Goal: Complete application form: Complete application form

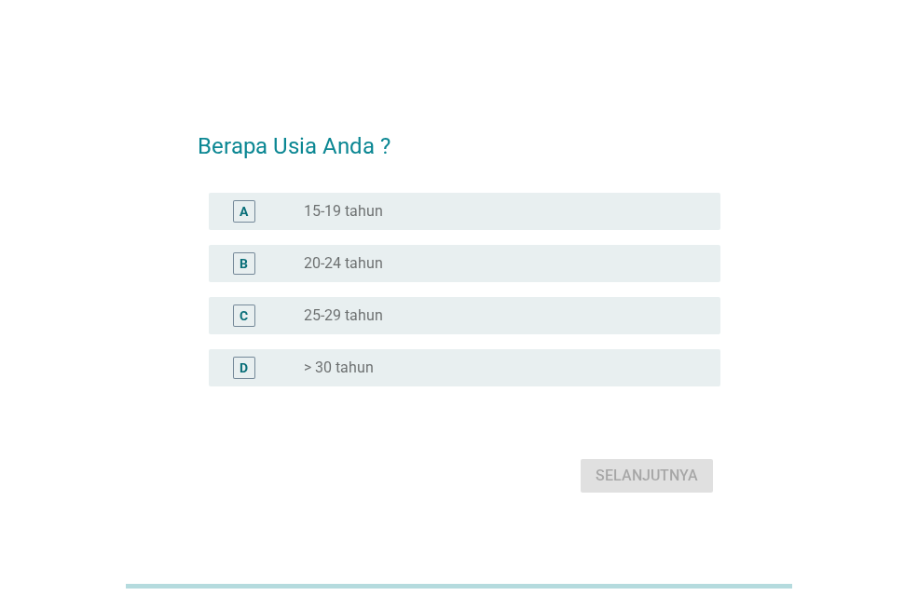
click at [503, 358] on div "radio_button_unchecked > 30 tahun" at bounding box center [505, 368] width 402 height 22
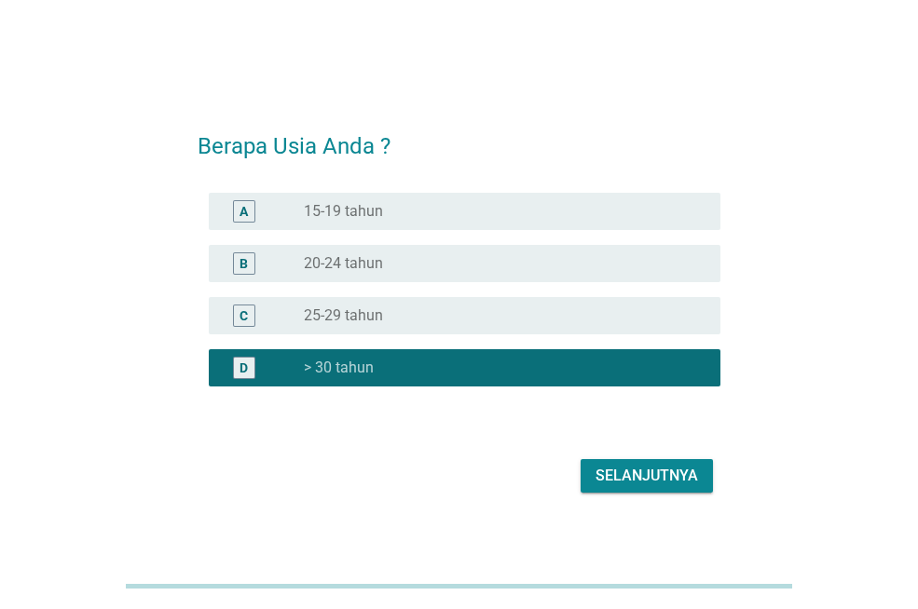
click at [640, 468] on div "Selanjutnya" at bounding box center [646, 476] width 102 height 22
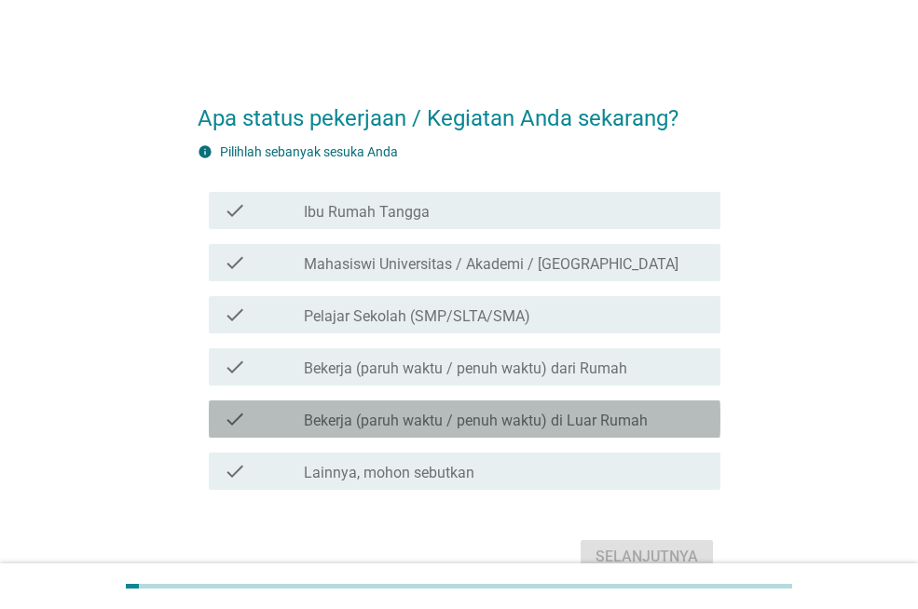
click at [622, 419] on label "Bekerja (paruh waktu / penuh waktu) di Luar Rumah" at bounding box center [476, 421] width 344 height 19
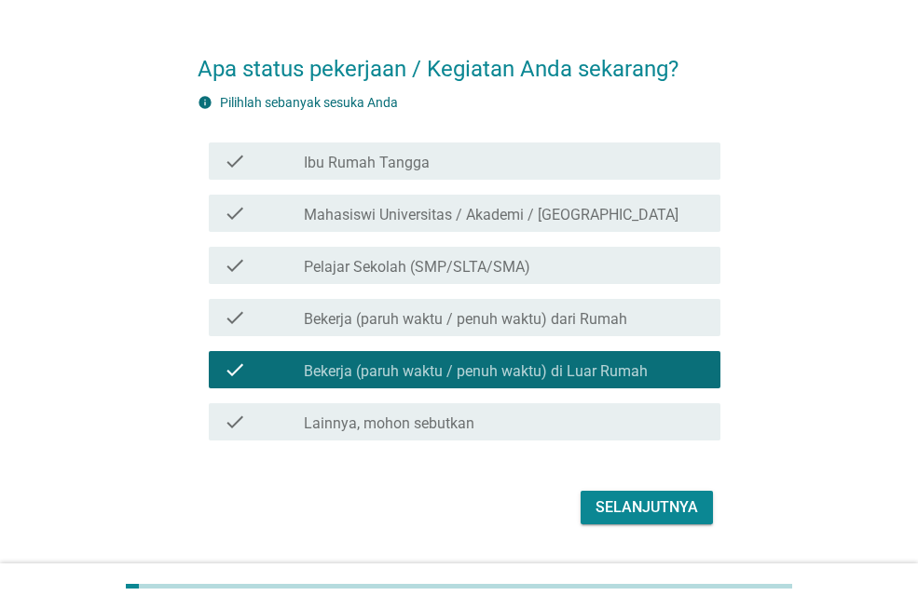
scroll to position [98, 0]
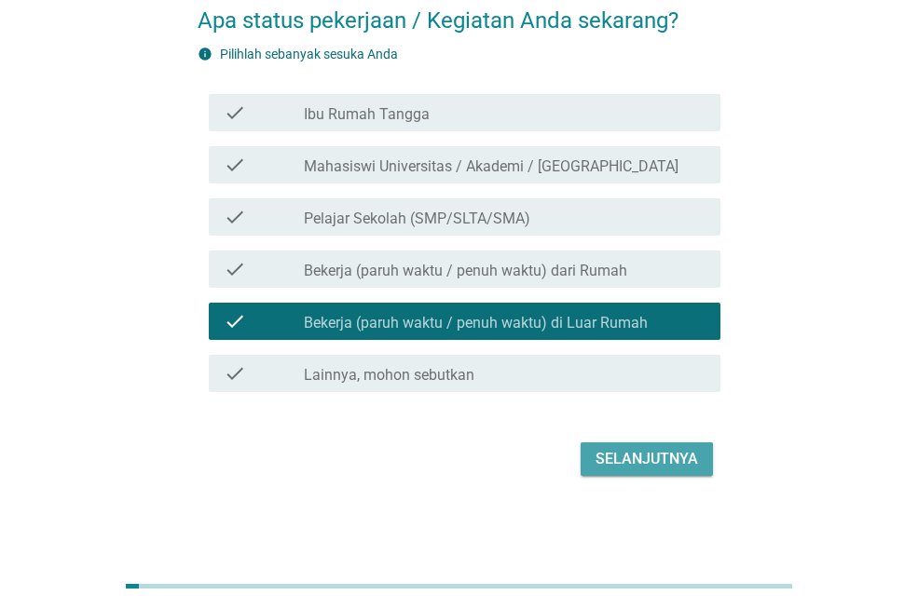
click at [608, 449] on div "Selanjutnya" at bounding box center [646, 459] width 102 height 22
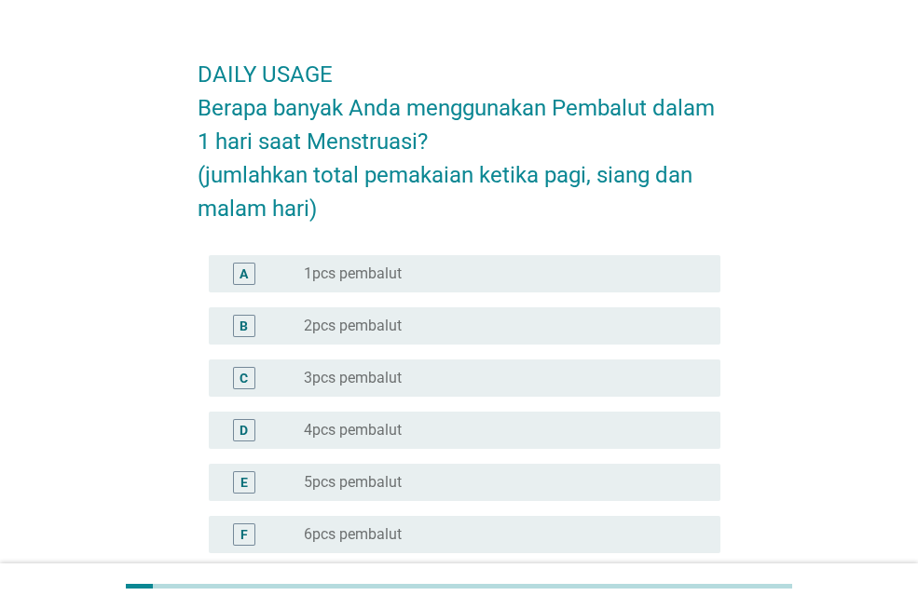
scroll to position [48, 0]
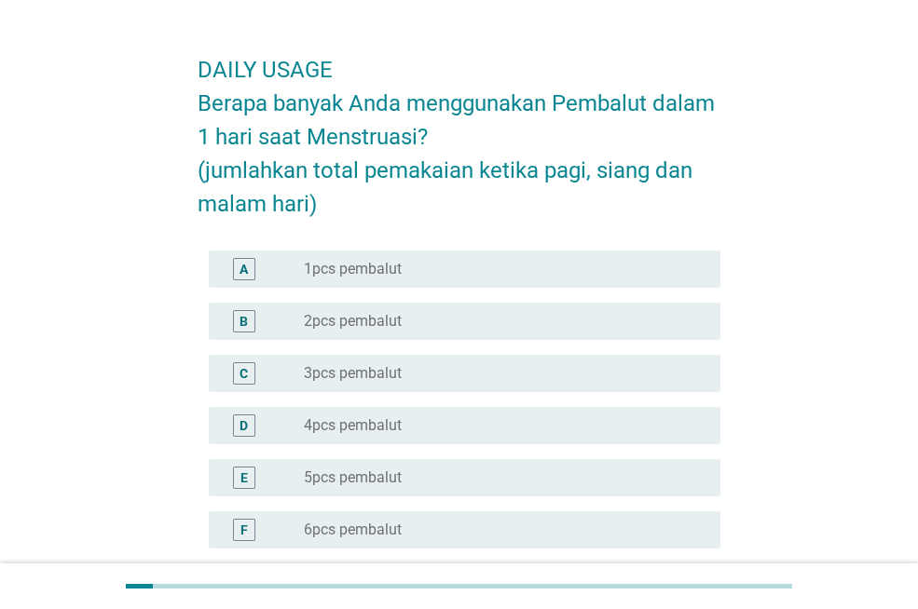
click at [430, 330] on div "radio_button_unchecked 2pcs pembalut" at bounding box center [497, 321] width 387 height 19
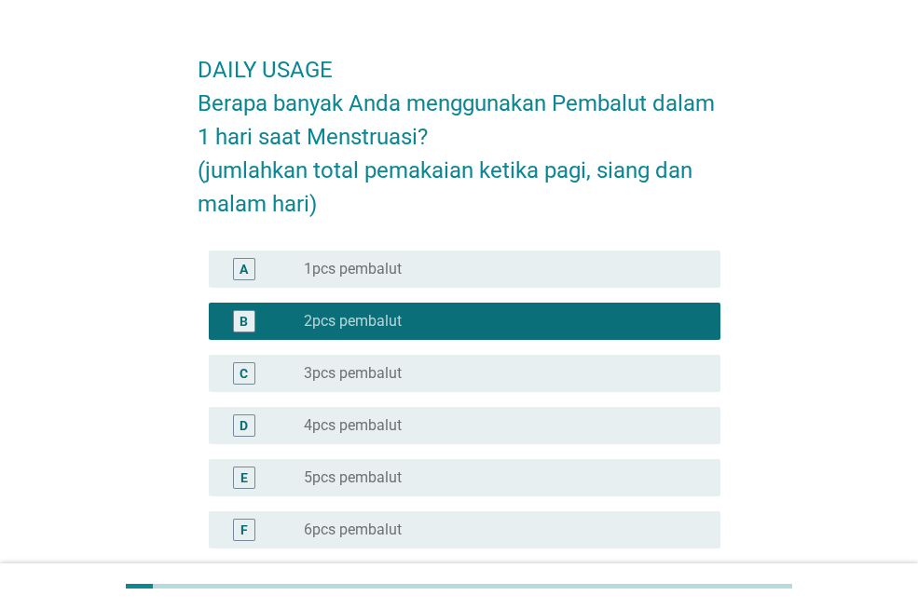
click at [562, 271] on div "radio_button_unchecked 1pcs pembalut" at bounding box center [497, 269] width 387 height 19
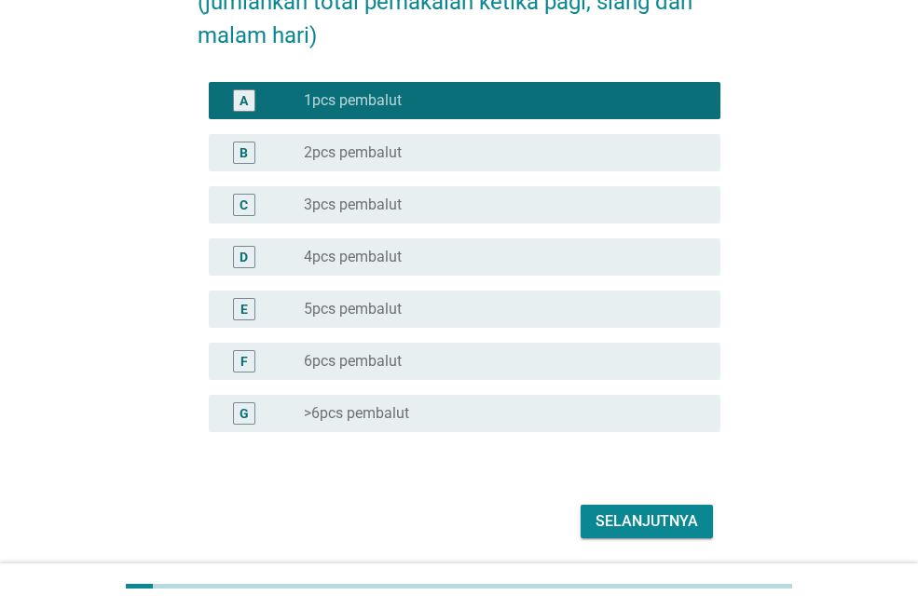
scroll to position [280, 0]
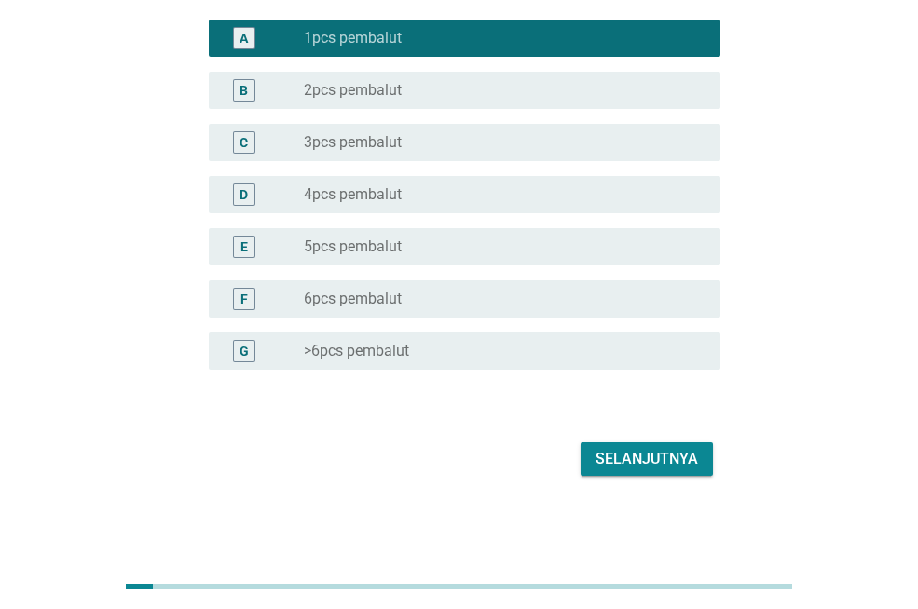
click at [664, 451] on div "Selanjutnya" at bounding box center [646, 459] width 102 height 22
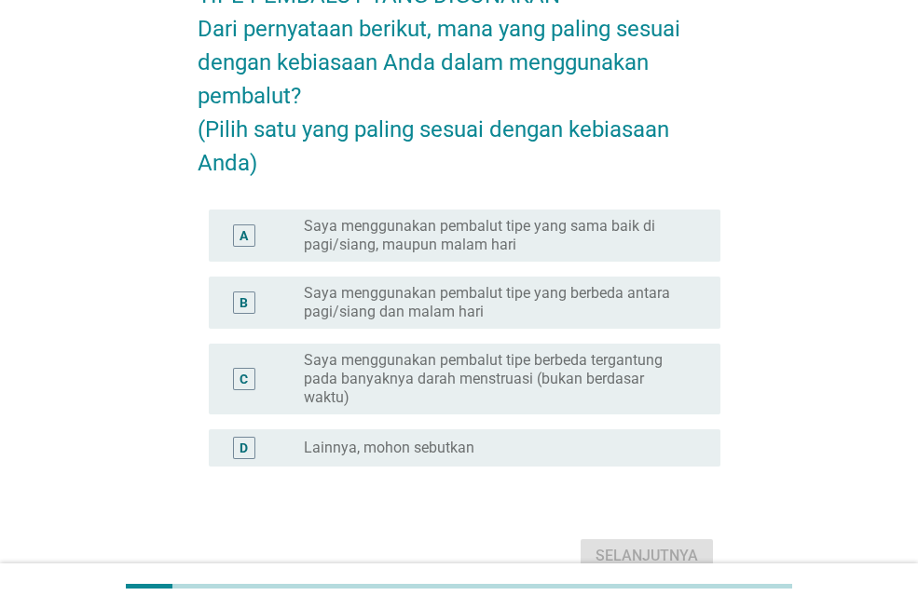
scroll to position [126, 0]
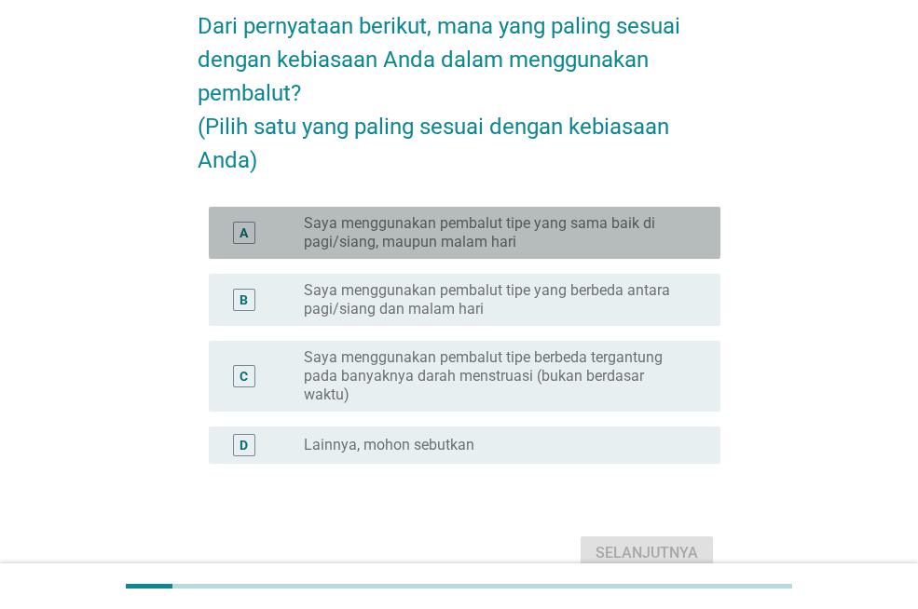
click at [652, 252] on label "Saya menggunakan pembalut tipe yang sama baik di pagi/siang, maupun malam hari" at bounding box center [497, 232] width 387 height 37
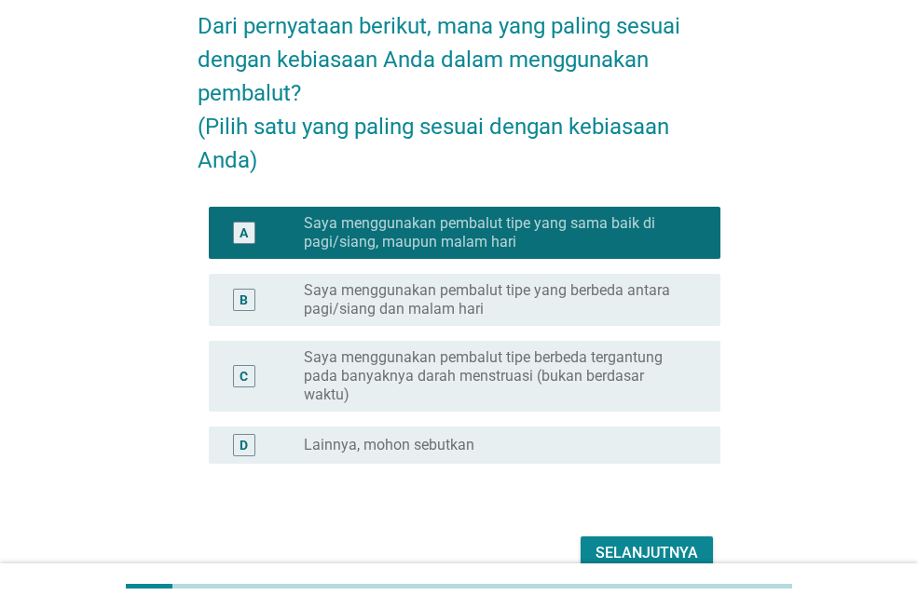
scroll to position [253, 0]
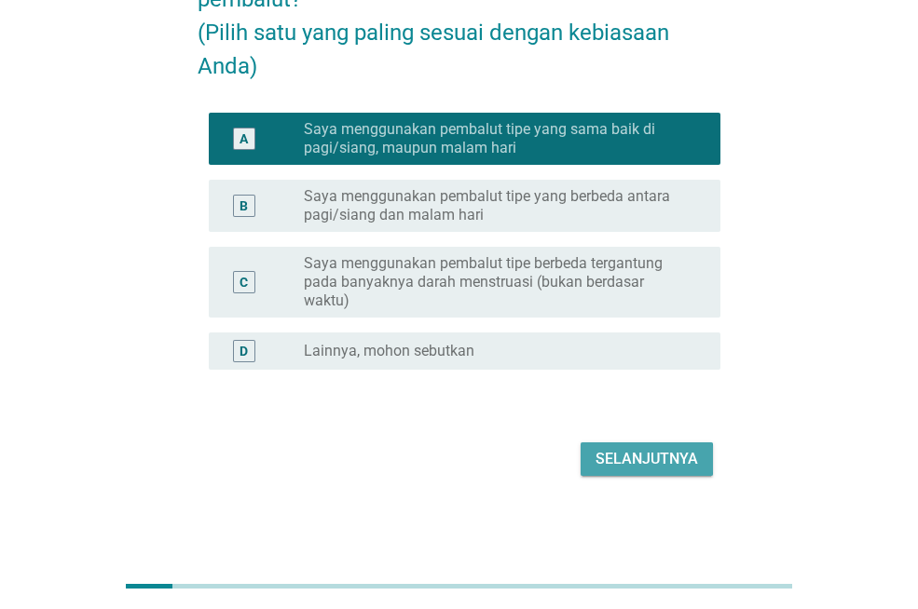
click at [622, 450] on div "Selanjutnya" at bounding box center [646, 459] width 102 height 22
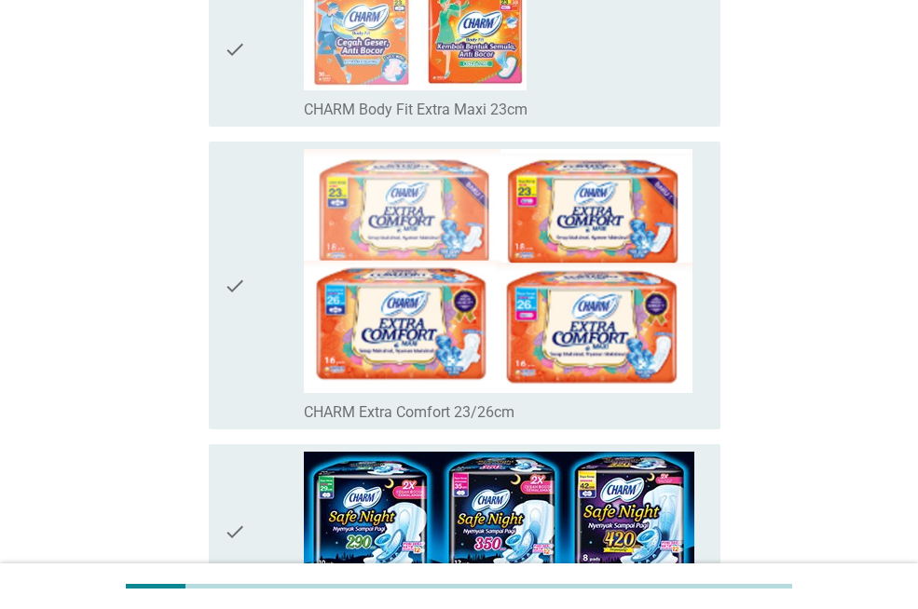
scroll to position [0, 0]
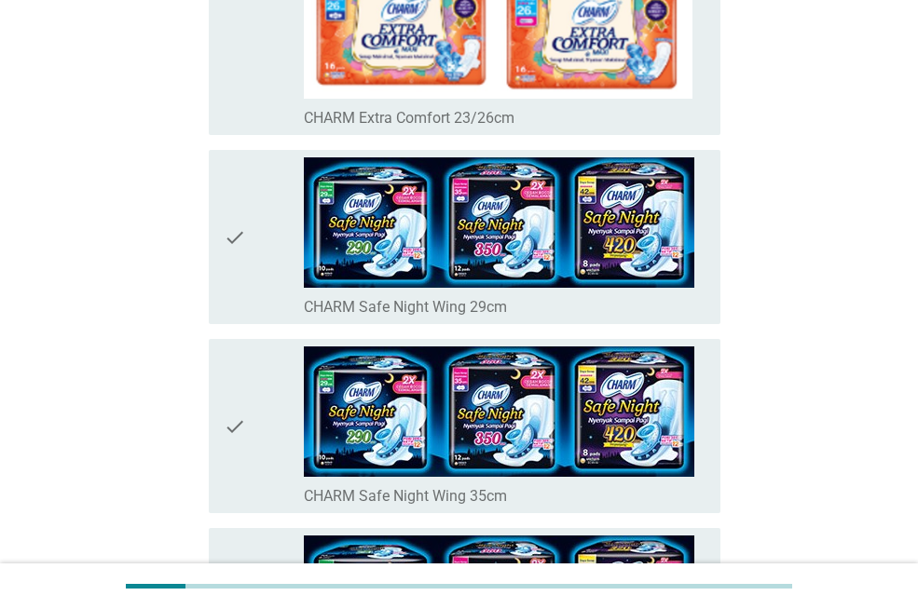
scroll to position [594, 0]
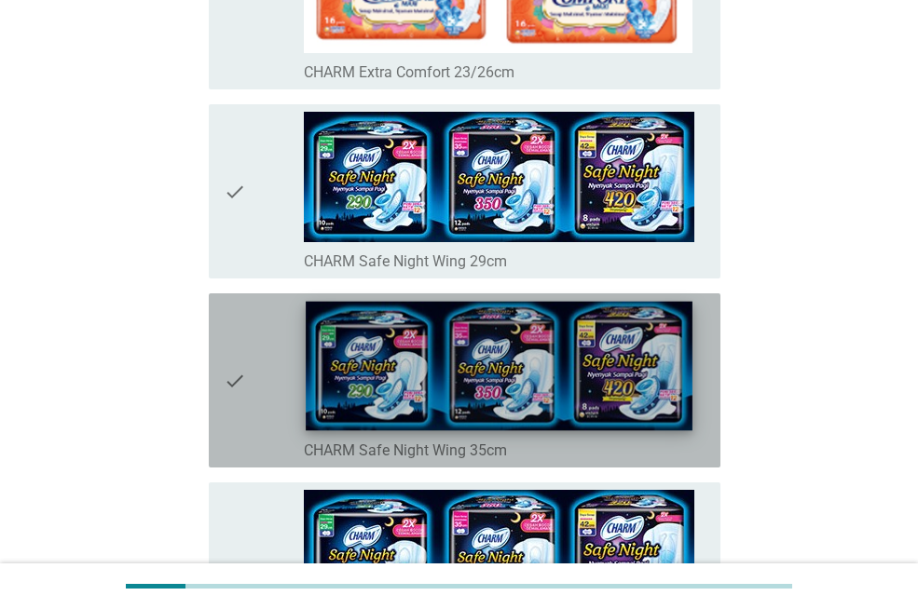
click at [675, 386] on img at bounding box center [499, 367] width 387 height 130
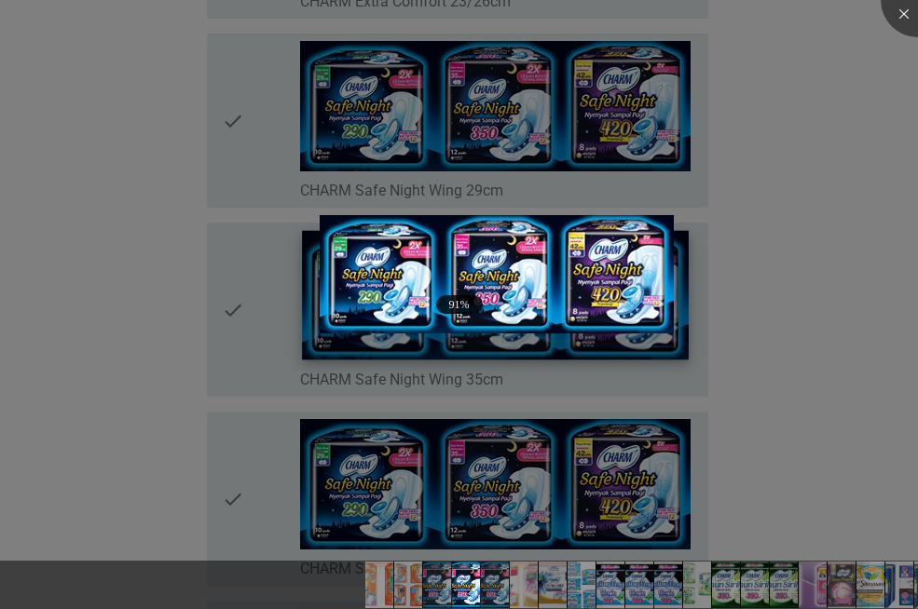
scroll to position [666, 0]
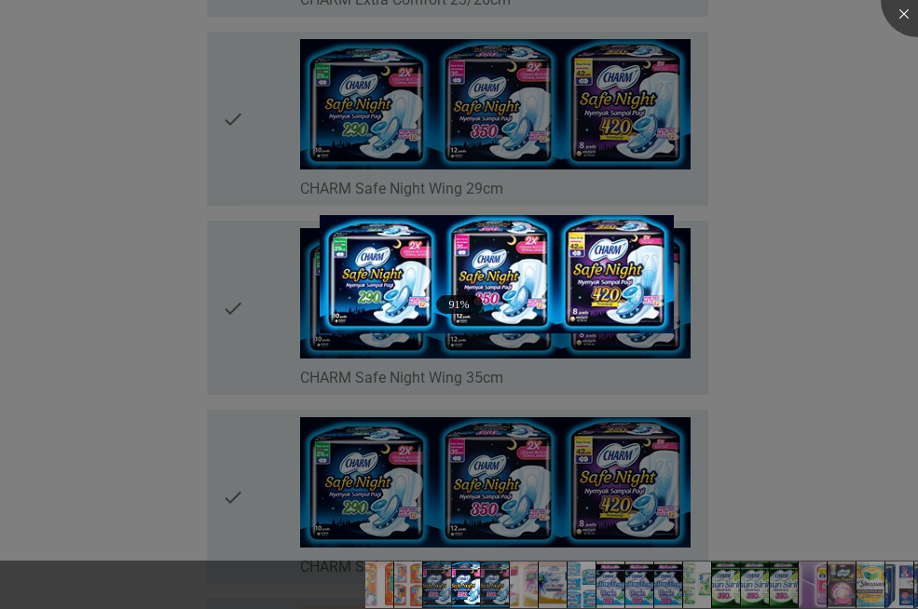
click at [804, 405] on div at bounding box center [459, 304] width 918 height 609
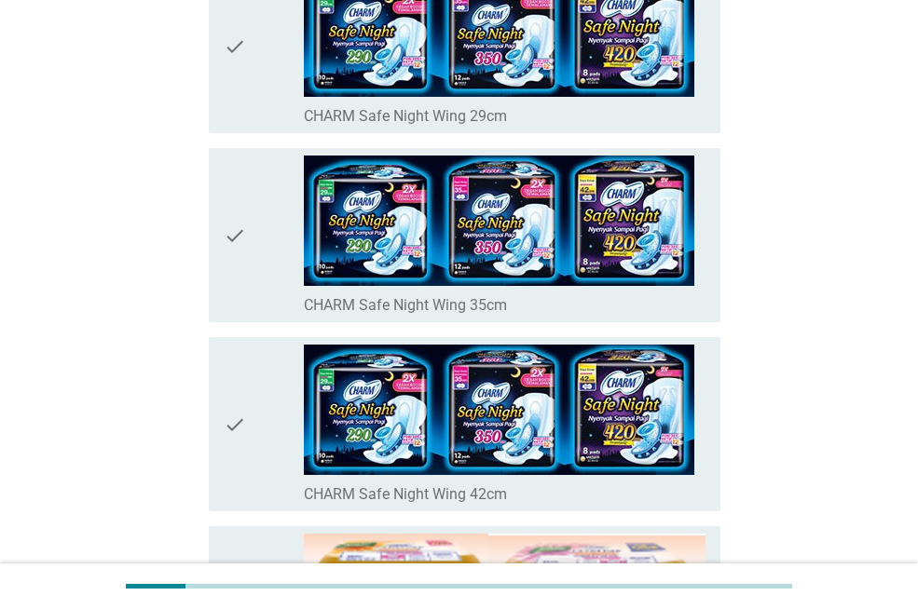
scroll to position [773, 0]
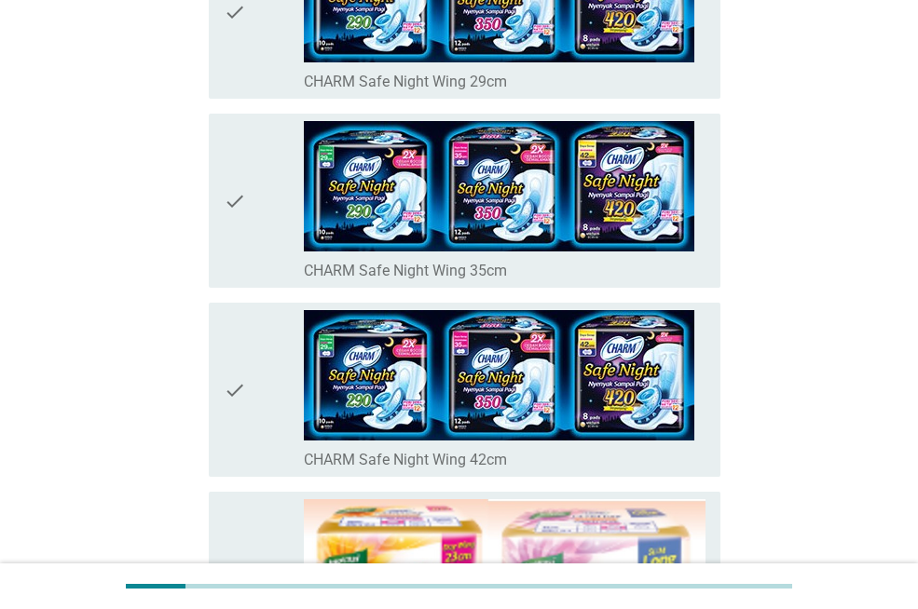
click at [258, 199] on div "check" at bounding box center [264, 200] width 80 height 159
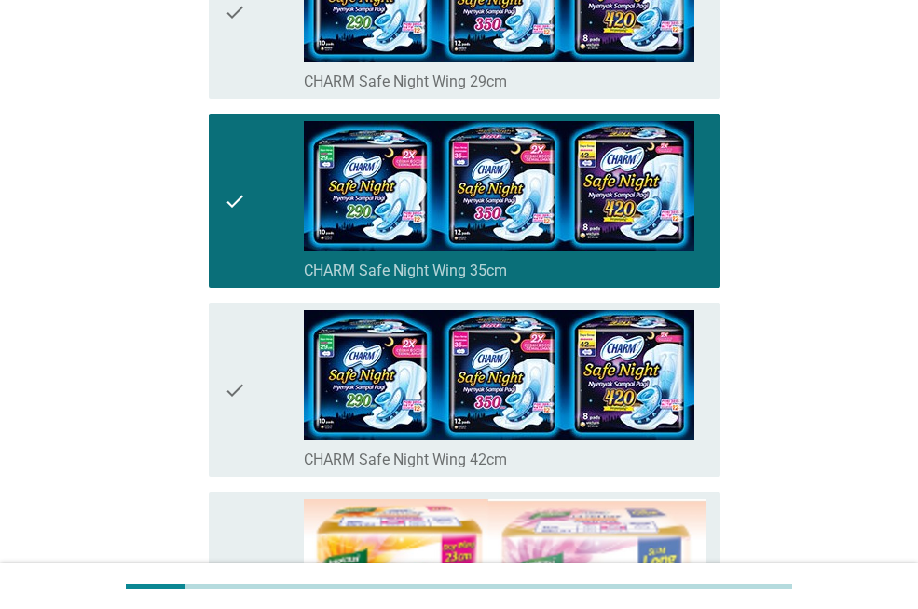
click at [220, 348] on div "check check_box_outline_blank CHARM Safe Night Wing 42cm" at bounding box center [465, 390] width 512 height 174
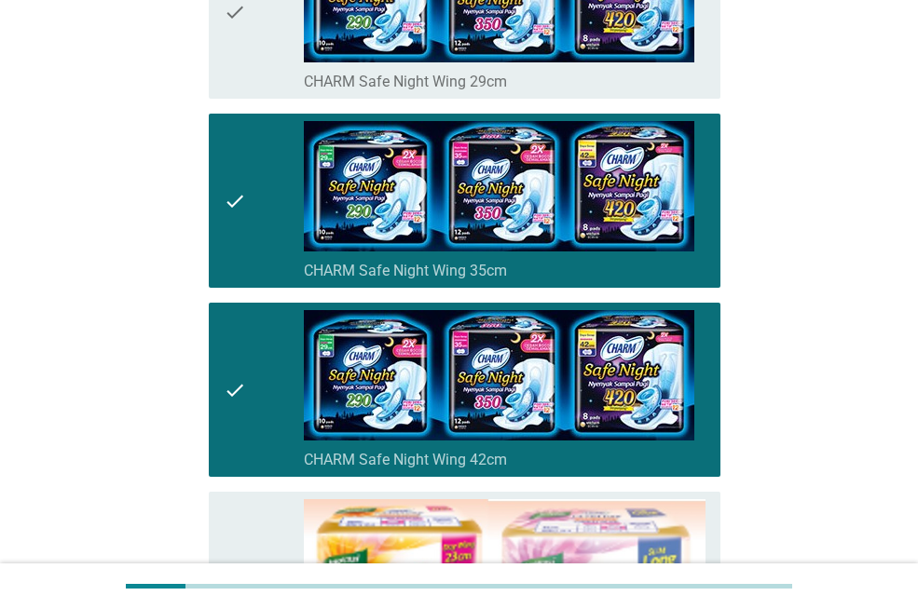
click at [229, 386] on icon "check" at bounding box center [235, 389] width 22 height 159
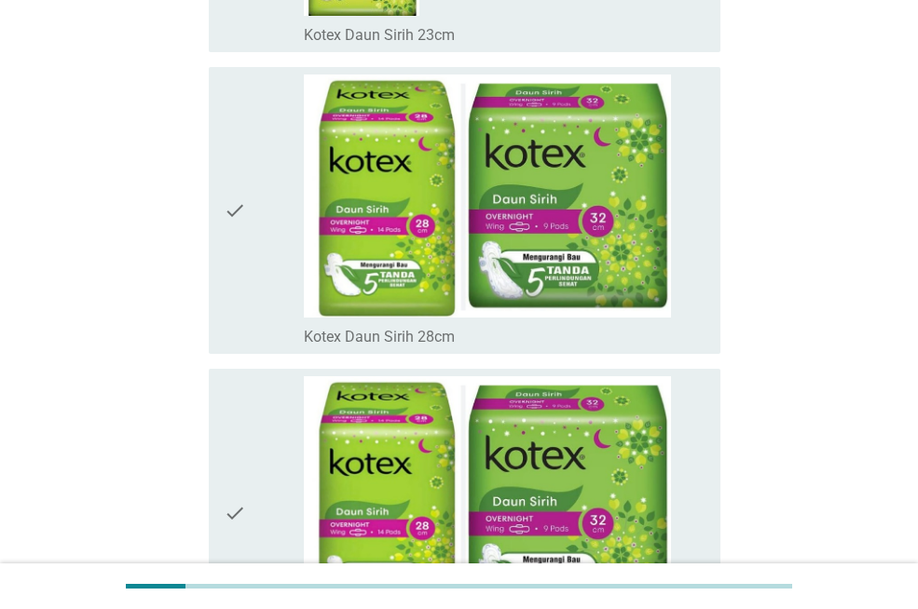
scroll to position [13237, 0]
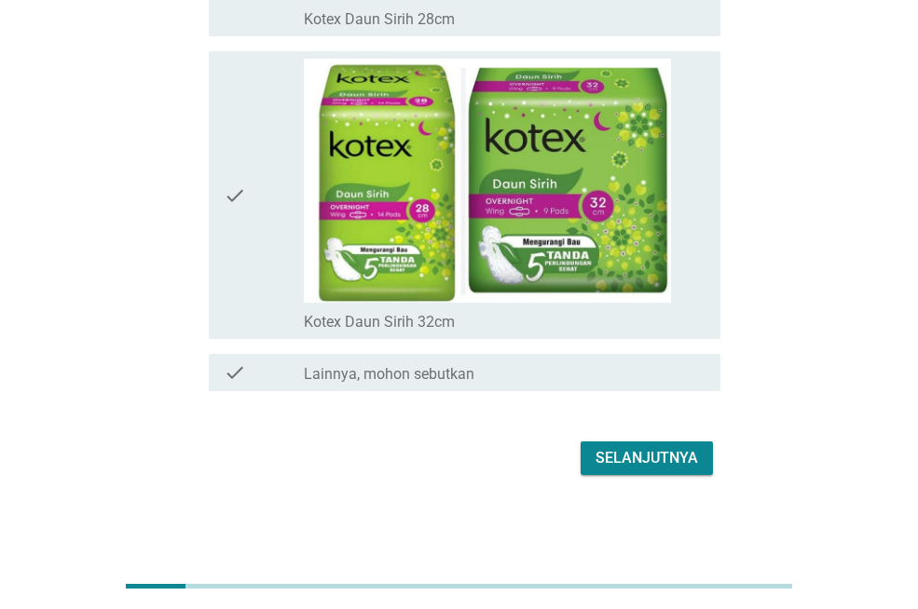
click at [652, 472] on button "Selanjutnya" at bounding box center [647, 459] width 132 height 34
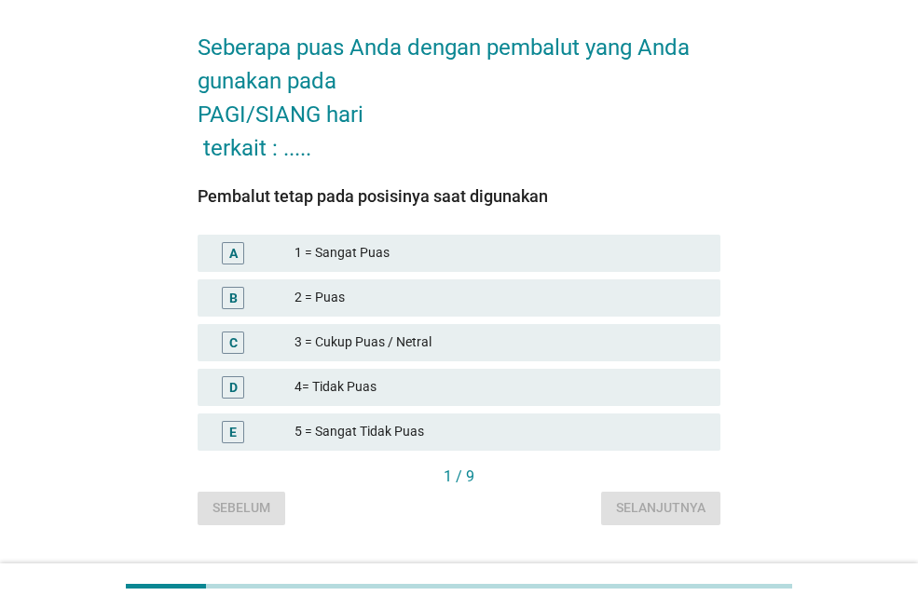
scroll to position [73, 0]
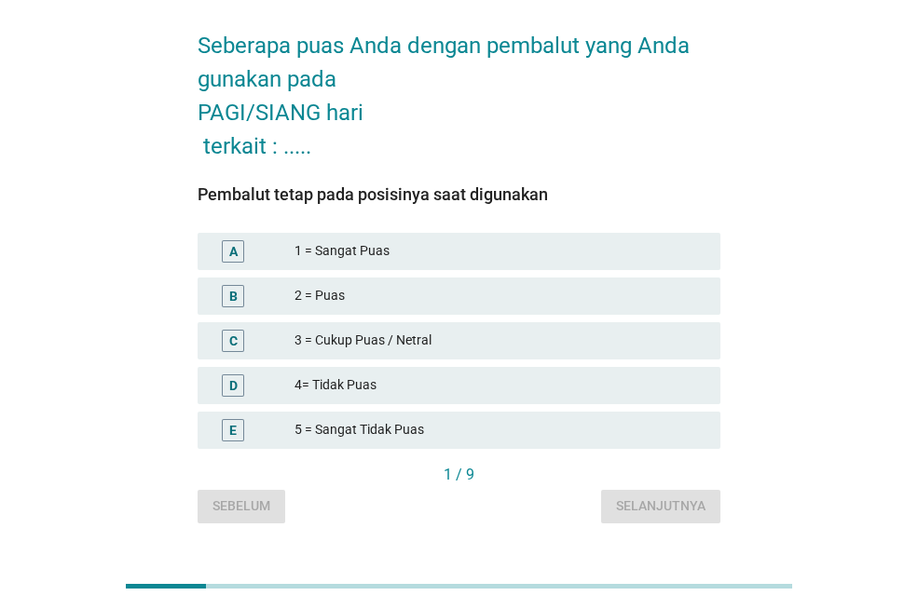
click at [667, 290] on div "2 = Puas" at bounding box center [499, 296] width 411 height 22
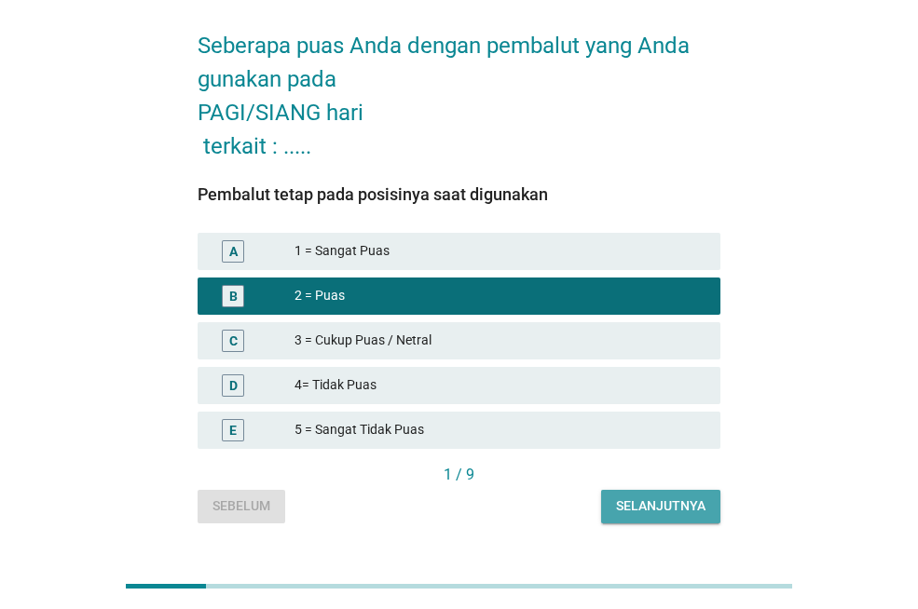
click at [627, 517] on button "Selanjutnya" at bounding box center [660, 507] width 119 height 34
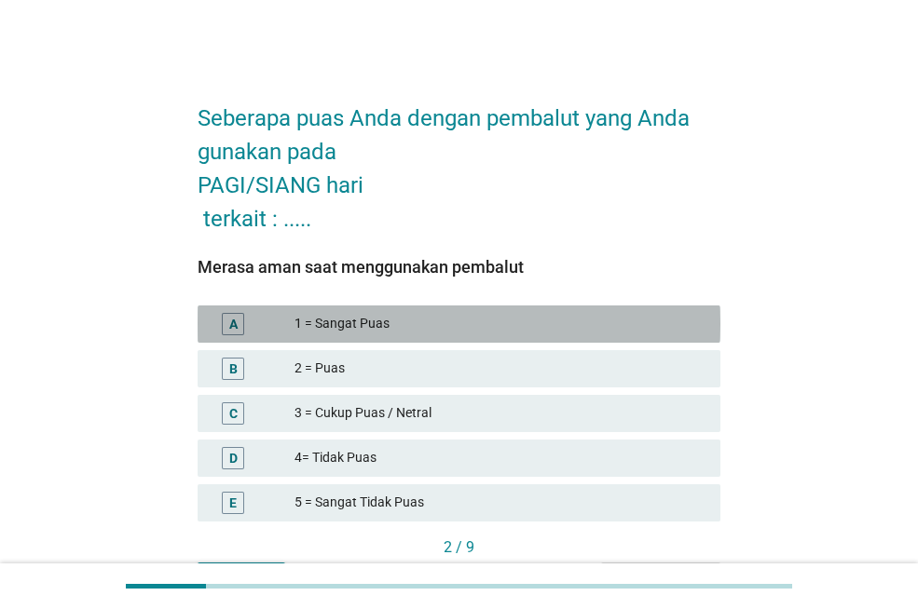
click at [539, 323] on div "1 = Sangat Puas" at bounding box center [499, 324] width 411 height 22
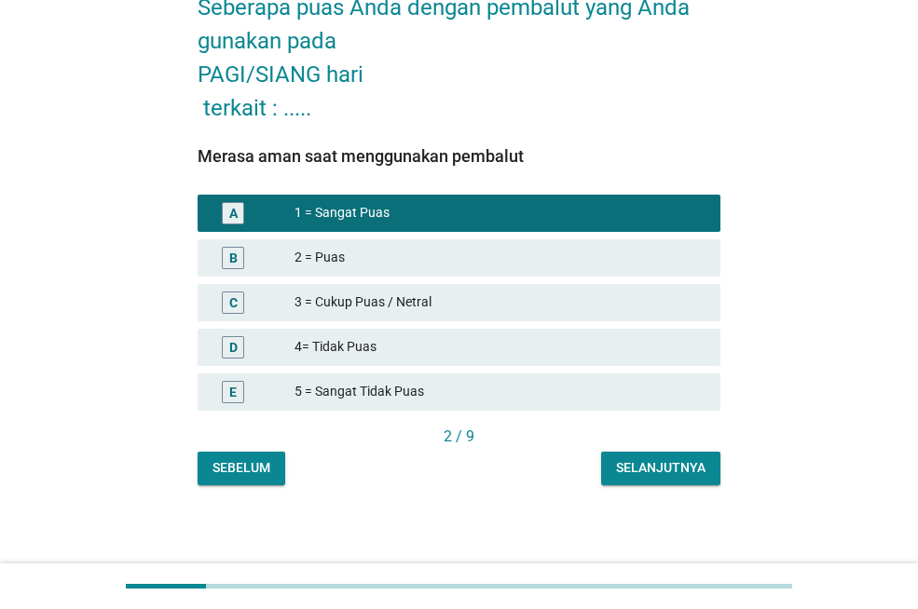
scroll to position [115, 0]
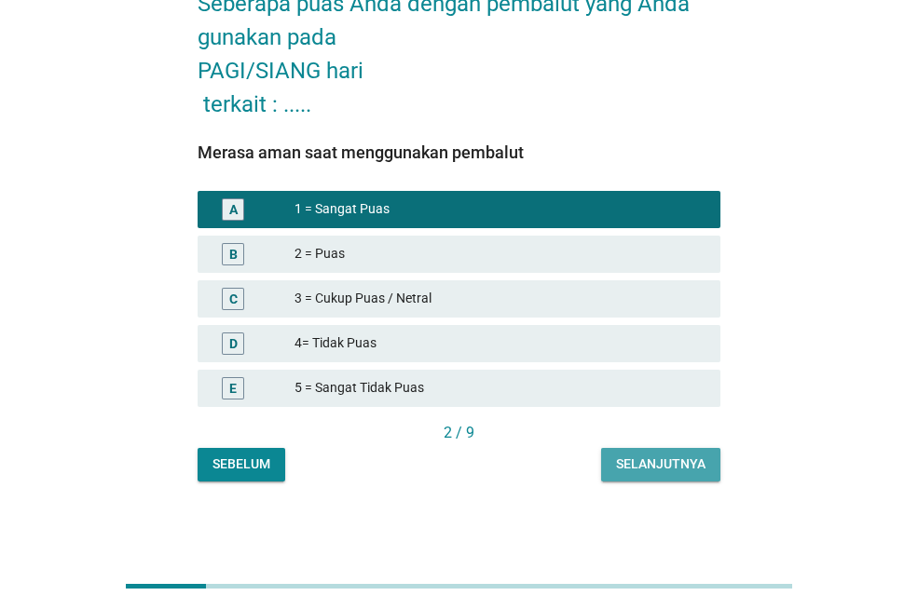
click at [670, 450] on button "Selanjutnya" at bounding box center [660, 465] width 119 height 34
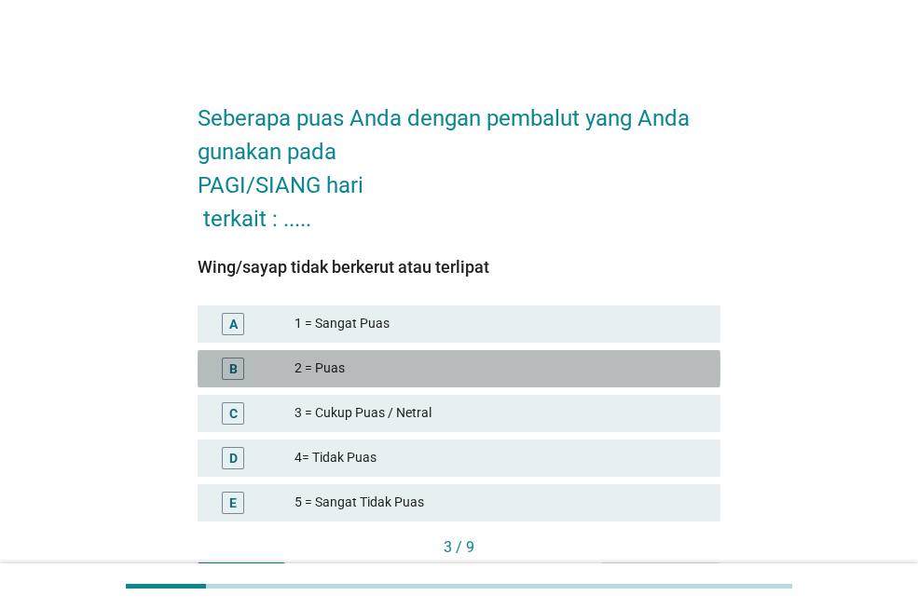
click at [606, 378] on div "2 = Puas" at bounding box center [499, 369] width 411 height 22
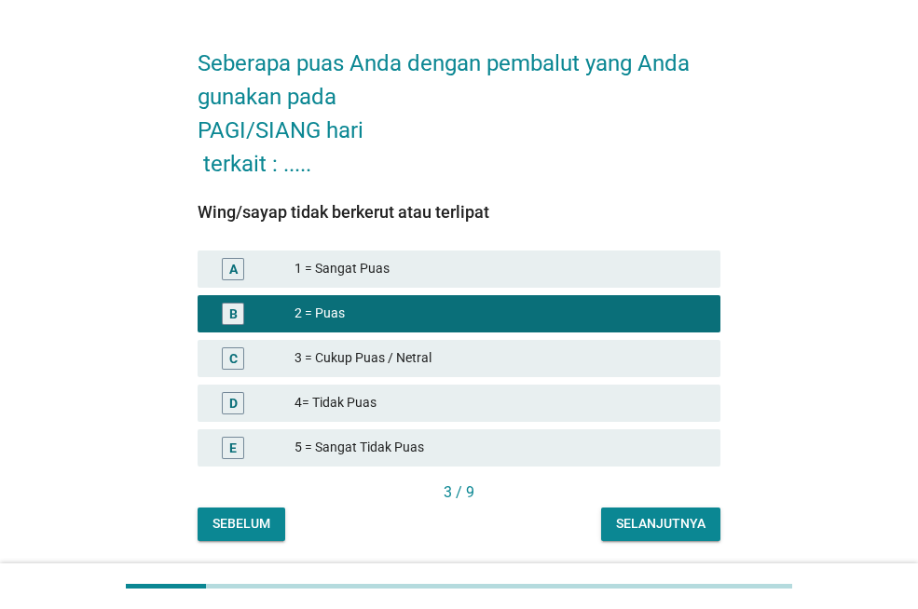
scroll to position [115, 0]
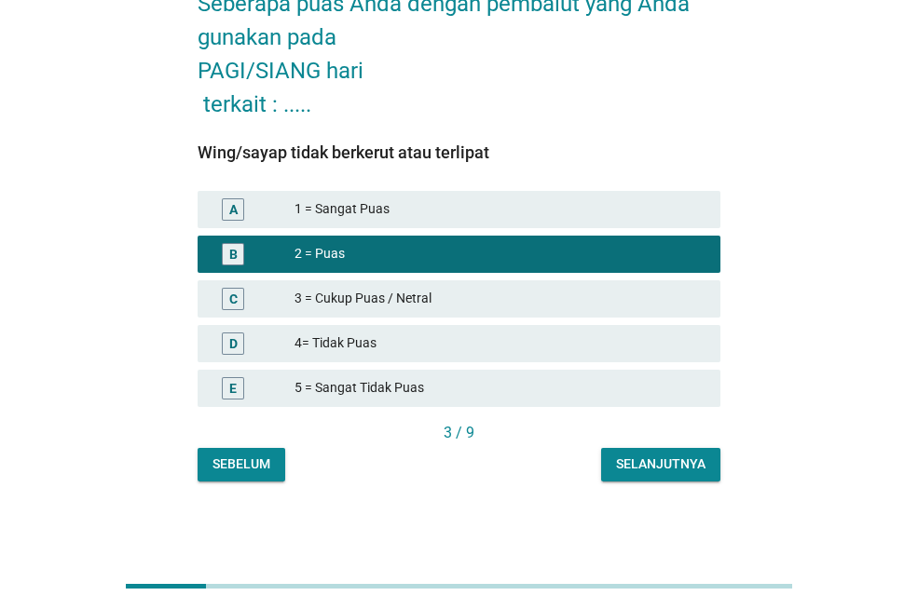
click at [630, 456] on div "Selanjutnya" at bounding box center [660, 465] width 89 height 20
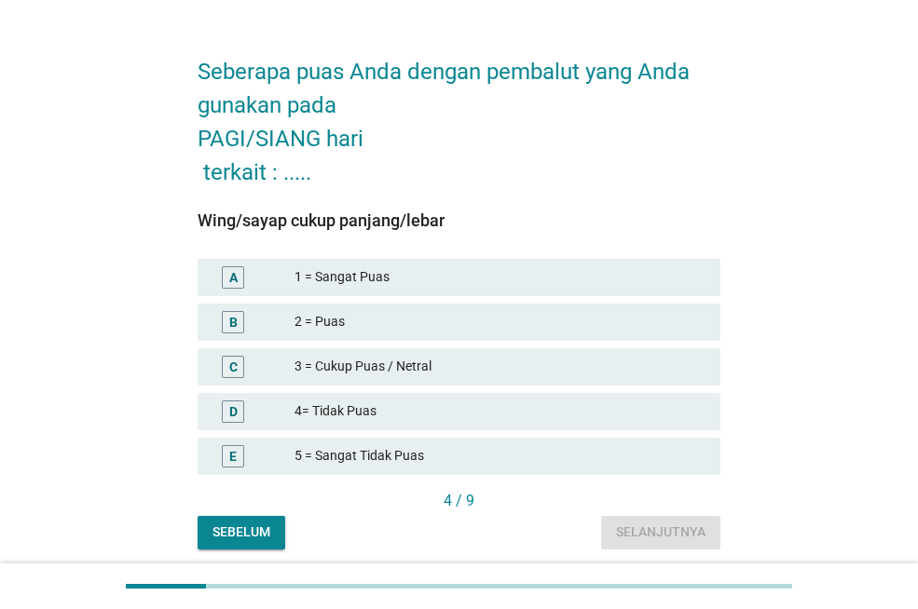
scroll to position [79, 0]
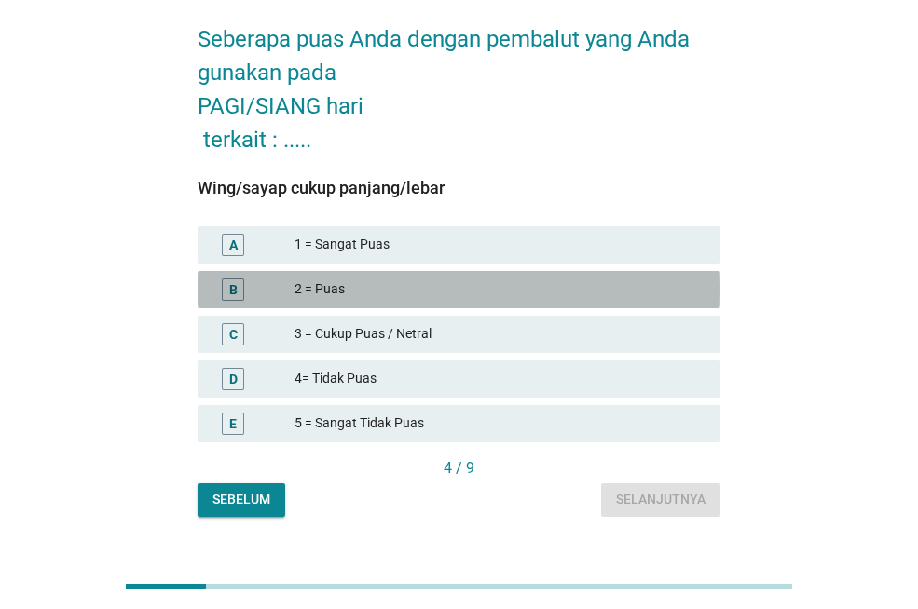
click at [592, 298] on div "2 = Puas" at bounding box center [499, 290] width 411 height 22
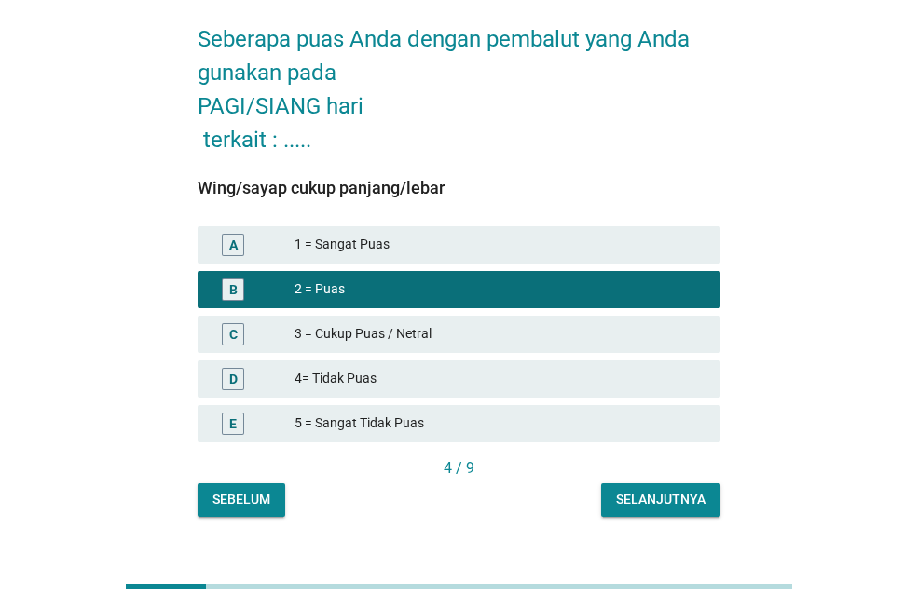
click at [633, 480] on div "4 / 9" at bounding box center [459, 471] width 523 height 26
click at [674, 495] on div "Selanjutnya" at bounding box center [660, 500] width 89 height 20
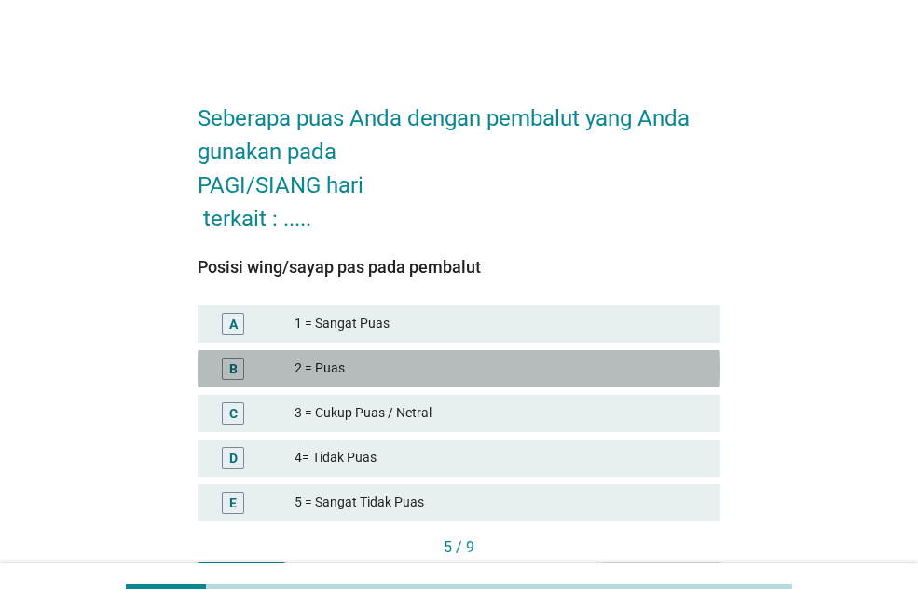
click at [590, 366] on div "2 = Puas" at bounding box center [499, 369] width 411 height 22
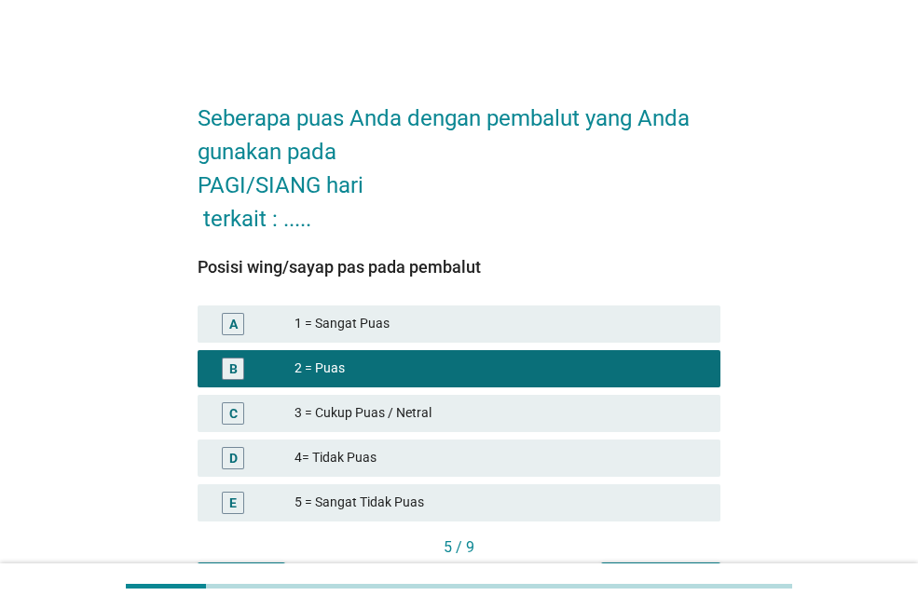
scroll to position [115, 0]
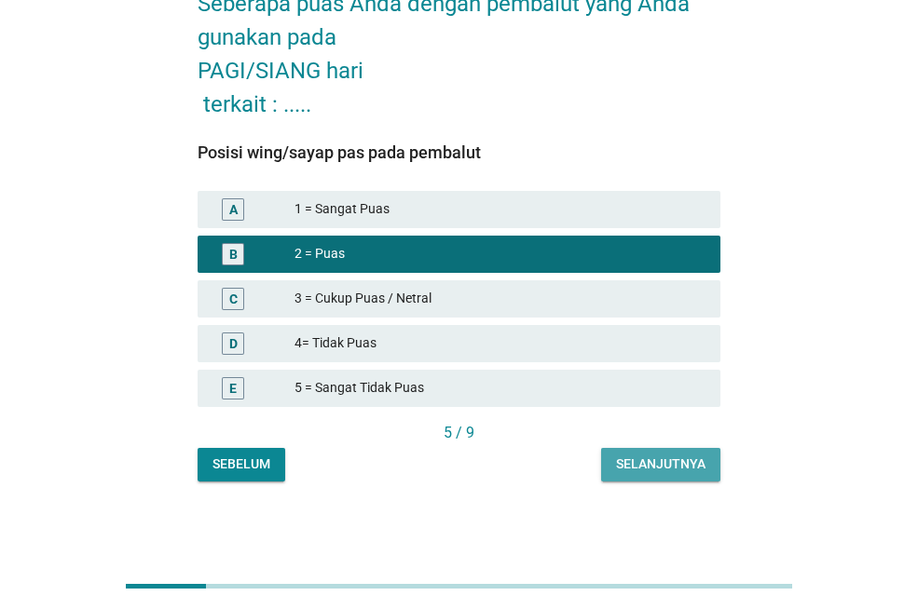
click at [663, 451] on button "Selanjutnya" at bounding box center [660, 465] width 119 height 34
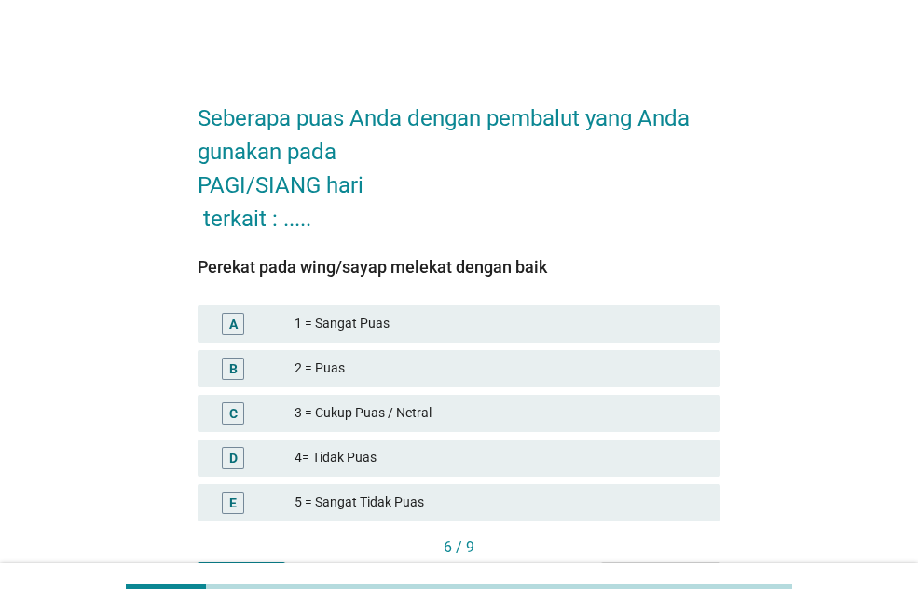
click at [602, 363] on div "2 = Puas" at bounding box center [499, 369] width 411 height 22
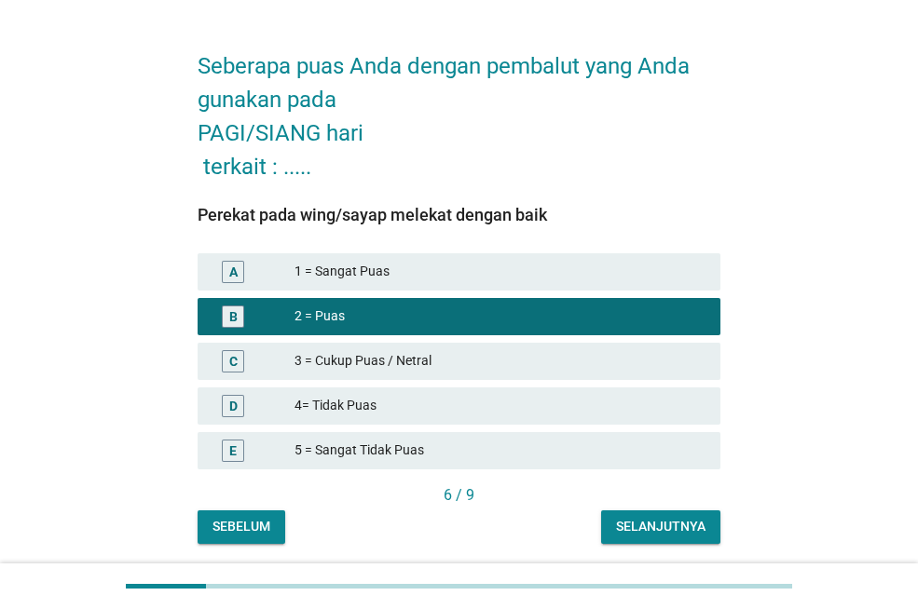
scroll to position [115, 0]
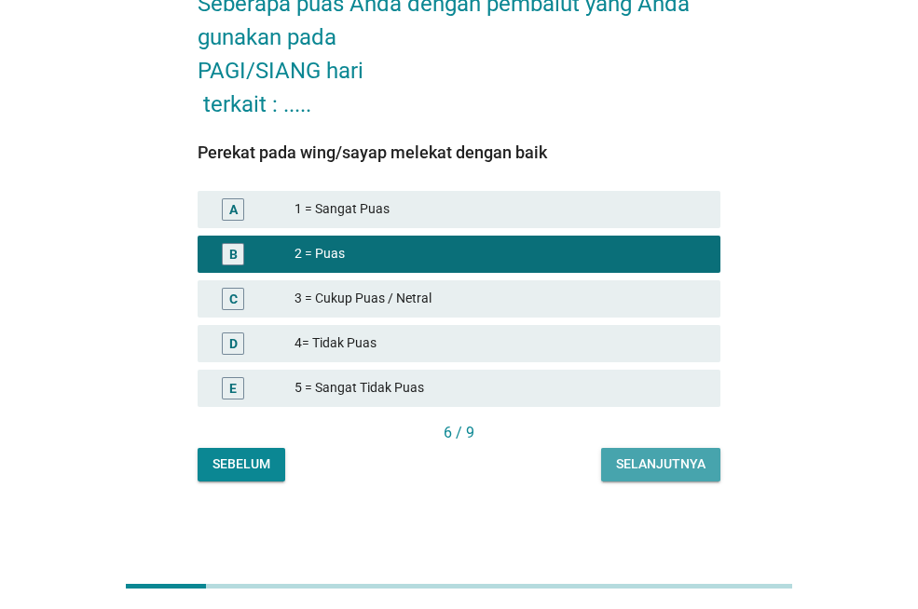
click at [638, 474] on button "Selanjutnya" at bounding box center [660, 465] width 119 height 34
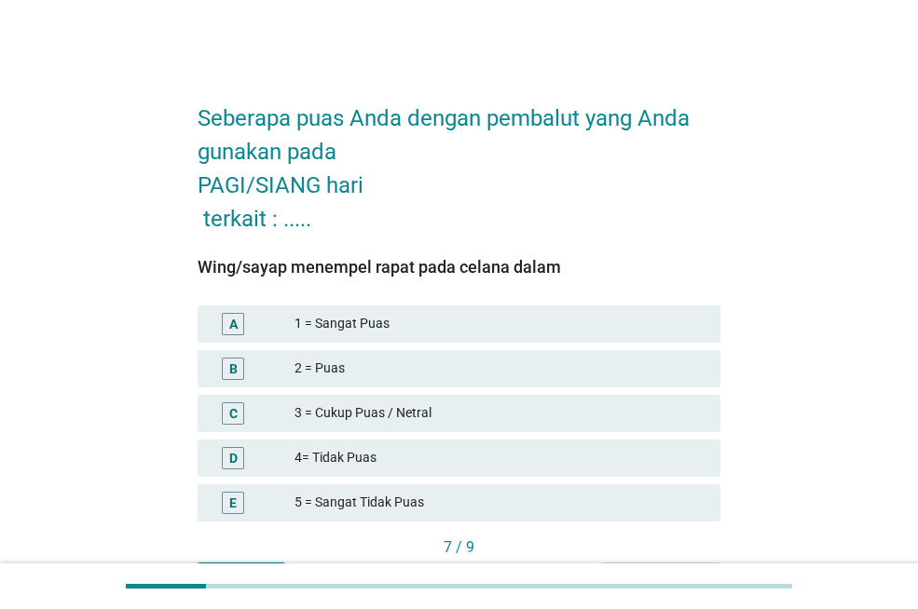
click at [555, 359] on div "2 = Puas" at bounding box center [499, 369] width 411 height 22
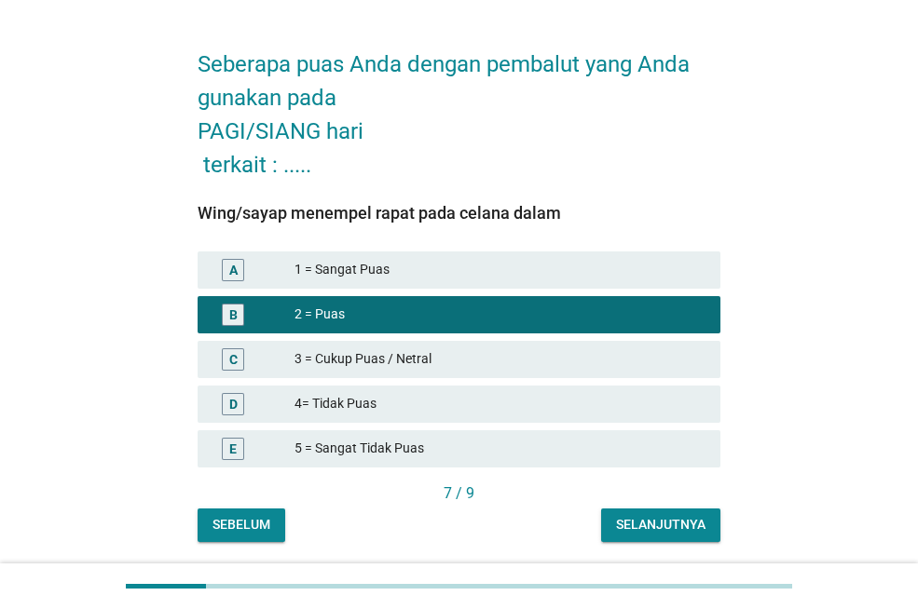
scroll to position [115, 0]
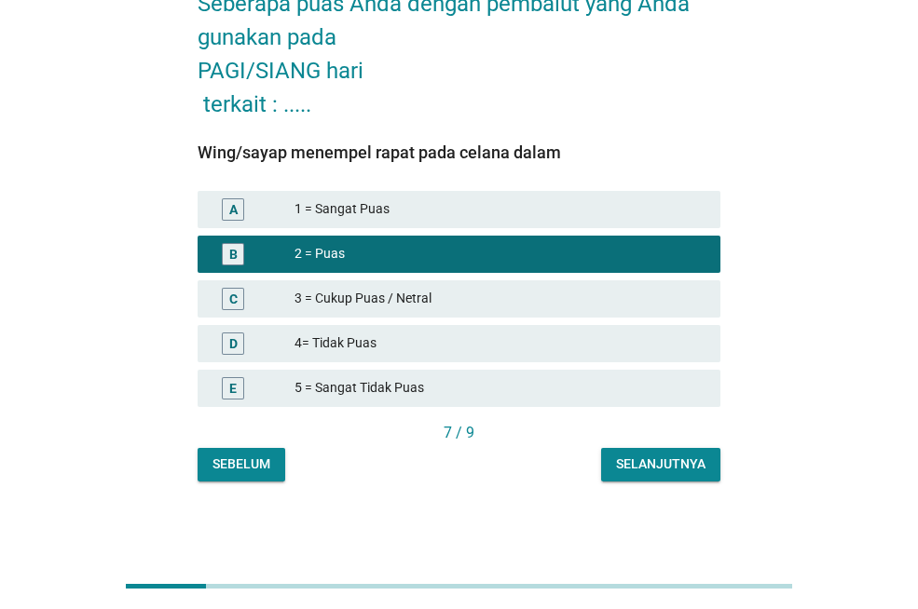
click at [611, 454] on button "Selanjutnya" at bounding box center [660, 465] width 119 height 34
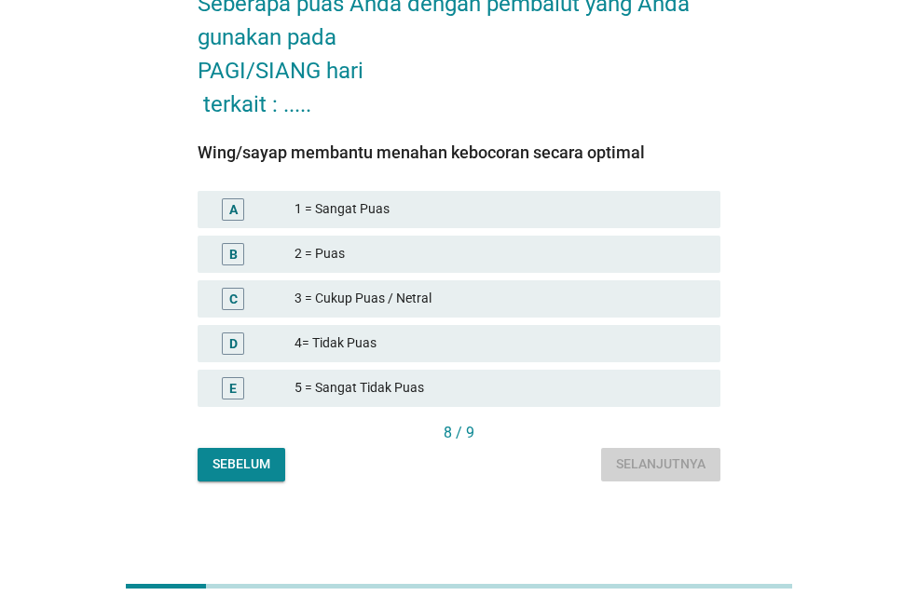
scroll to position [0, 0]
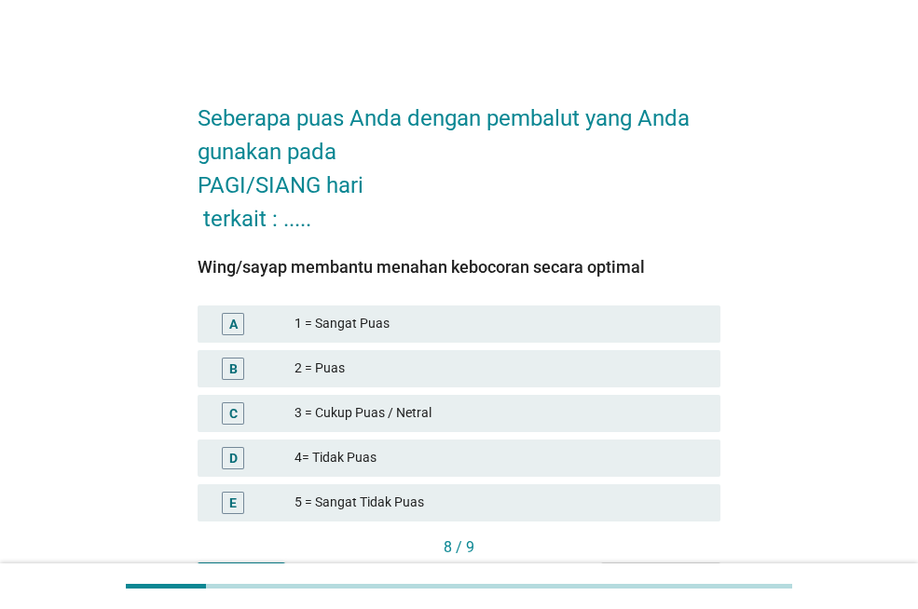
click at [522, 324] on div "1 = Sangat Puas" at bounding box center [499, 324] width 411 height 22
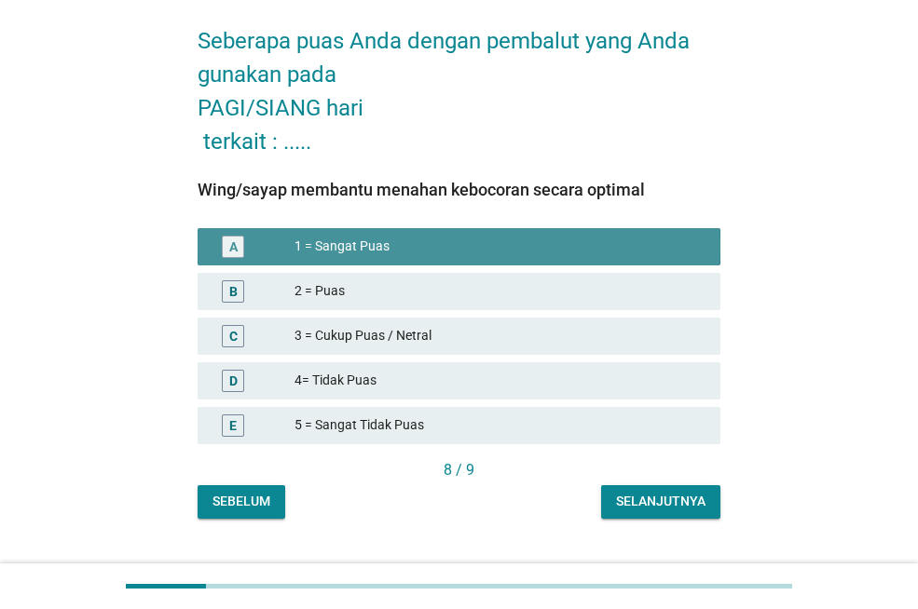
scroll to position [115, 0]
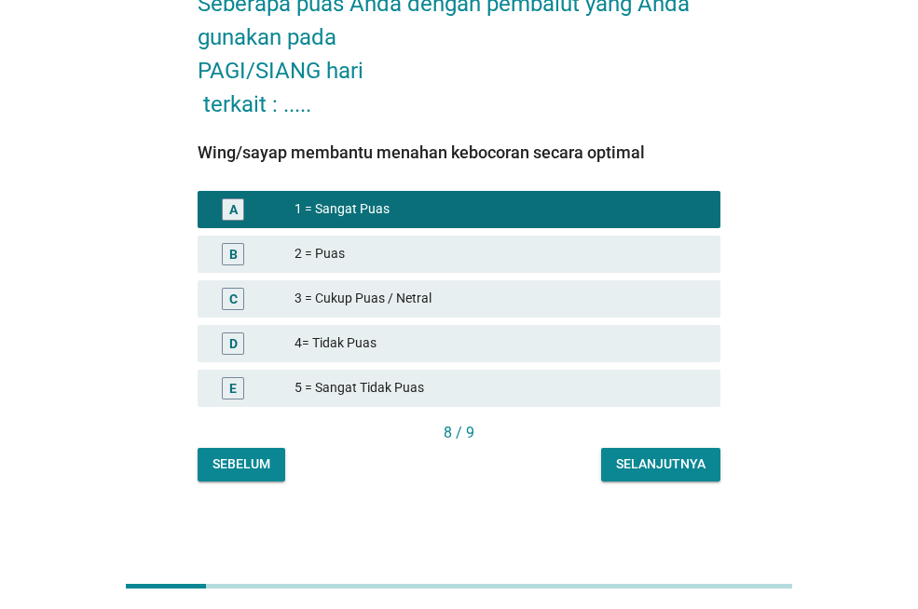
click at [667, 456] on div "Selanjutnya" at bounding box center [660, 465] width 89 height 20
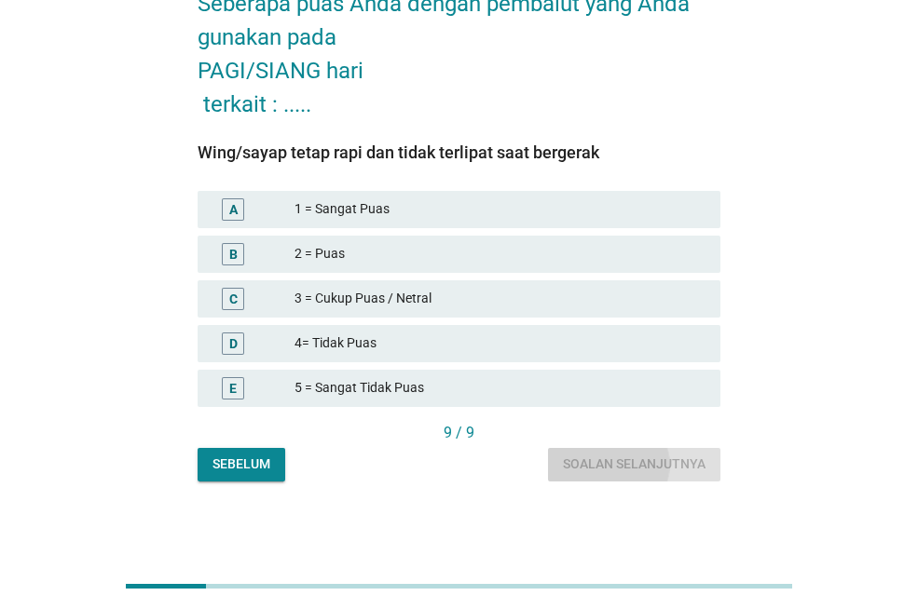
scroll to position [0, 0]
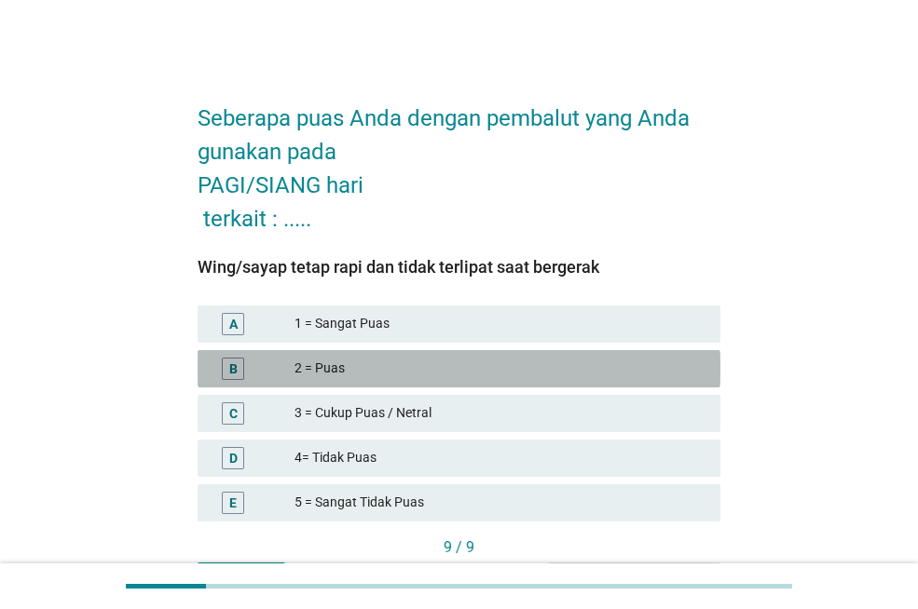
click at [501, 377] on div "2 = Puas" at bounding box center [499, 369] width 411 height 22
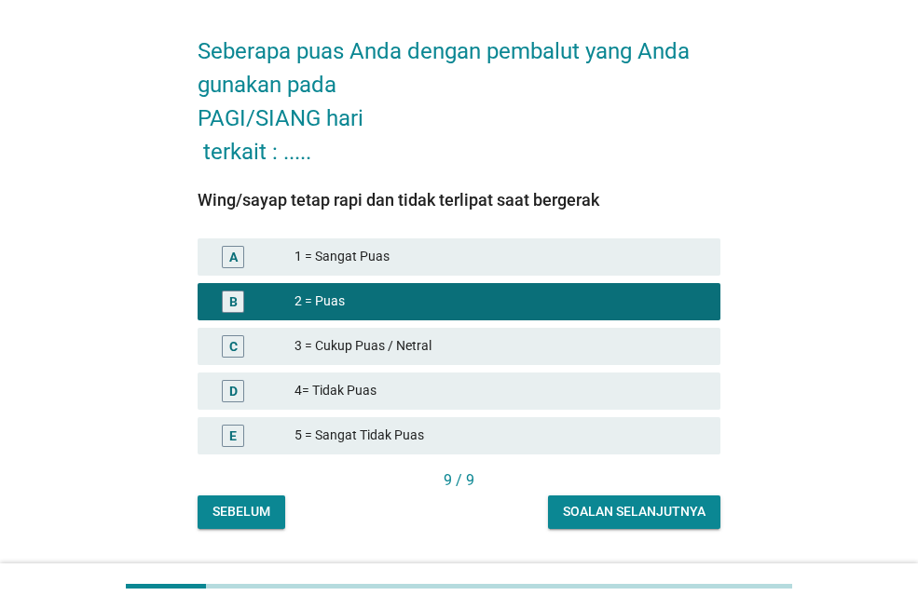
scroll to position [115, 0]
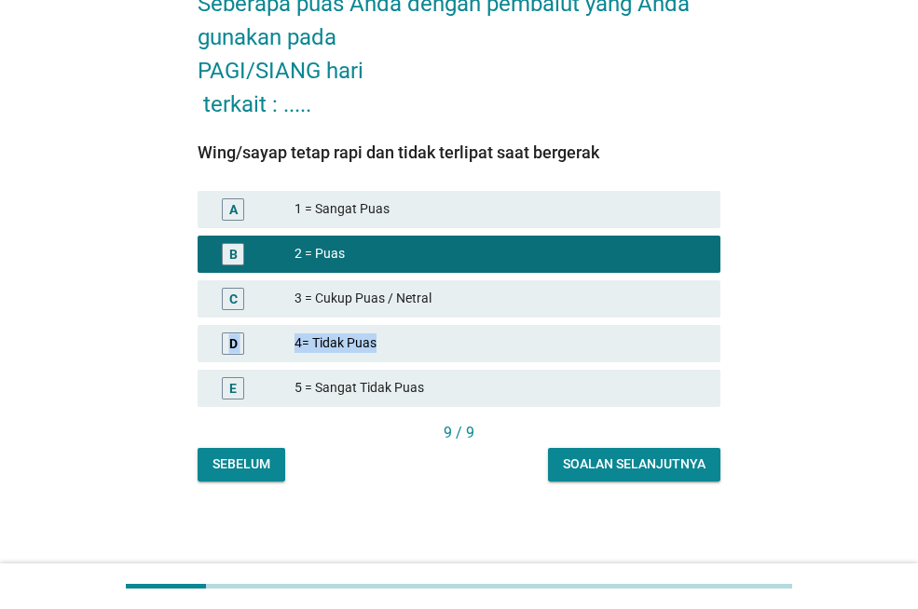
click at [501, 377] on div "A 1 = Sangat Puas B 2 = Puas C 3 = Cukup Puas / Netral D 4= Tidak Puas E 5 = Sa…" at bounding box center [459, 299] width 530 height 224
click at [630, 460] on div "Soalan selanjutnya" at bounding box center [634, 465] width 143 height 20
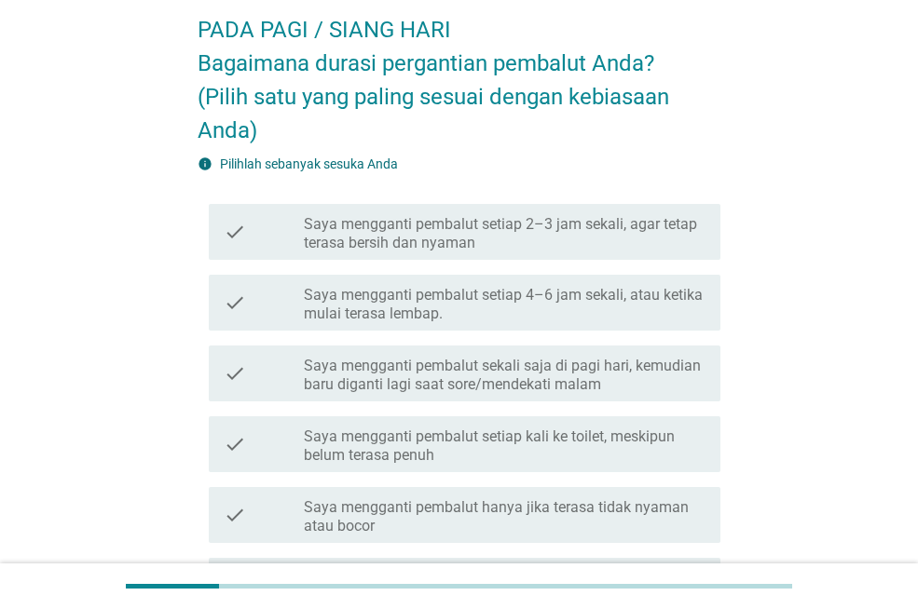
scroll to position [96, 0]
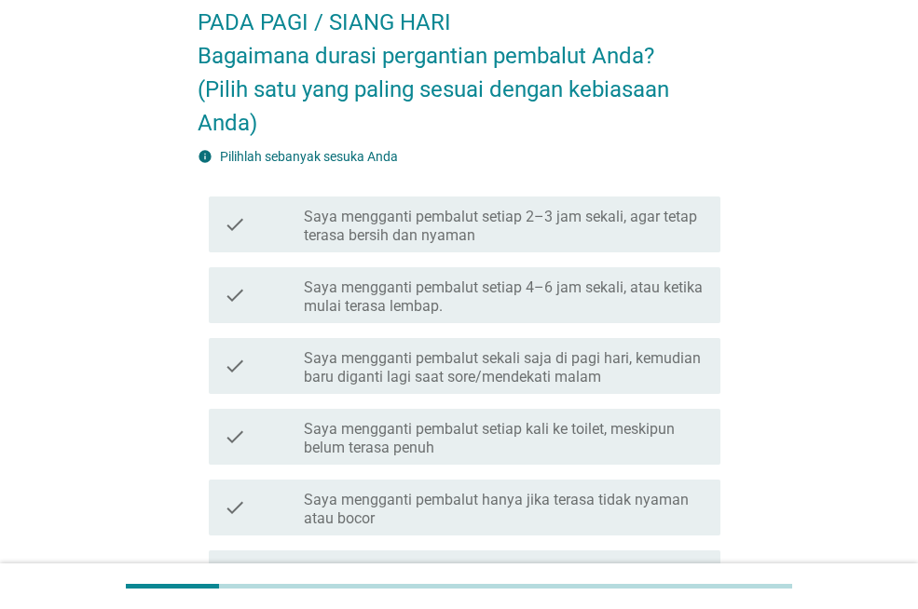
click at [628, 215] on label "Saya mengganti pembalut setiap 2–3 jam sekali, agar tetap terasa bersih dan nya…" at bounding box center [505, 226] width 402 height 37
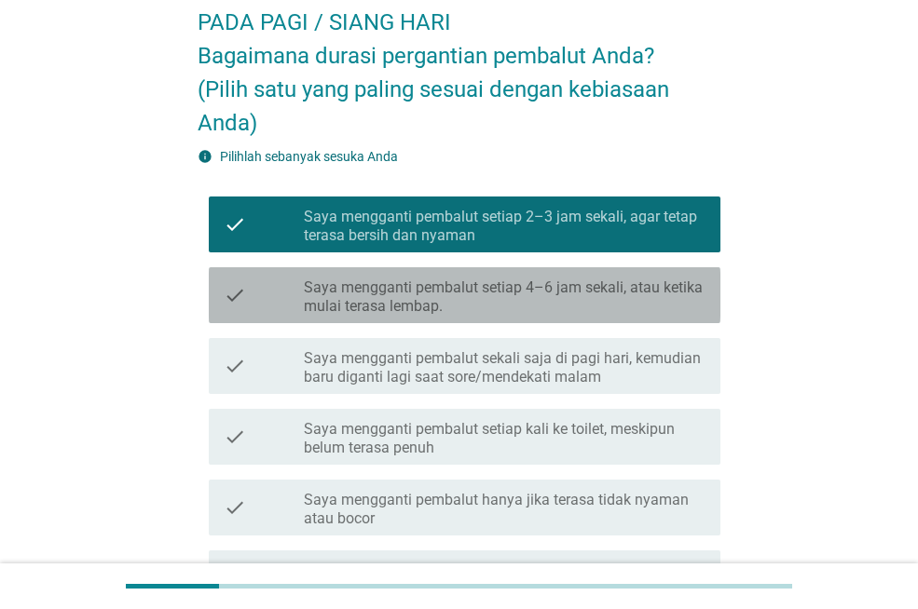
click at [674, 271] on div "check check_box_outline_blank Saya mengganti pembalut setiap 4–6 jam sekali, at…" at bounding box center [465, 295] width 512 height 56
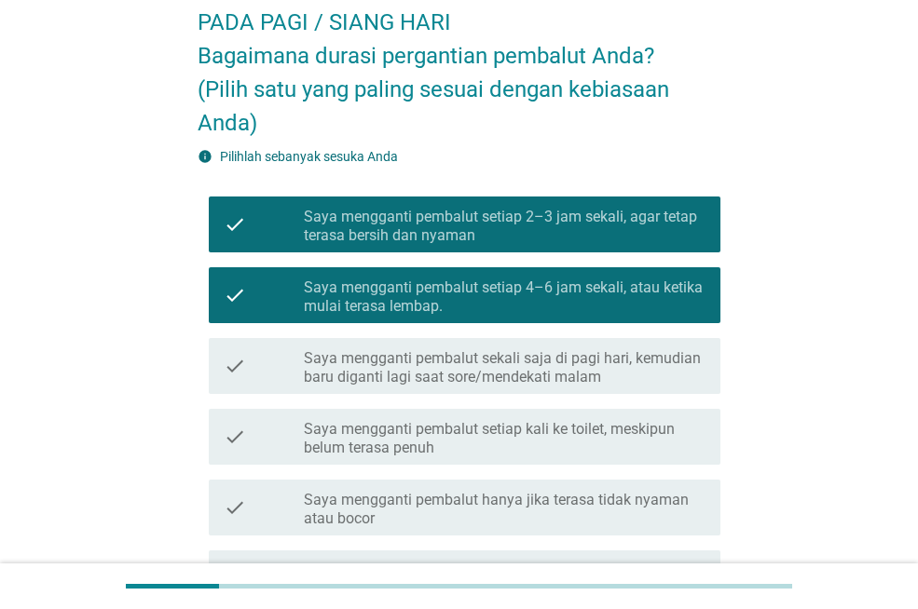
click at [664, 335] on div "check check_box_outline_blank Saya mengganti pembalut sekali saja di pagi hari,…" at bounding box center [459, 366] width 523 height 71
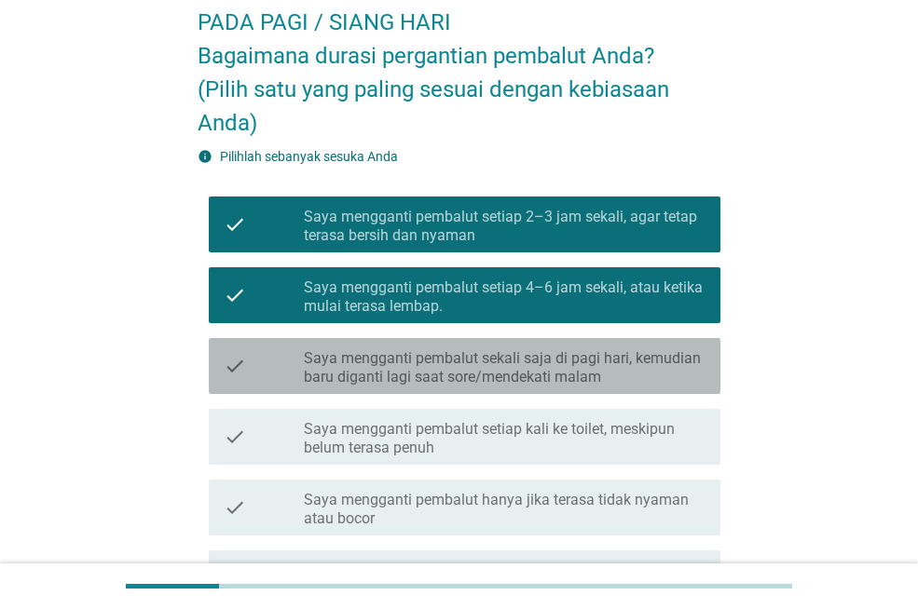
click at [625, 352] on label "Saya mengganti pembalut sekali saja di pagi hari, kemudian baru diganti lagi sa…" at bounding box center [505, 367] width 402 height 37
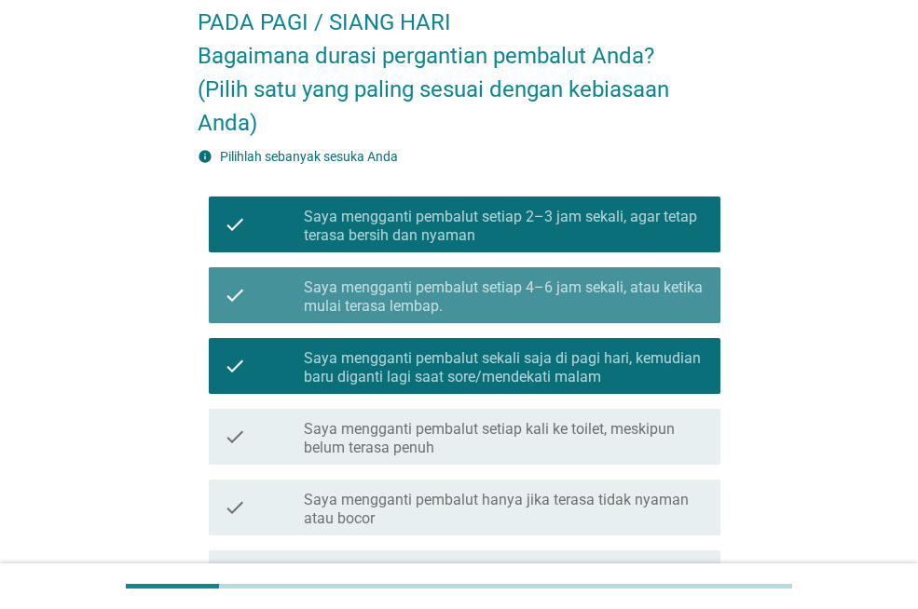
click at [589, 294] on label "Saya mengganti pembalut setiap 4–6 jam sekali, atau ketika mulai terasa lembap." at bounding box center [505, 297] width 402 height 37
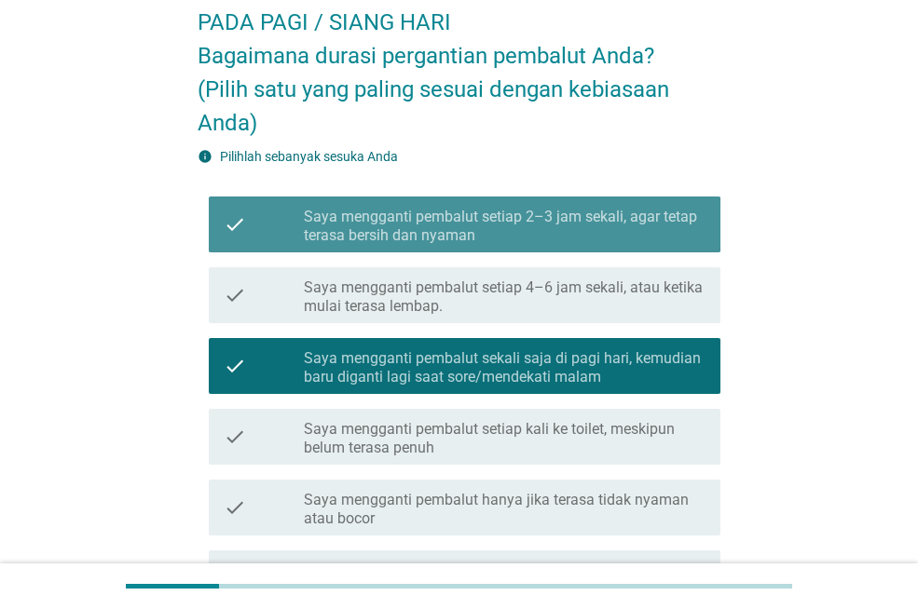
click at [573, 213] on label "Saya mengganti pembalut setiap 2–3 jam sekali, agar tetap terasa bersih dan nya…" at bounding box center [505, 226] width 402 height 37
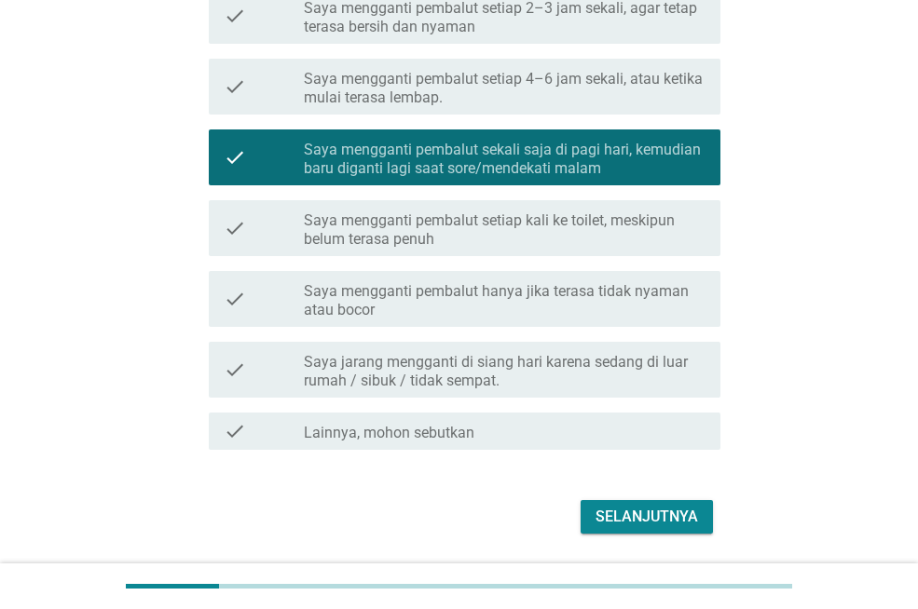
scroll to position [362, 0]
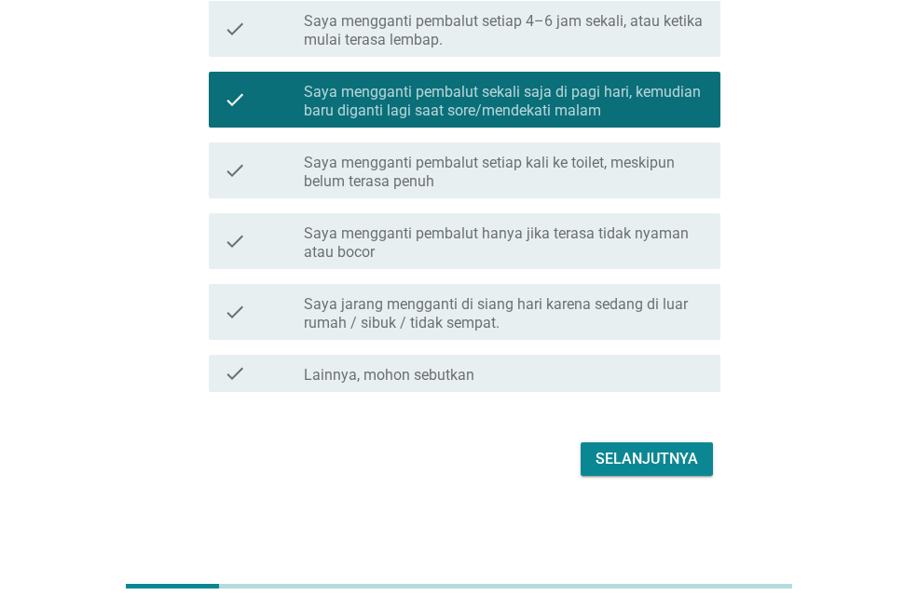
click at [638, 459] on div "Selanjutnya" at bounding box center [646, 459] width 102 height 22
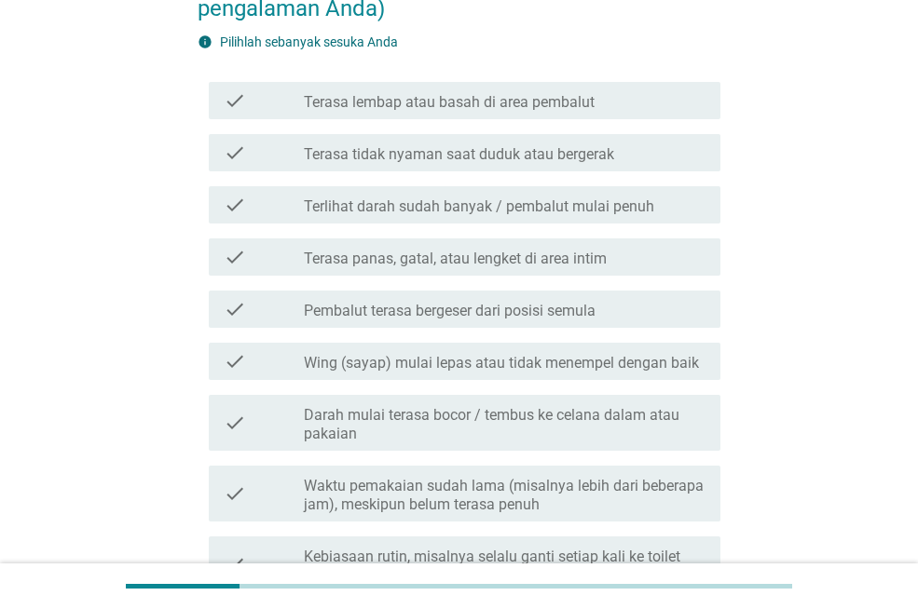
scroll to position [272, 0]
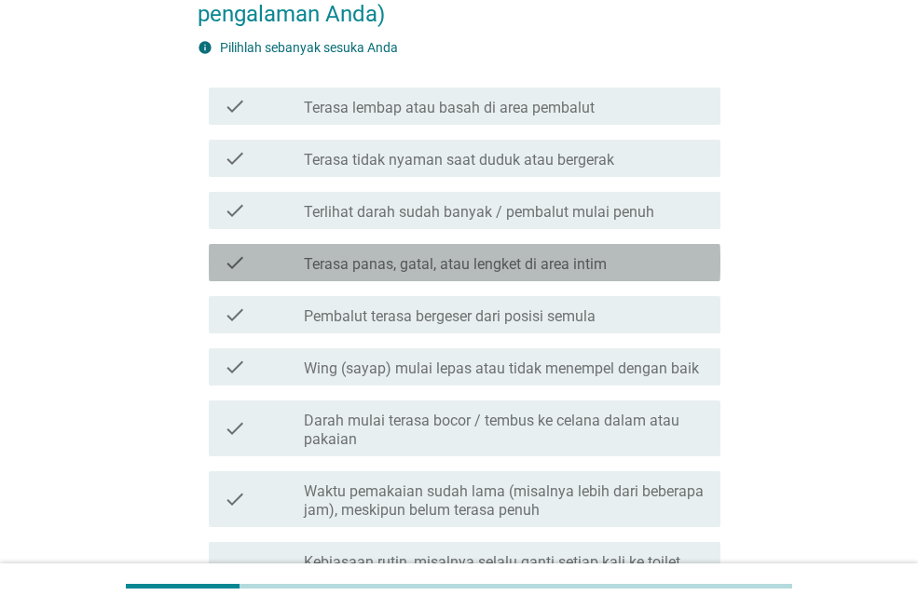
click at [649, 266] on div "check_box_outline_blank Terasa panas, gatal, atau lengket di area intim" at bounding box center [505, 263] width 402 height 22
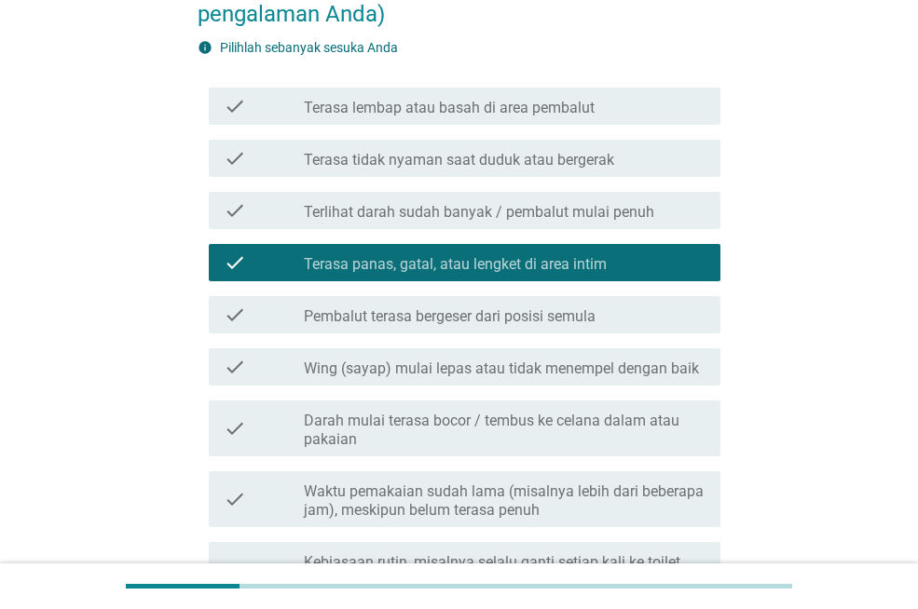
click at [569, 154] on label "Terasa tidak nyaman saat duduk atau bergerak" at bounding box center [459, 160] width 310 height 19
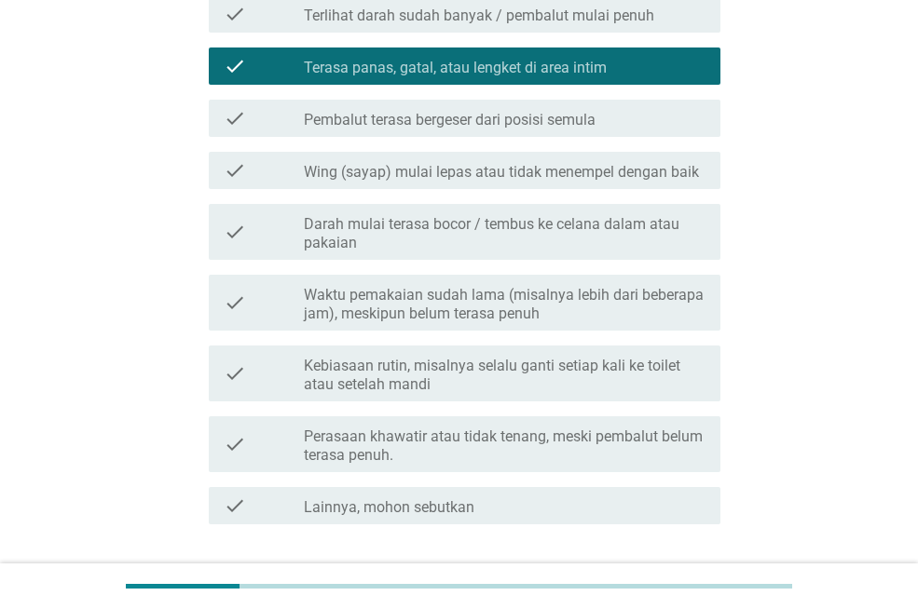
scroll to position [485, 0]
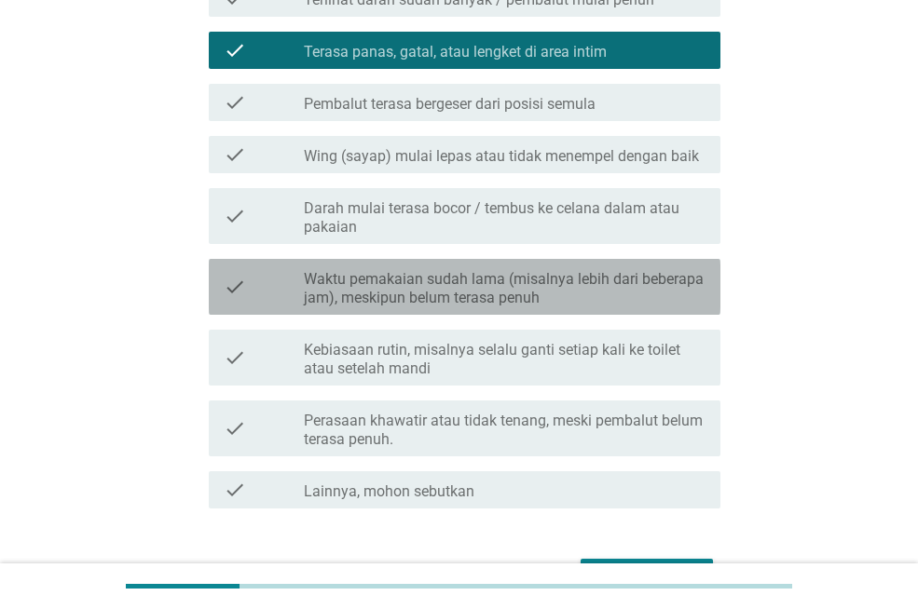
click at [599, 305] on label "Waktu pemakaian sudah lama (misalnya lebih dari beberapa jam), meskipun belum t…" at bounding box center [505, 288] width 402 height 37
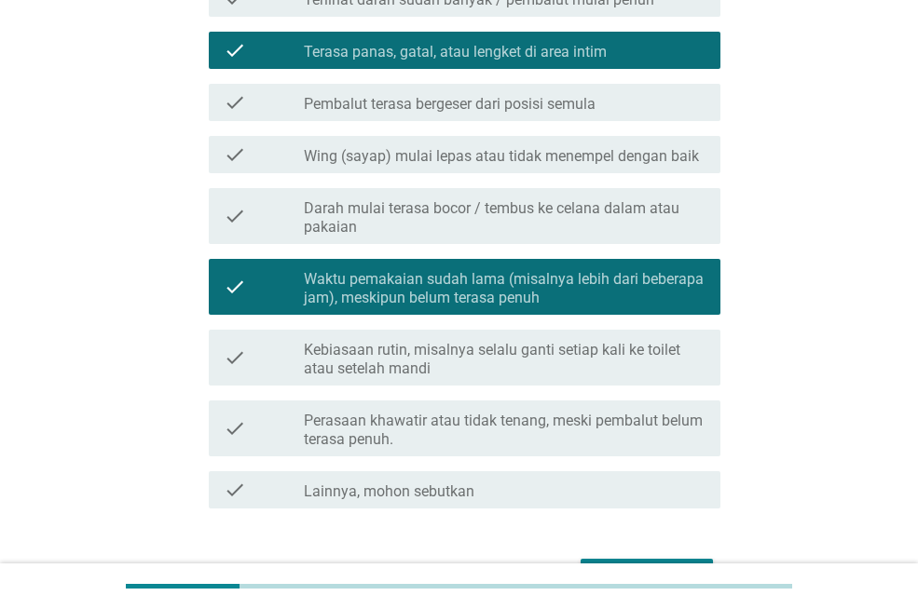
click at [648, 378] on div "check check_box_outline_blank Kebiasaan rutin, misalnya selalu ganti setiap kal…" at bounding box center [465, 358] width 512 height 56
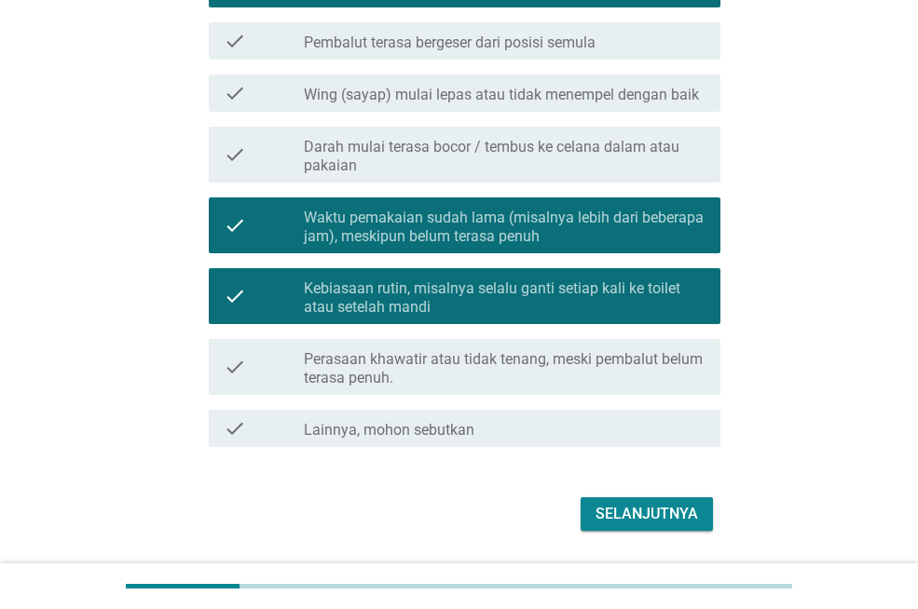
scroll to position [601, 0]
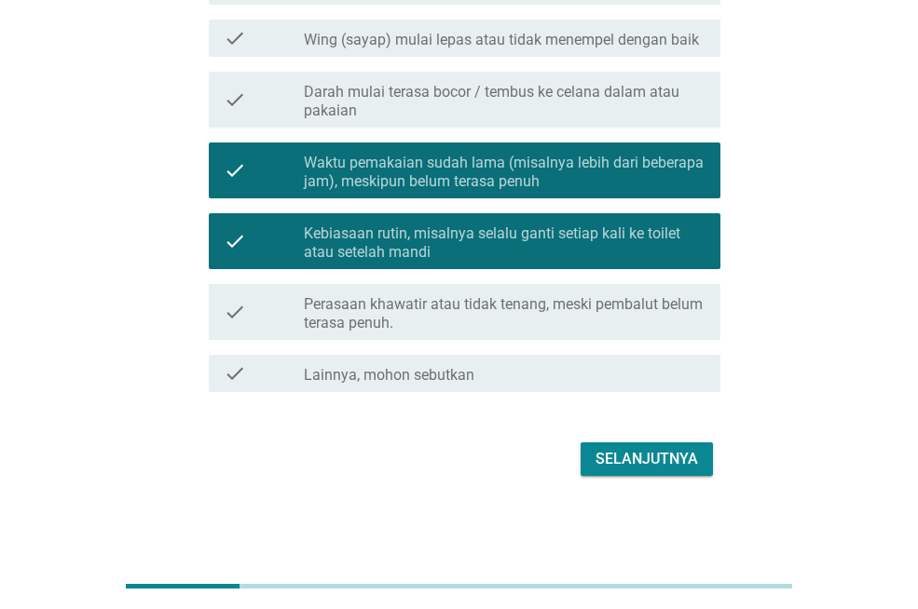
click at [627, 464] on div "Selanjutnya" at bounding box center [646, 459] width 102 height 22
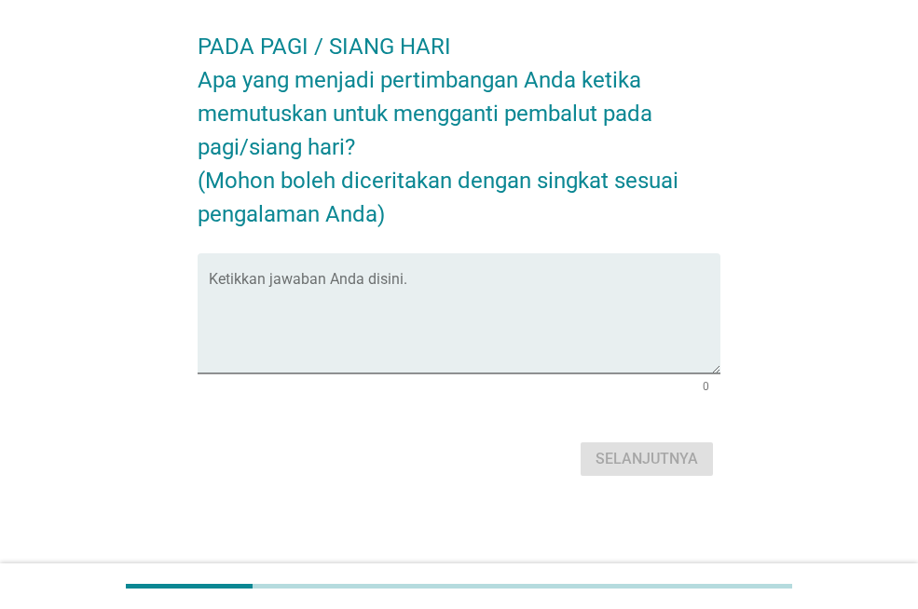
scroll to position [0, 0]
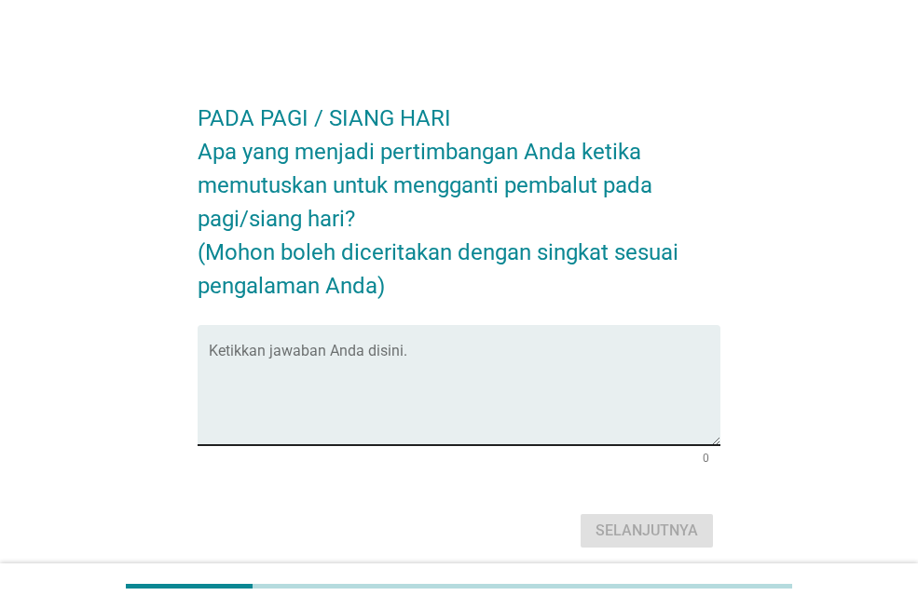
click at [491, 371] on textarea "Ketikkan jawaban Anda disini." at bounding box center [465, 397] width 512 height 98
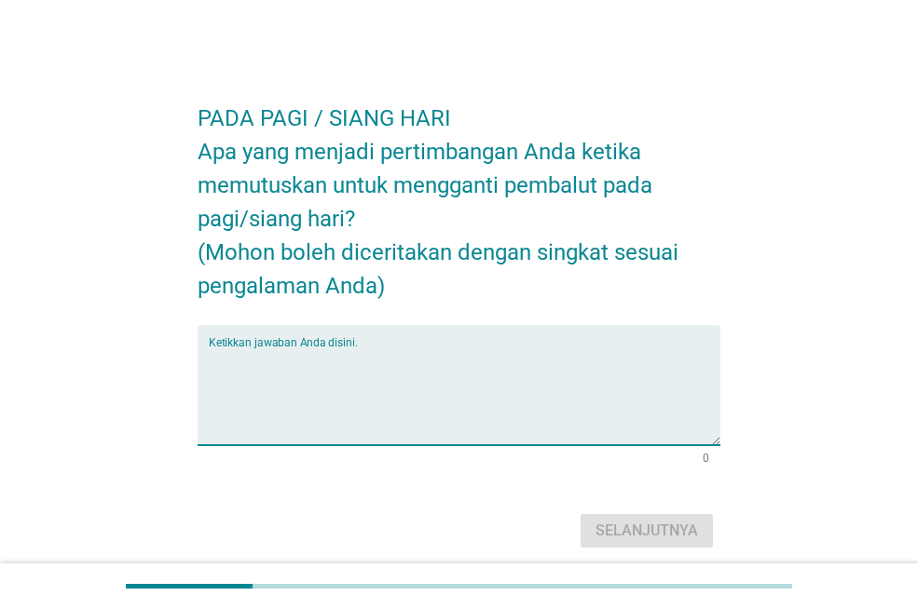
type textarea "s"
type textarea "j"
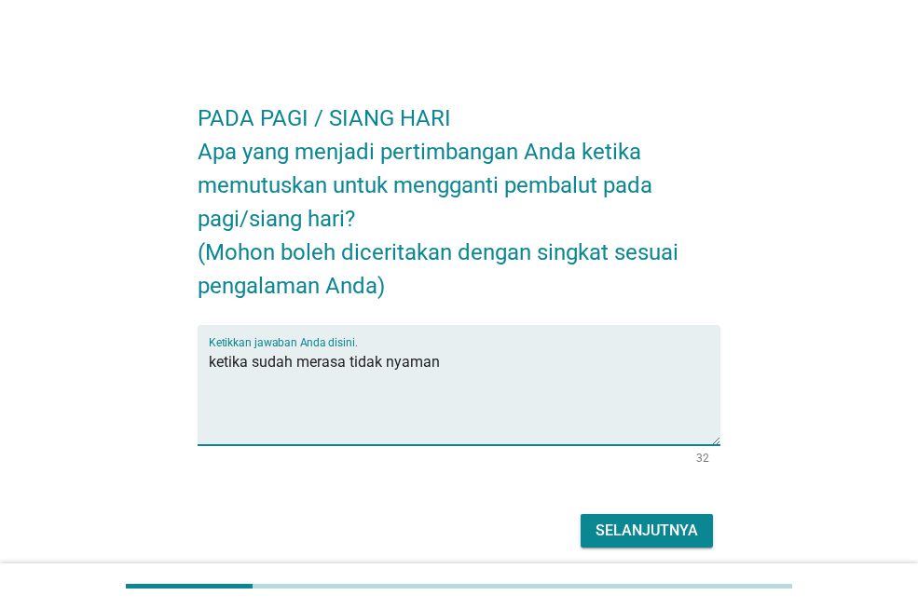
type textarea "ketika sudah merasa tidak nyaman"
click at [673, 529] on div "Selanjutnya" at bounding box center [646, 531] width 102 height 22
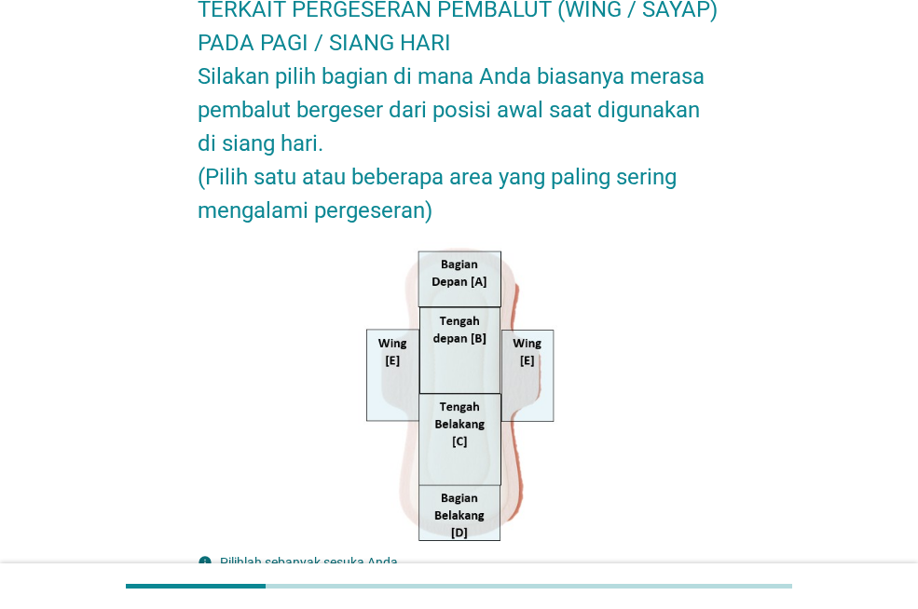
scroll to position [567, 0]
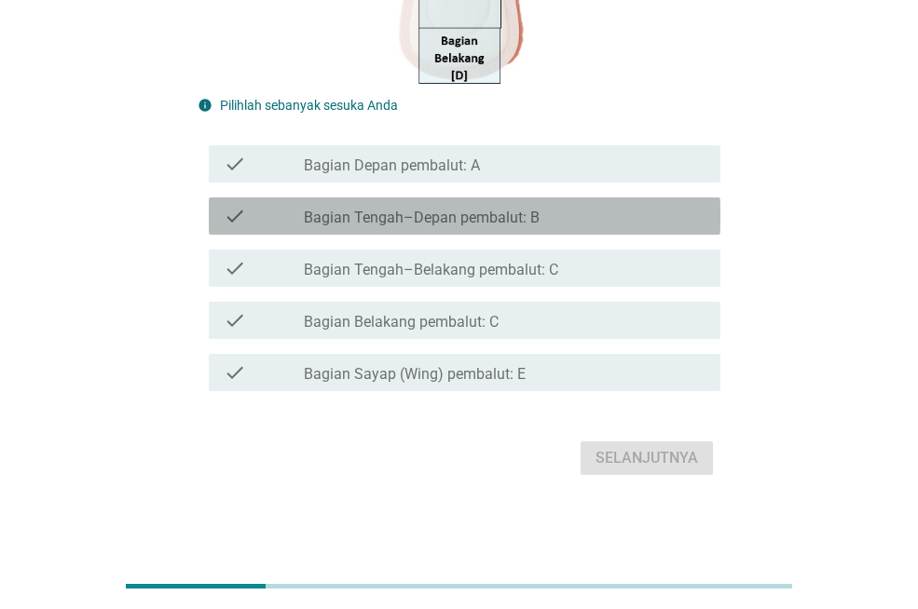
click at [582, 214] on div "check_box_outline_blank Bagian Tengah–Depan pembalut: B" at bounding box center [505, 216] width 402 height 22
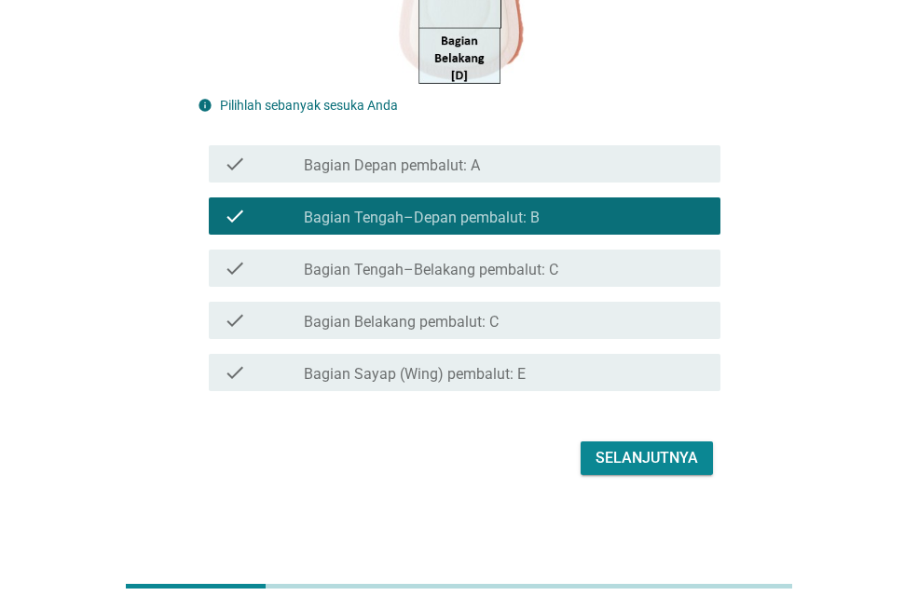
click at [656, 453] on div "Selanjutnya" at bounding box center [646, 458] width 102 height 22
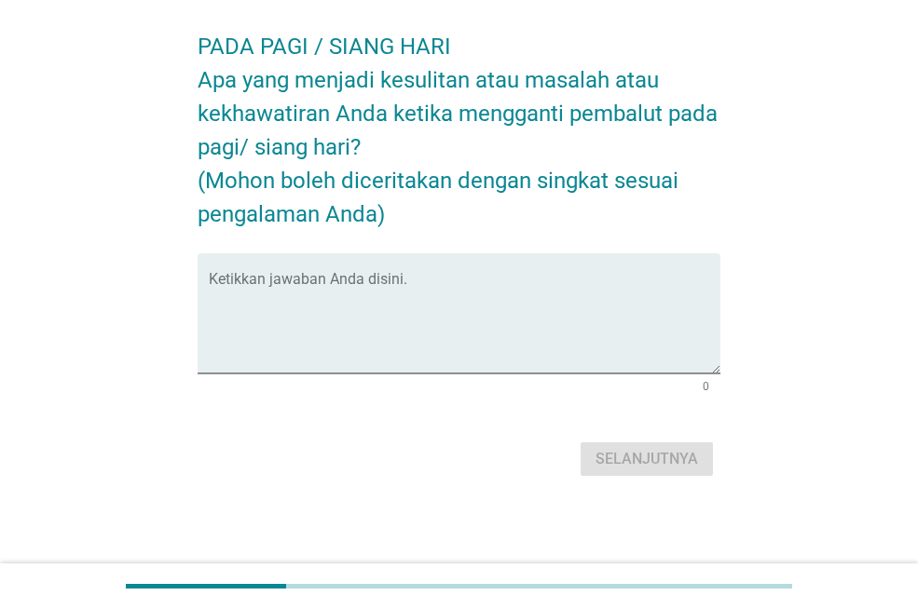
scroll to position [0, 0]
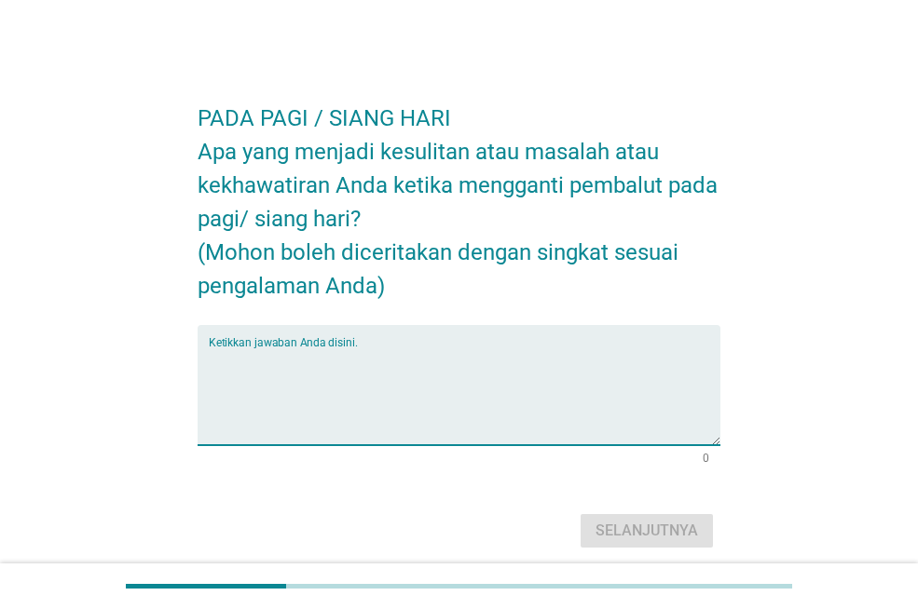
click at [538, 404] on textarea "Ketikkan jawaban Anda disini." at bounding box center [465, 397] width 512 height 98
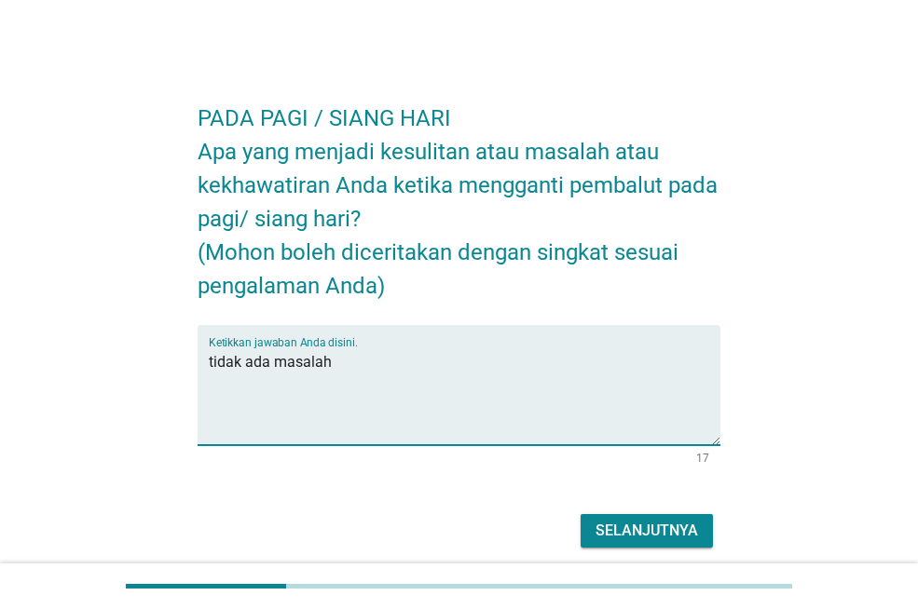
type textarea "tidak ada masalah"
click at [667, 534] on div "Selanjutnya" at bounding box center [646, 531] width 102 height 22
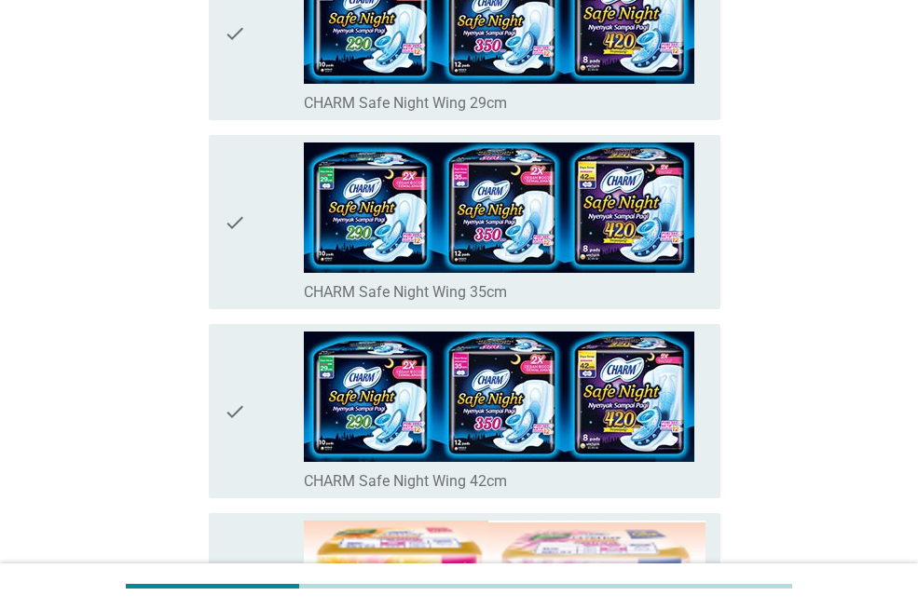
scroll to position [797, 0]
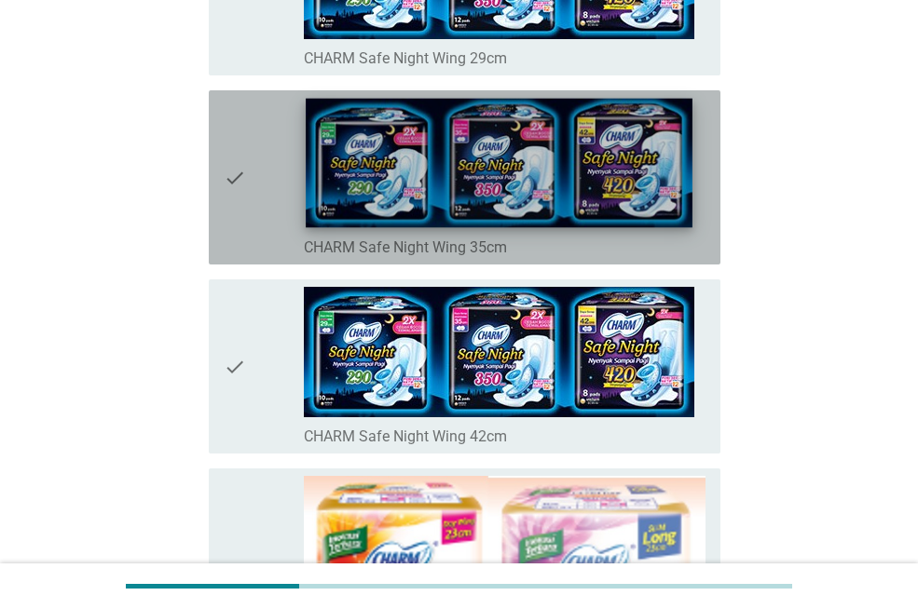
click at [567, 158] on img at bounding box center [499, 164] width 387 height 130
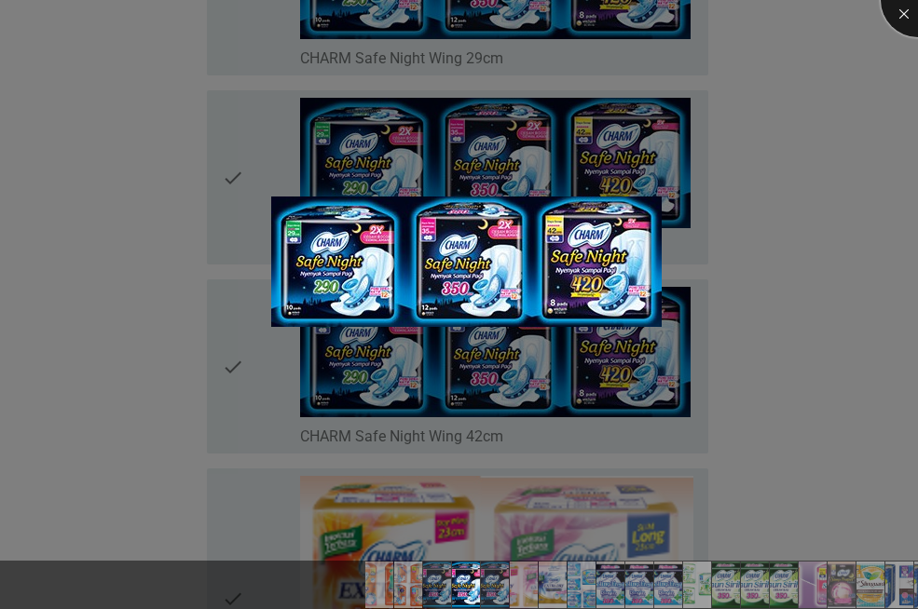
click at [891, 10] on div at bounding box center [918, 0] width 75 height 75
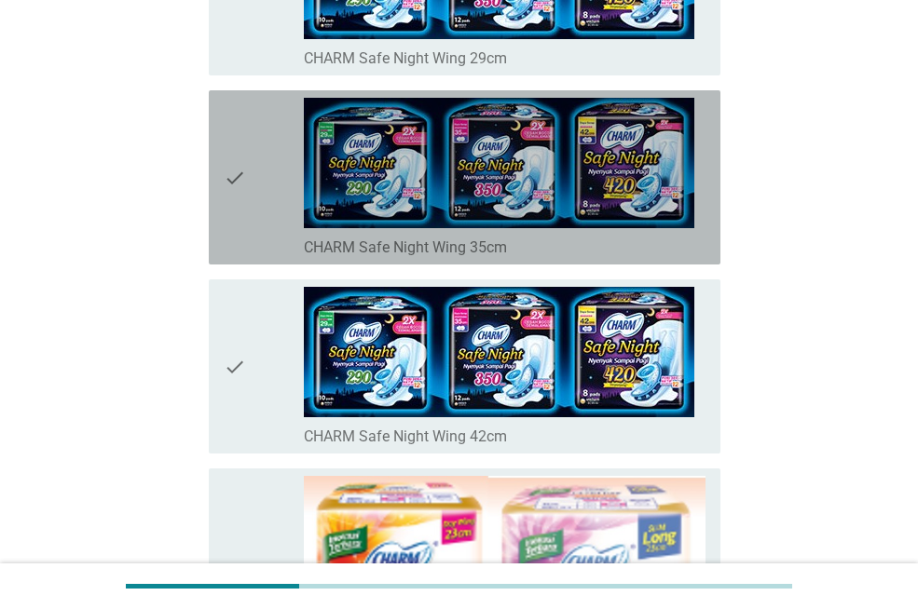
click at [239, 179] on icon "check" at bounding box center [235, 177] width 22 height 159
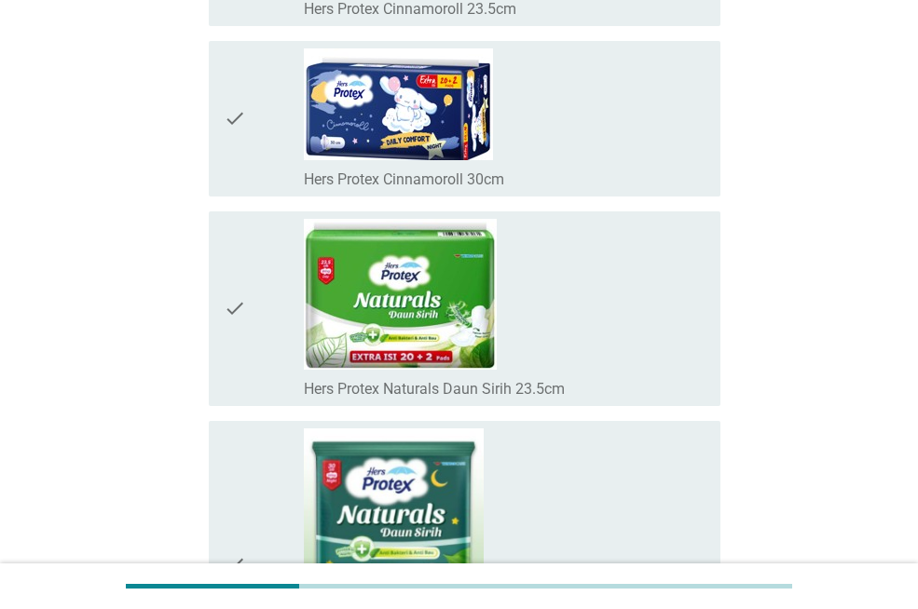
scroll to position [13237, 0]
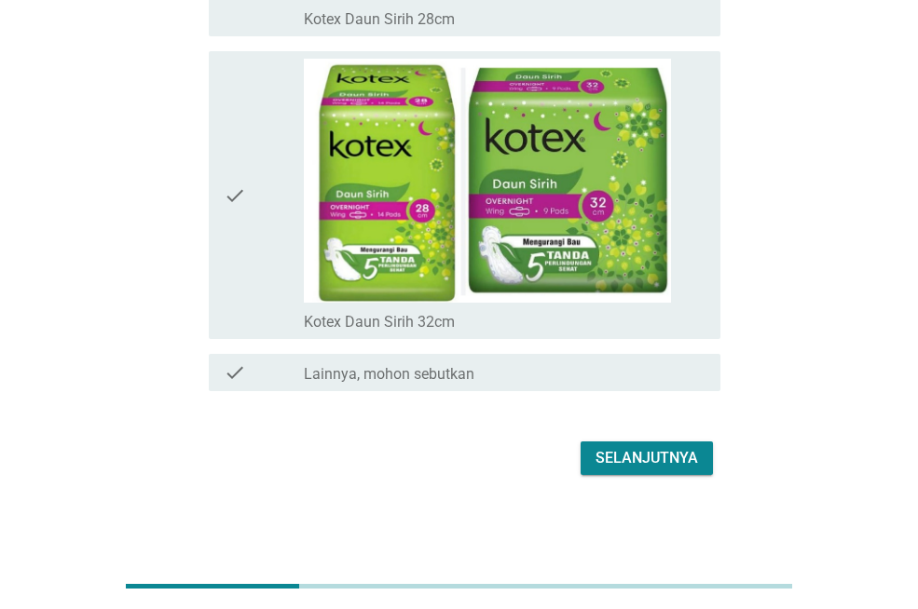
click at [653, 467] on div "Selanjutnya" at bounding box center [646, 458] width 102 height 22
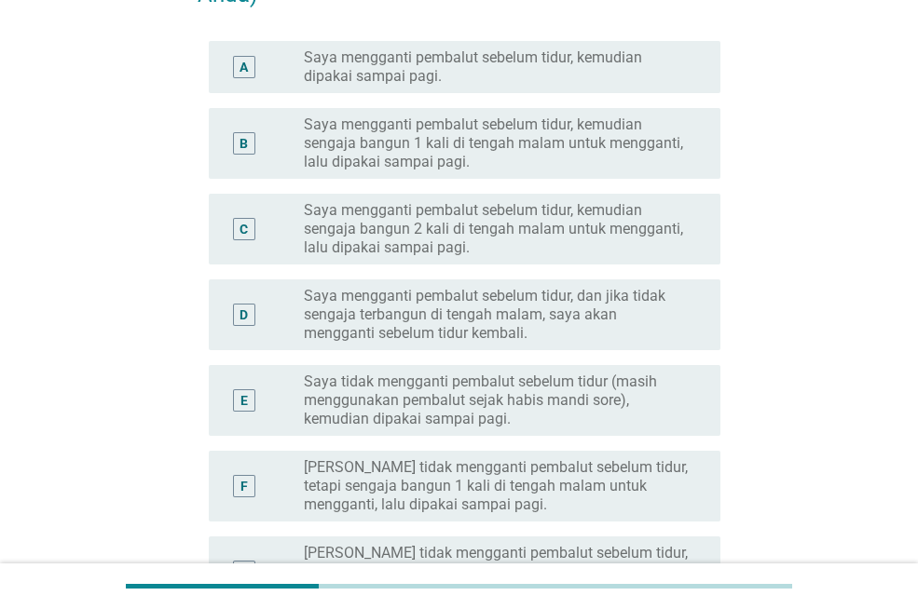
scroll to position [261, 0]
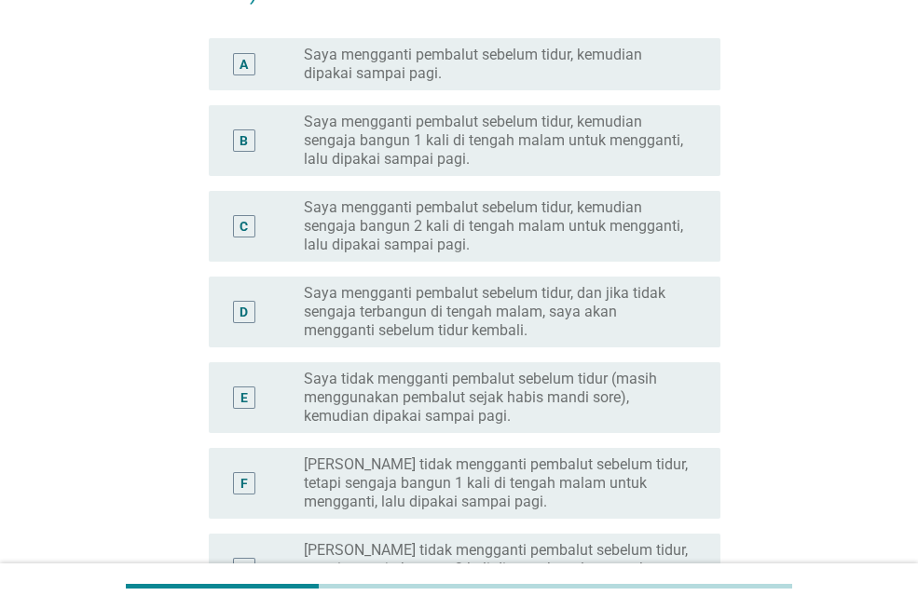
click at [762, 358] on div "PADA MALAM HARI Bagaimana durasi atau kebiasaan Anda dalam mengganti pembalut p…" at bounding box center [459, 312] width 828 height 1010
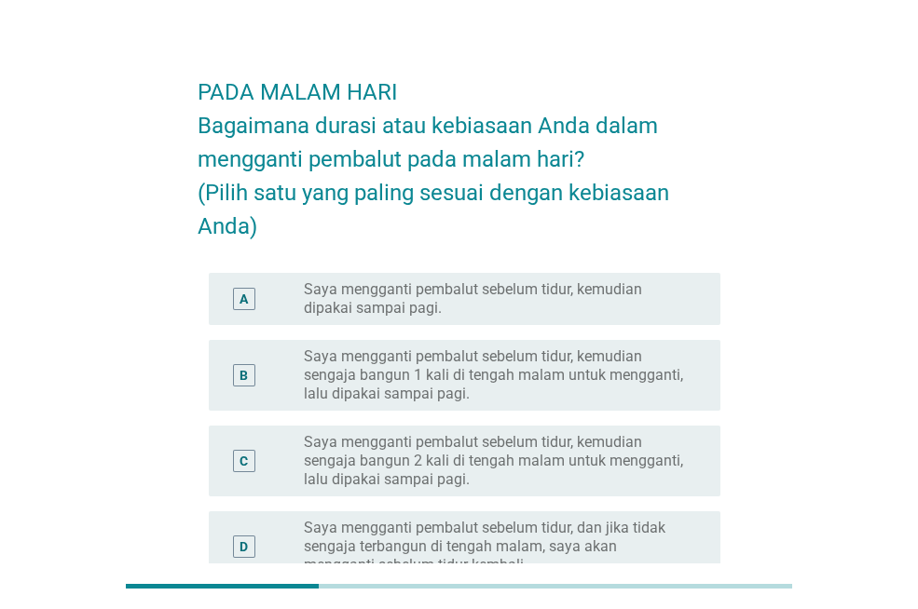
scroll to position [48, 0]
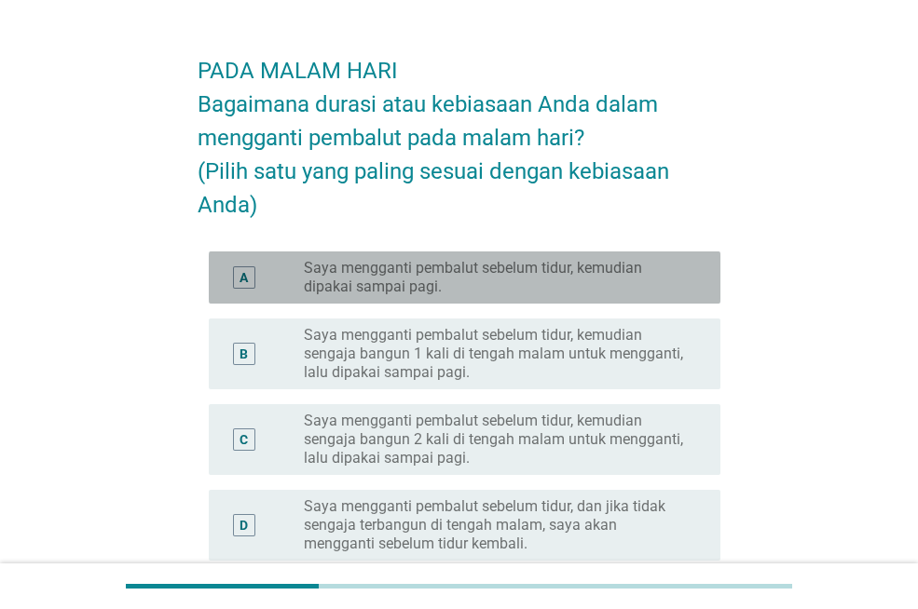
click at [622, 290] on label "Saya mengganti pembalut sebelum tidur, kemudian dipakai sampai pagi." at bounding box center [497, 277] width 387 height 37
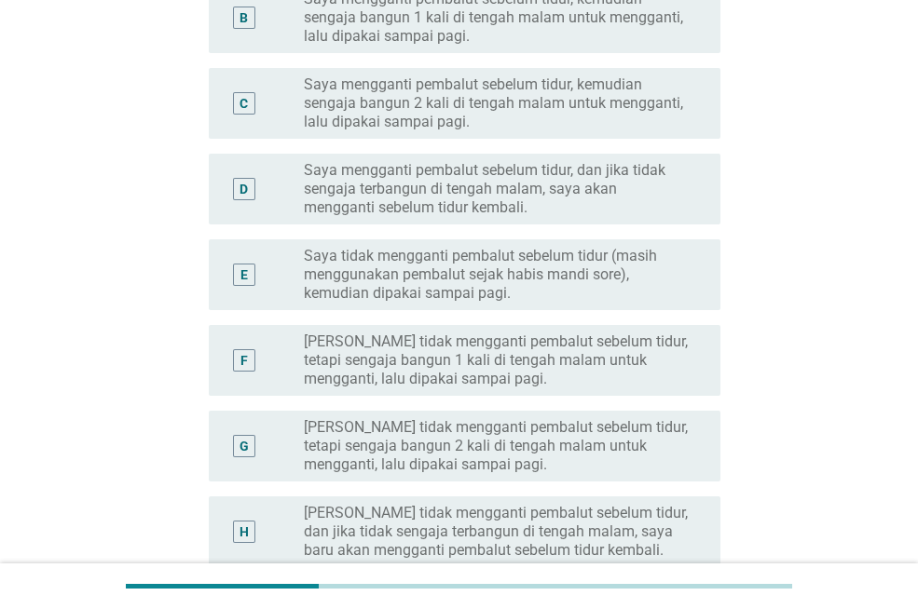
scroll to position [392, 0]
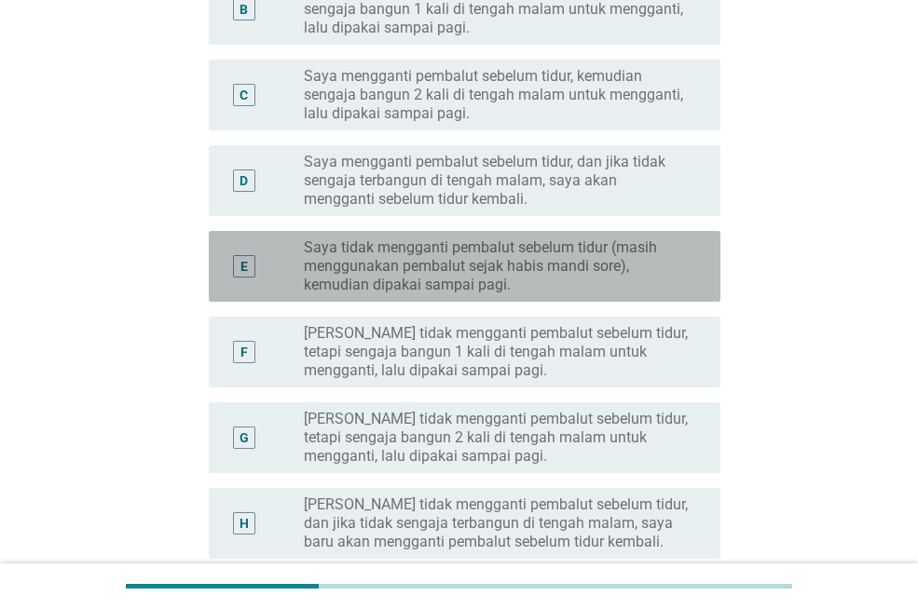
click at [603, 284] on label "Saya tidak mengganti pembalut sebelum tidur (masih menggunakan pembalut sejak h…" at bounding box center [497, 267] width 387 height 56
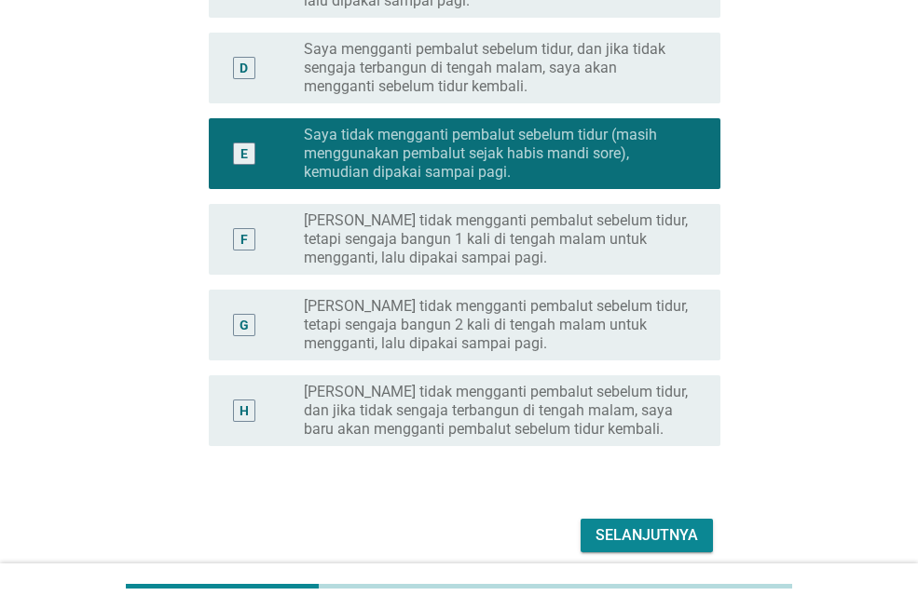
scroll to position [581, 0]
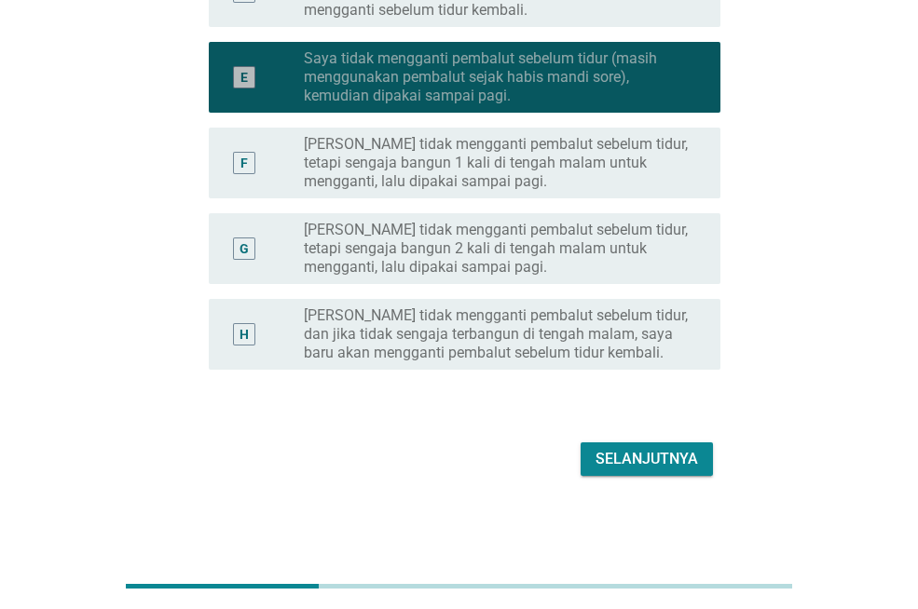
click at [596, 87] on label "Saya tidak mengganti pembalut sebelum tidur (masih menggunakan pembalut sejak h…" at bounding box center [497, 77] width 387 height 56
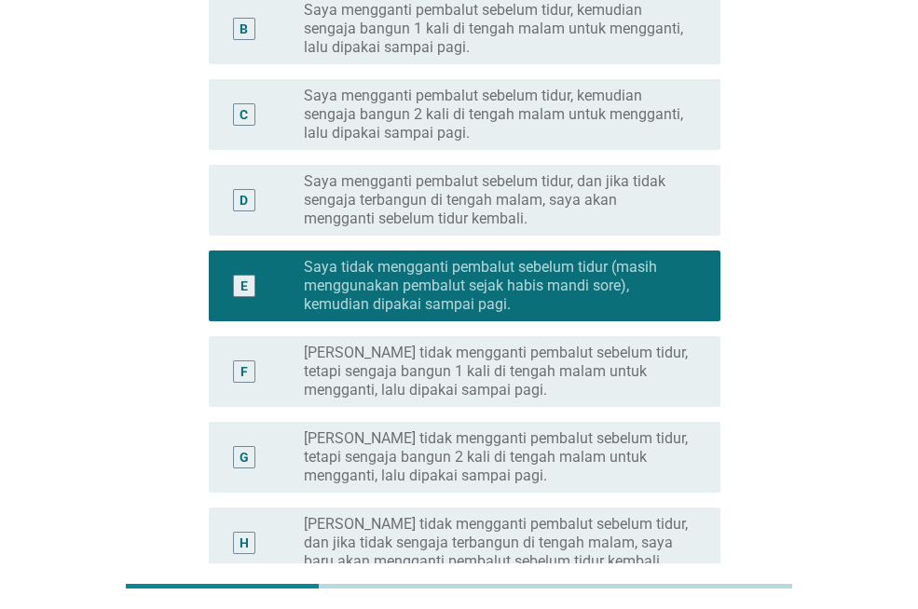
scroll to position [0, 0]
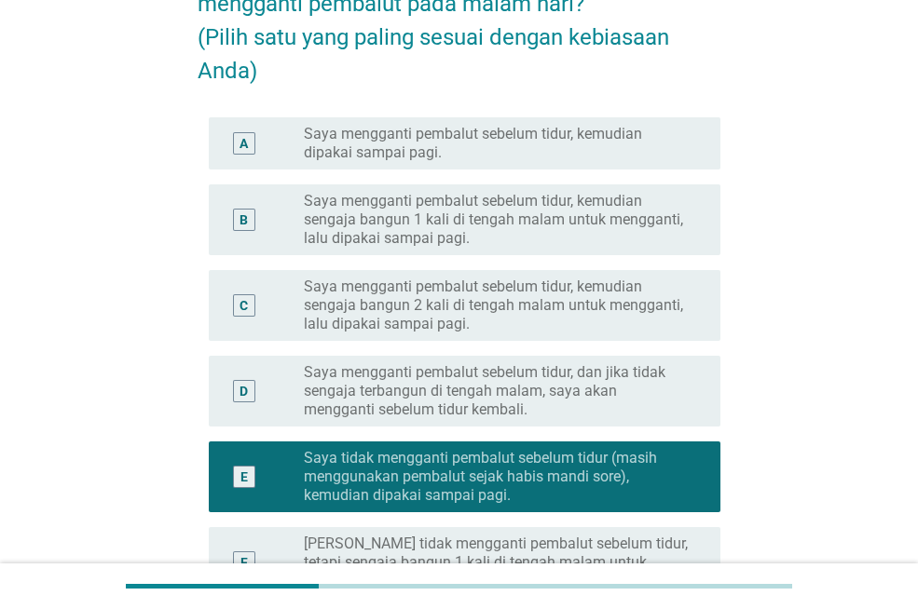
click at [704, 196] on div "radio_button_unchecked Saya mengganti pembalut sebelum tidur, kemudian sengaja …" at bounding box center [505, 220] width 402 height 56
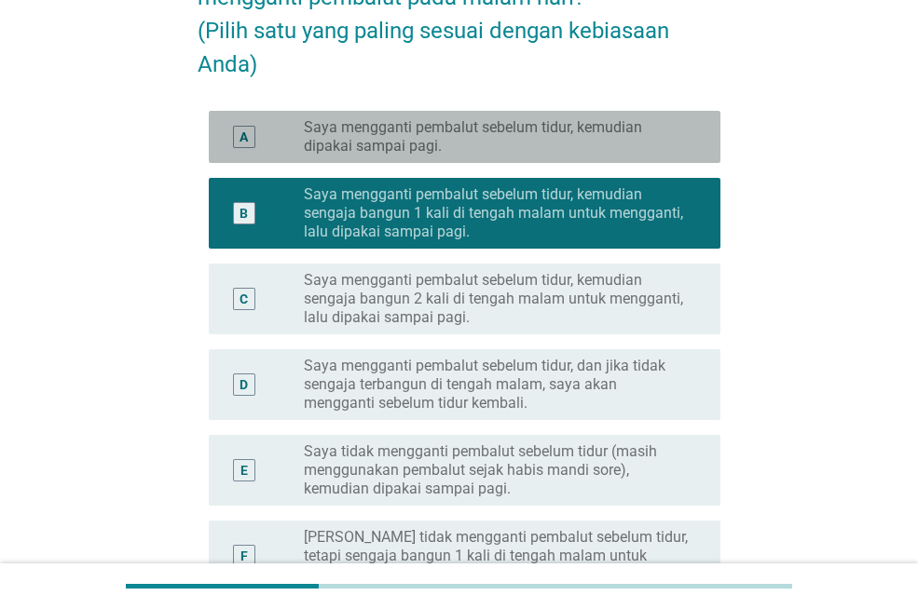
click at [512, 119] on label "Saya mengganti pembalut sebelum tidur, kemudian dipakai sampai pagi." at bounding box center [497, 136] width 387 height 37
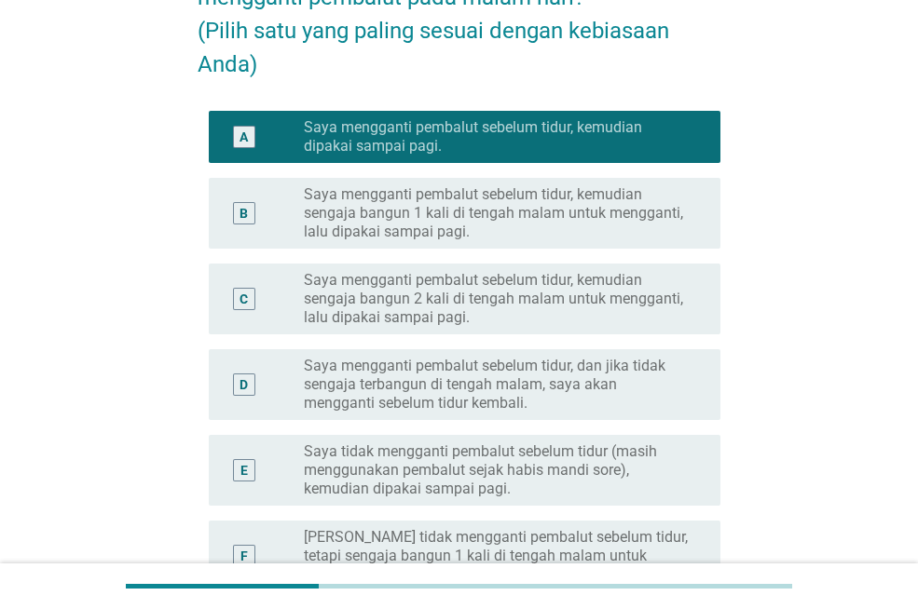
scroll to position [581, 0]
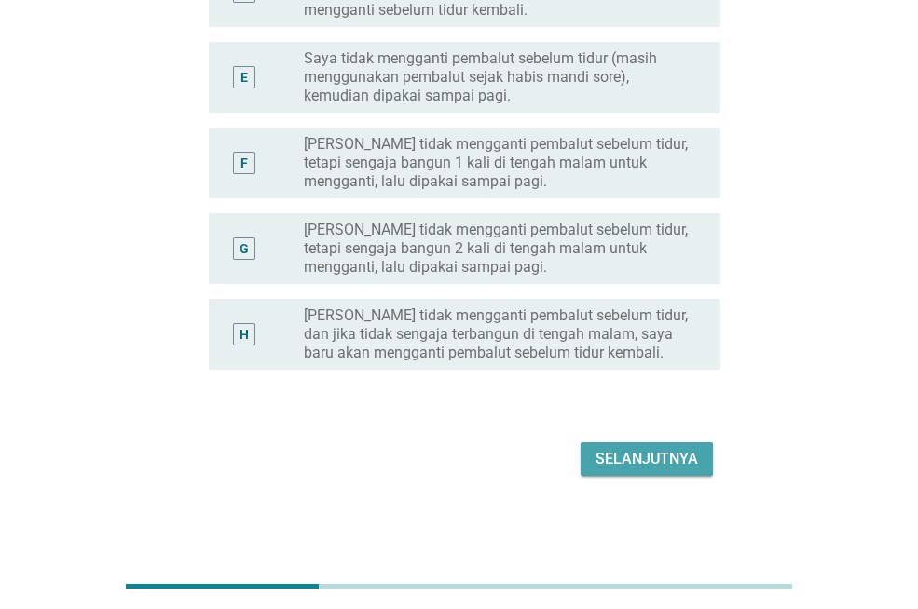
click at [597, 471] on button "Selanjutnya" at bounding box center [647, 460] width 132 height 34
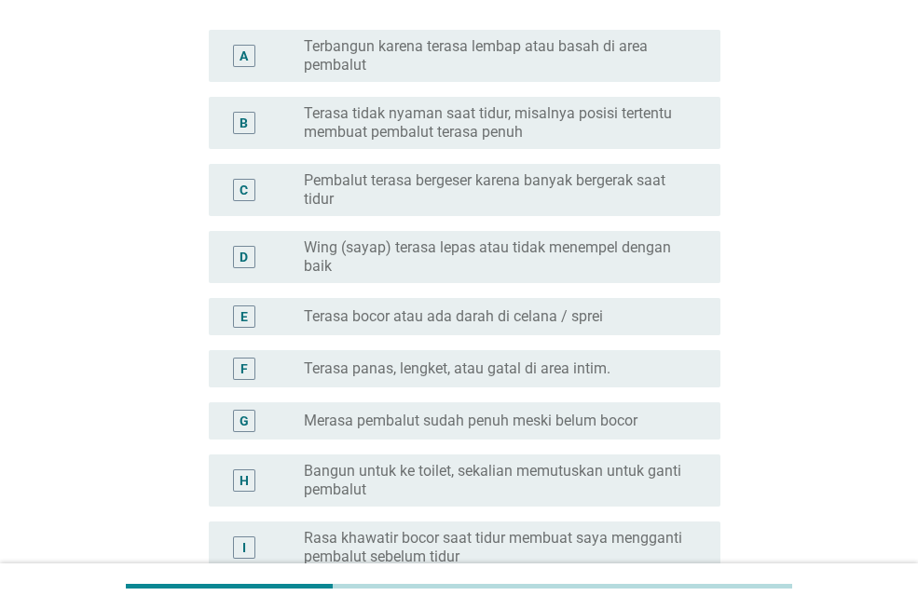
scroll to position [245, 0]
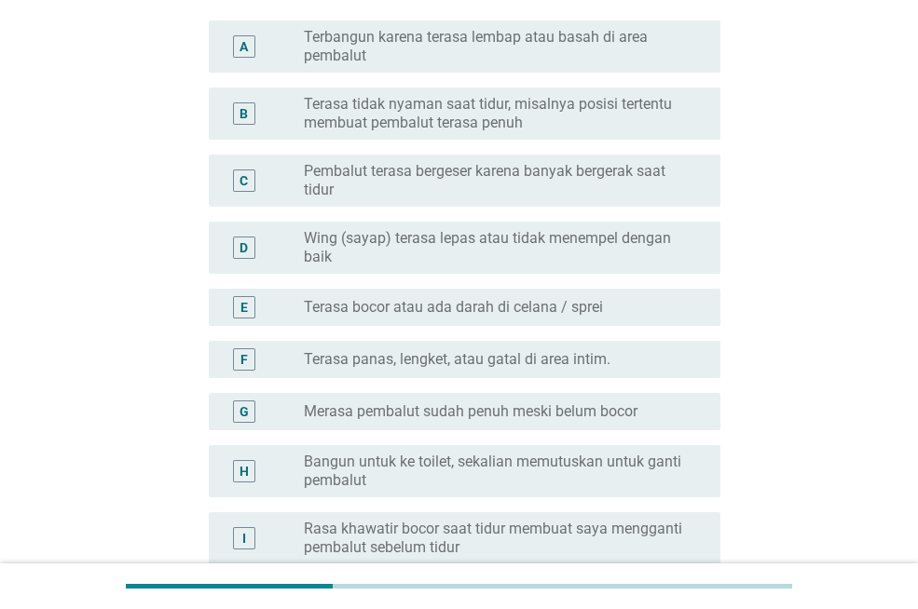
click at [597, 417] on label "Merasa pembalut sudah penuh meski belum bocor" at bounding box center [471, 412] width 334 height 19
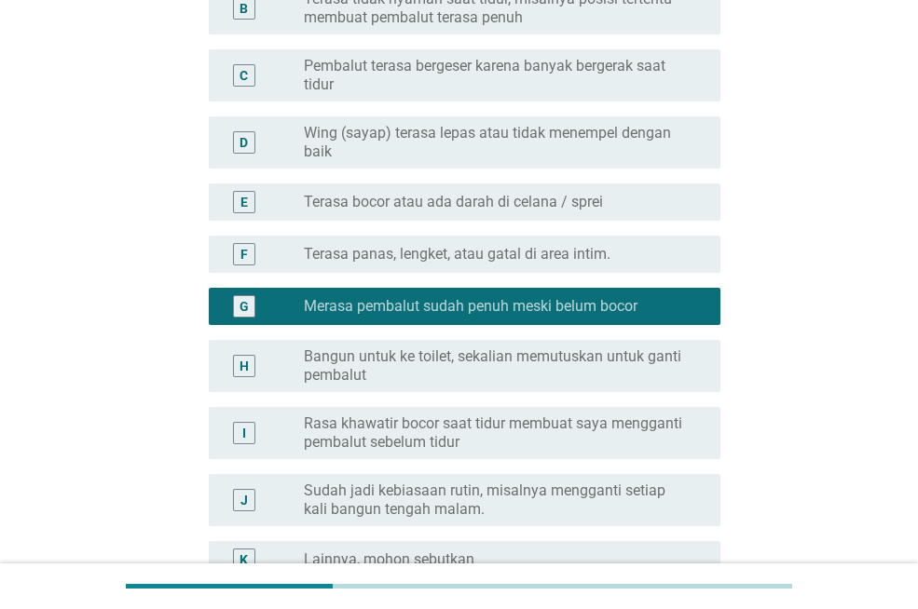
scroll to position [441, 0]
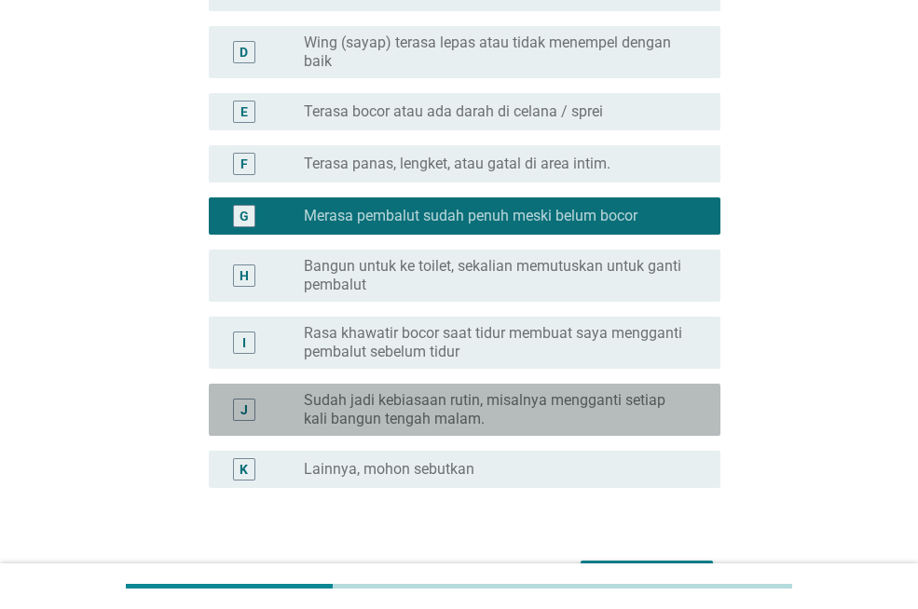
click at [597, 417] on label "Sudah jadi kebiasaan rutin, misalnya mengganti setiap kali bangun tengah malam." at bounding box center [497, 409] width 387 height 37
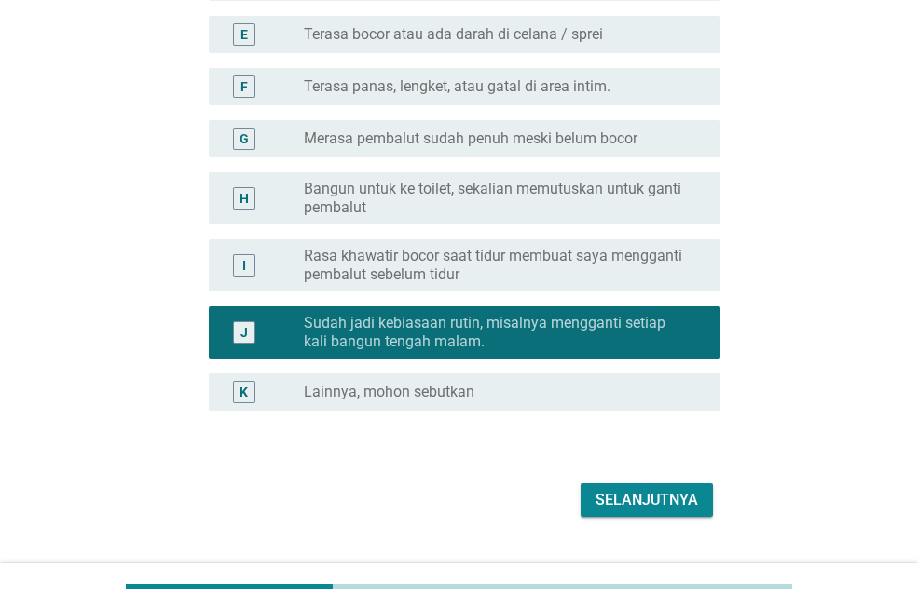
scroll to position [559, 0]
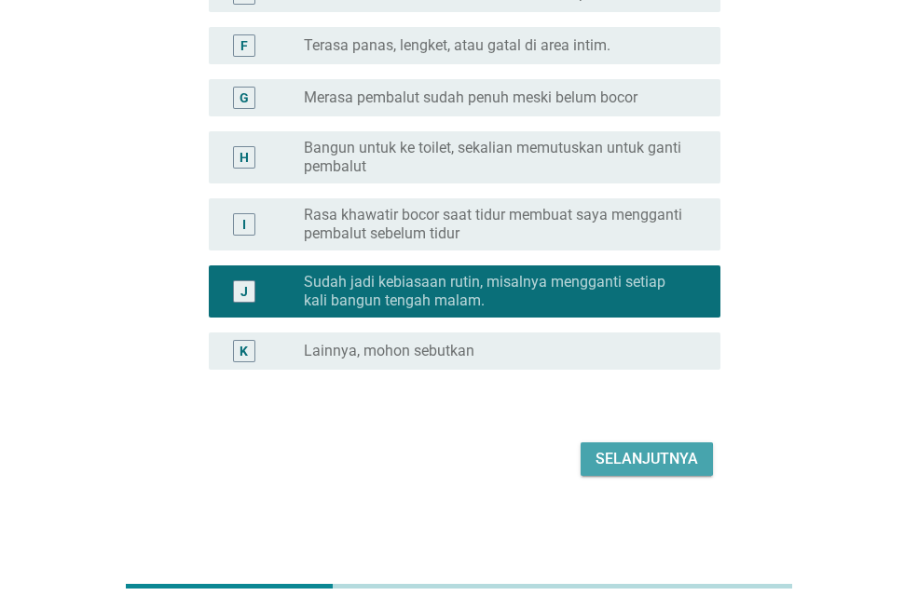
click at [647, 451] on div "Selanjutnya" at bounding box center [646, 459] width 102 height 22
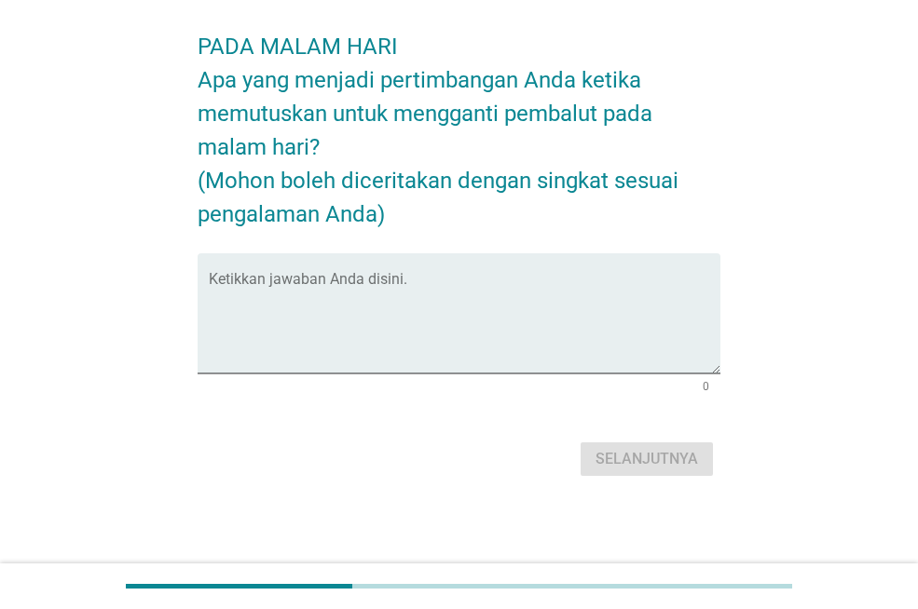
scroll to position [0, 0]
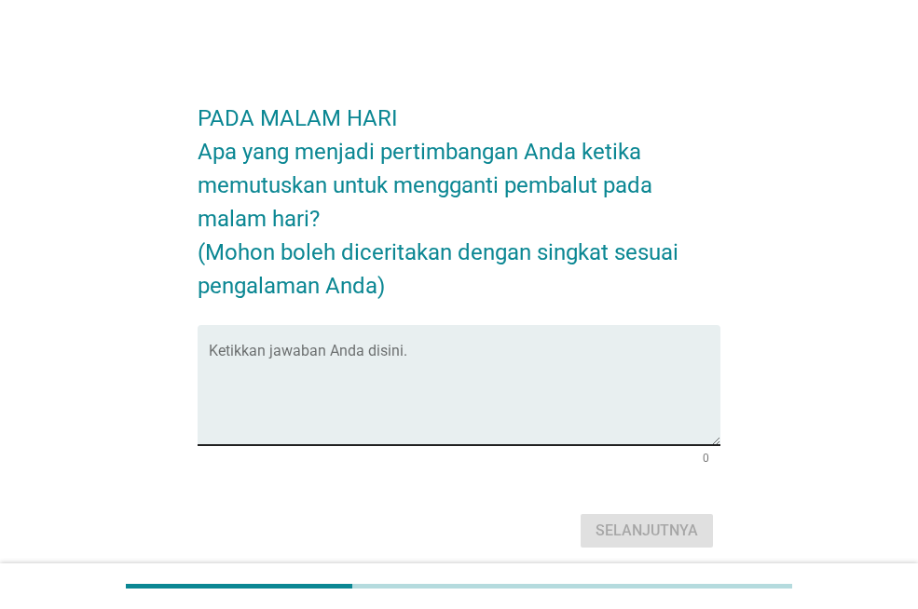
click at [555, 380] on textarea "Ketikkan jawaban Anda disini." at bounding box center [465, 397] width 512 height 98
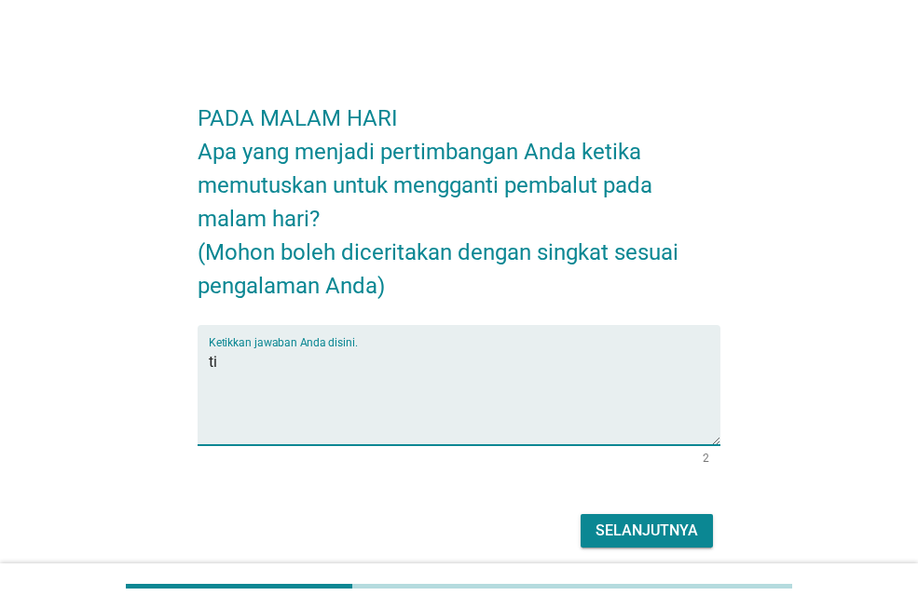
type textarea "t"
type textarea "pas buat tidur"
click at [608, 530] on div "Selanjutnya" at bounding box center [646, 531] width 102 height 22
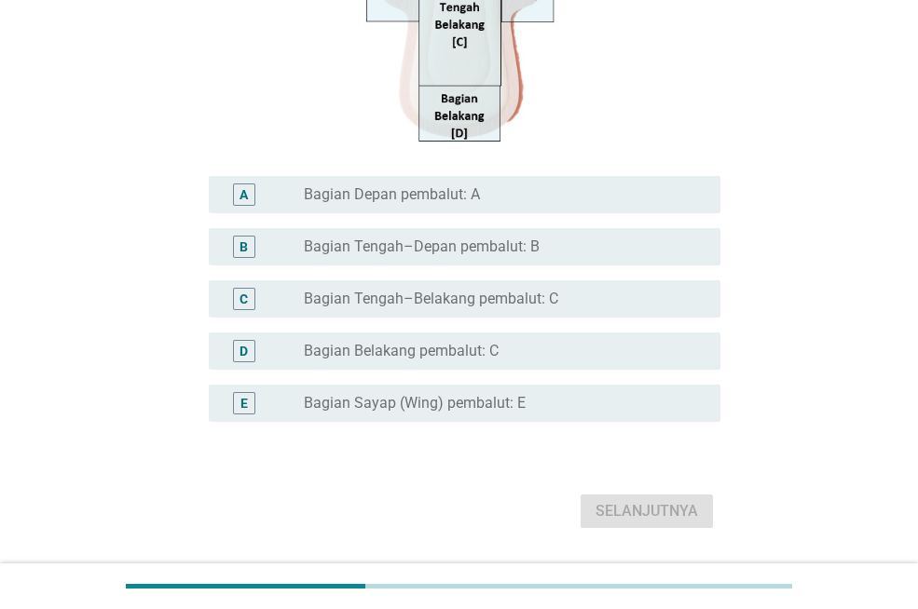
scroll to position [478, 0]
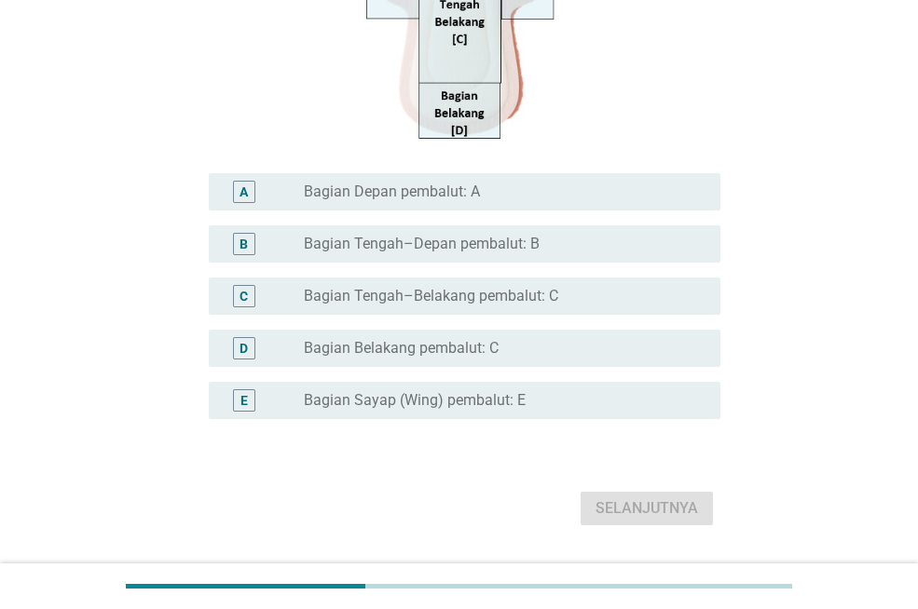
click at [544, 294] on label "Bagian Tengah–Belakang pembalut: C" at bounding box center [431, 296] width 254 height 19
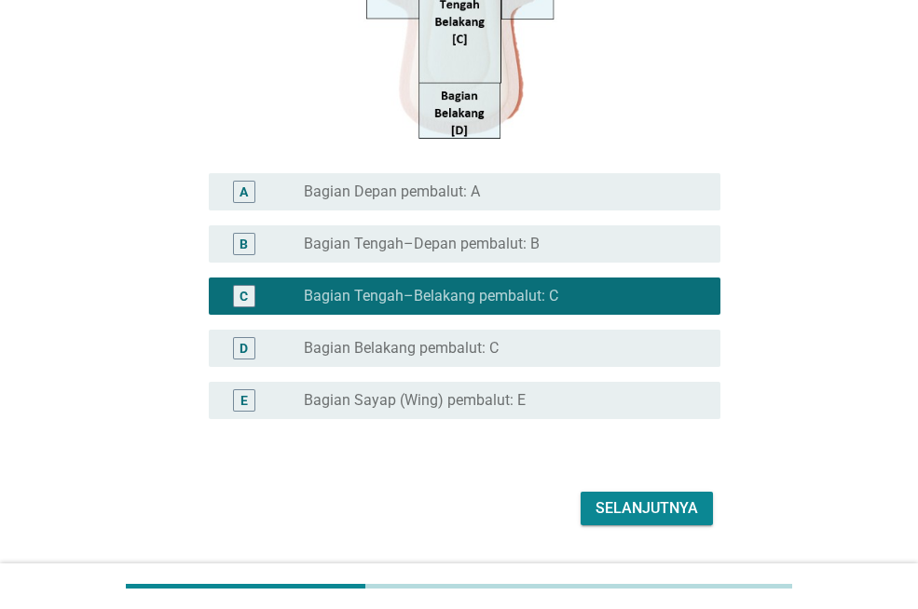
click at [676, 506] on div "Selanjutnya" at bounding box center [646, 509] width 102 height 22
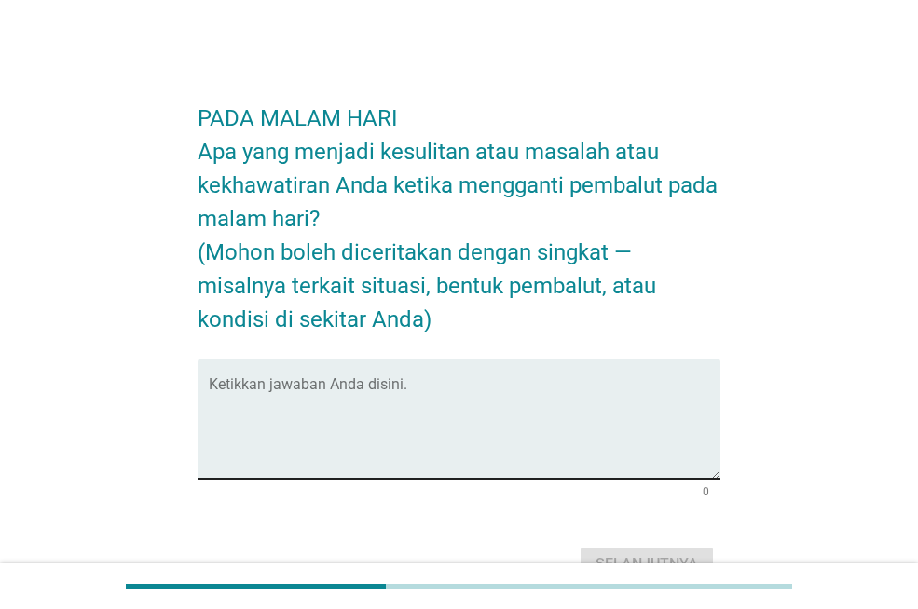
click at [563, 442] on textarea "Ketikkan jawaban Anda disini." at bounding box center [465, 430] width 512 height 98
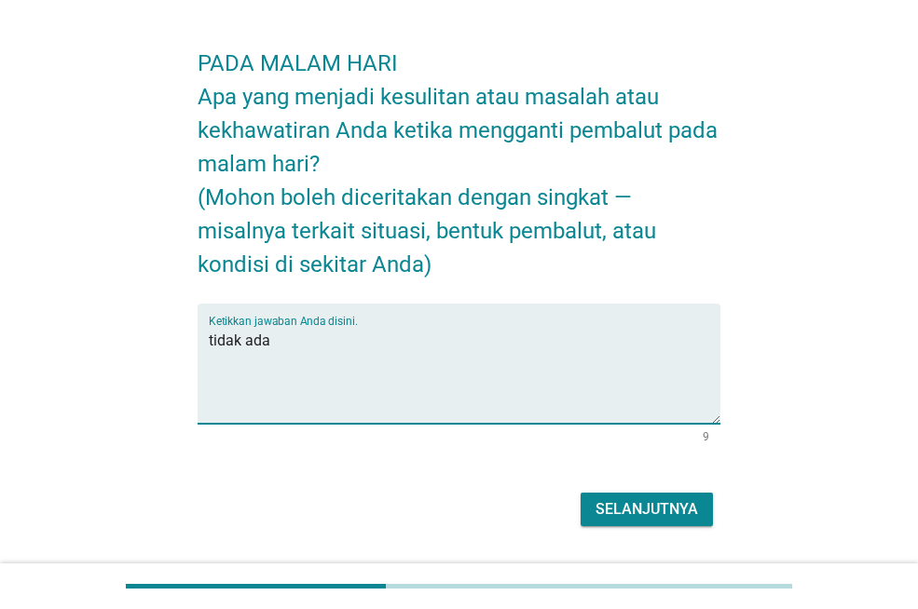
scroll to position [105, 0]
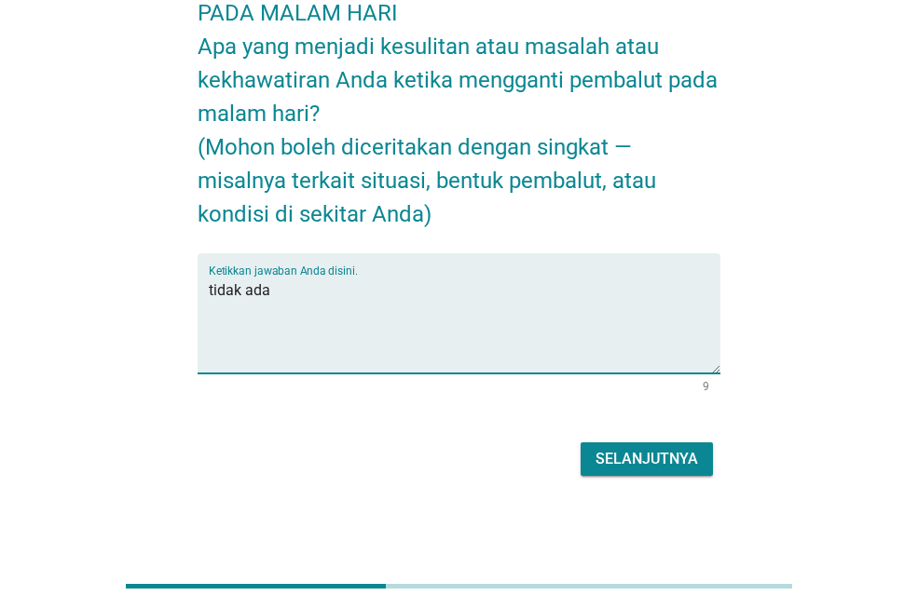
type textarea "tidak ada"
click at [642, 450] on div "Selanjutnya" at bounding box center [646, 459] width 102 height 22
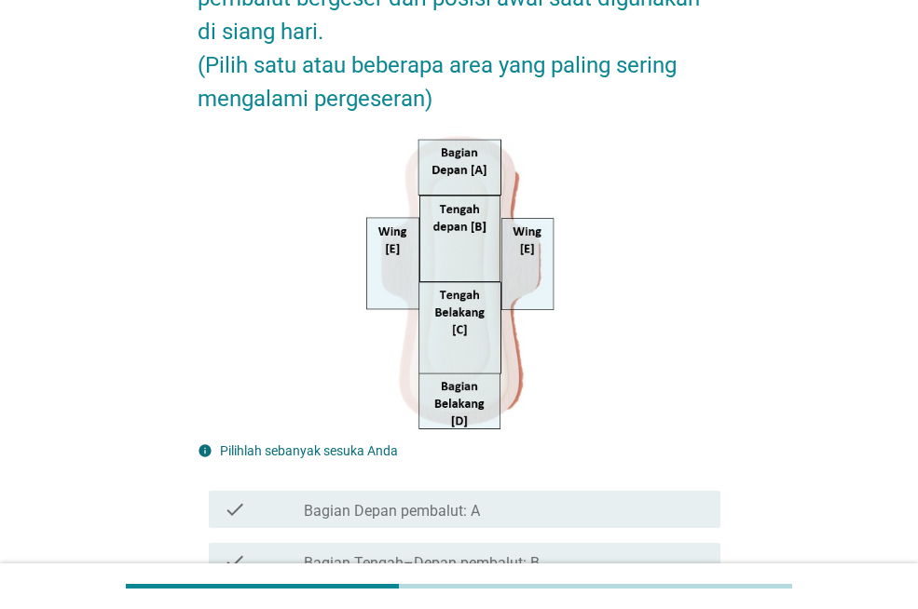
scroll to position [567, 0]
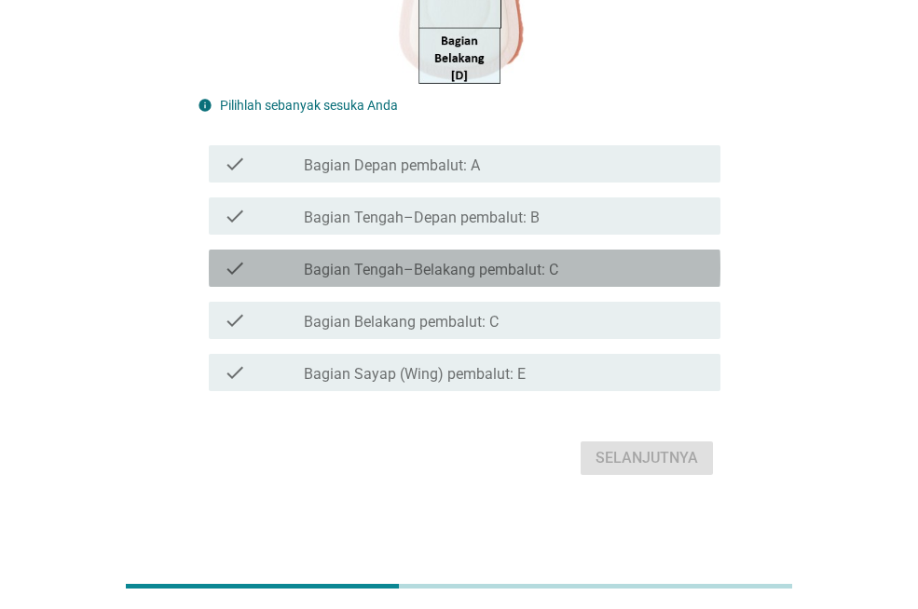
click at [485, 266] on label "Bagian Tengah–Belakang pembalut: C" at bounding box center [431, 270] width 254 height 19
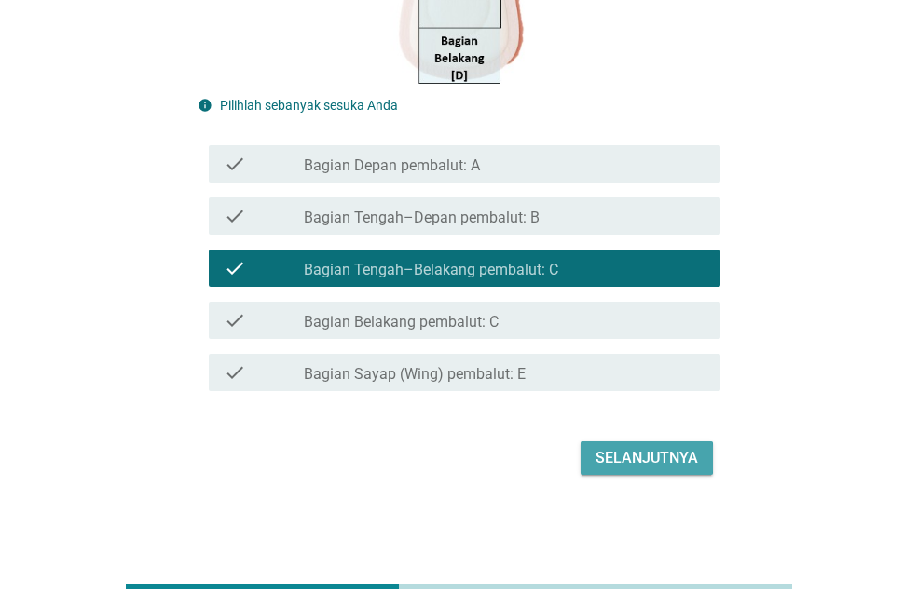
click at [641, 466] on div "Selanjutnya" at bounding box center [646, 458] width 102 height 22
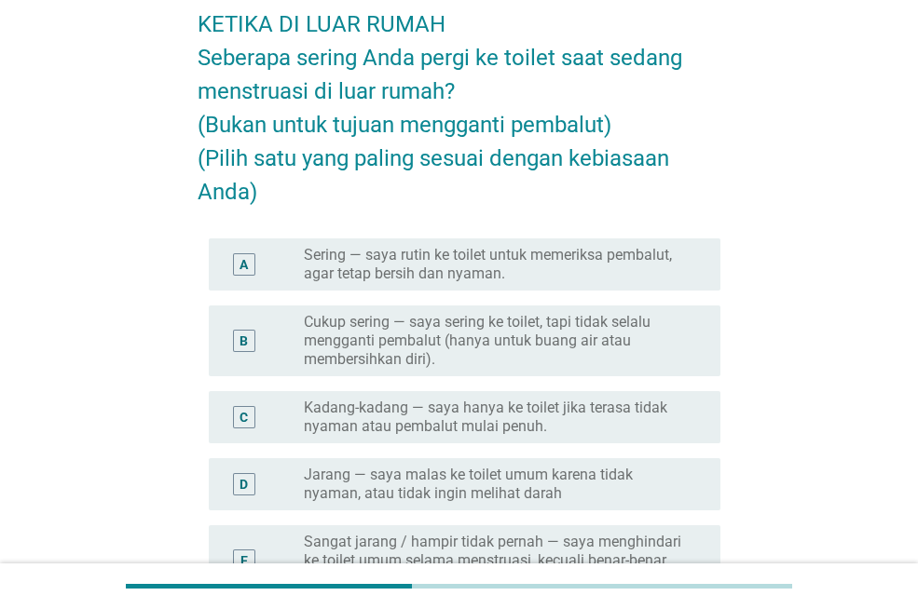
scroll to position [112, 0]
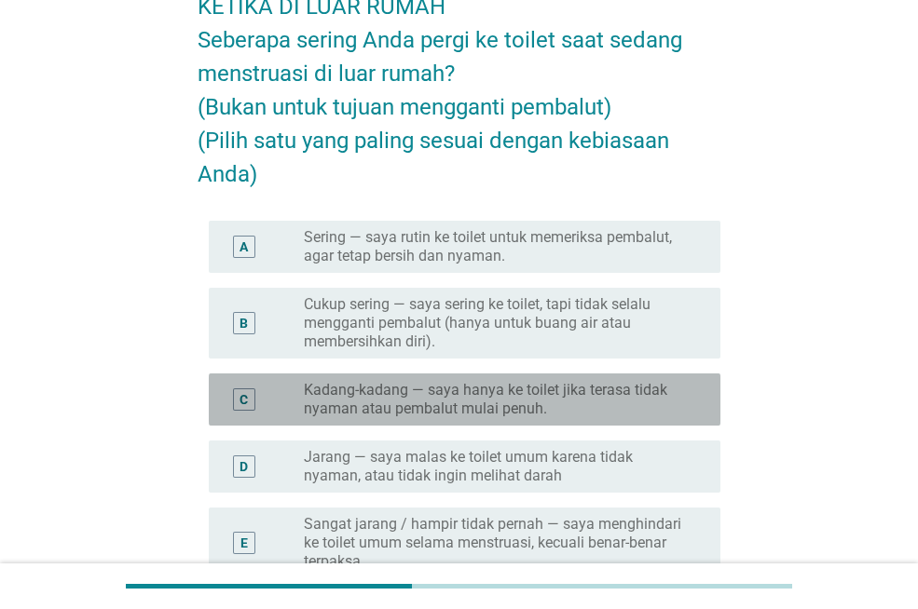
click at [622, 392] on label "Kadang-kadang — saya hanya ke toilet jika terasa tidak nyaman atau pembalut mul…" at bounding box center [497, 399] width 387 height 37
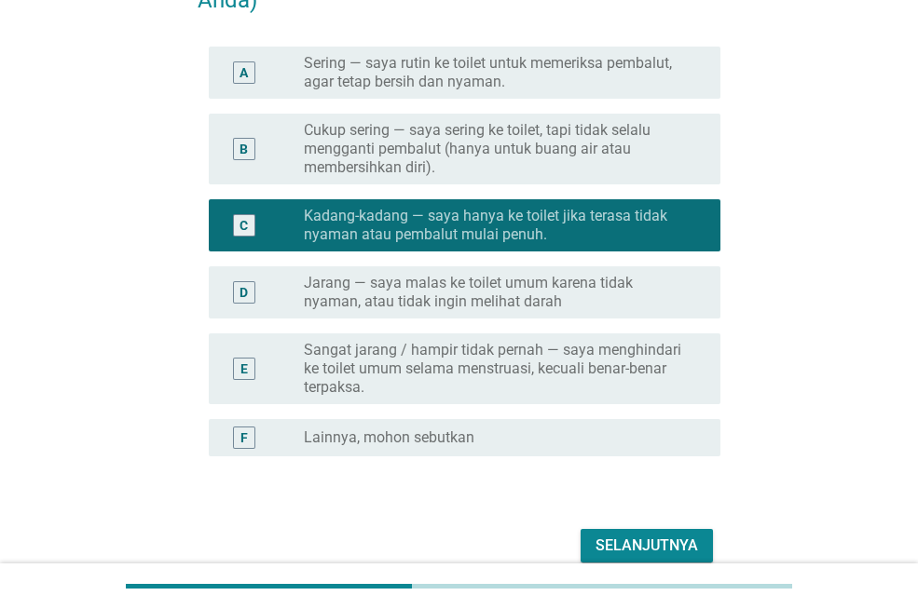
scroll to position [373, 0]
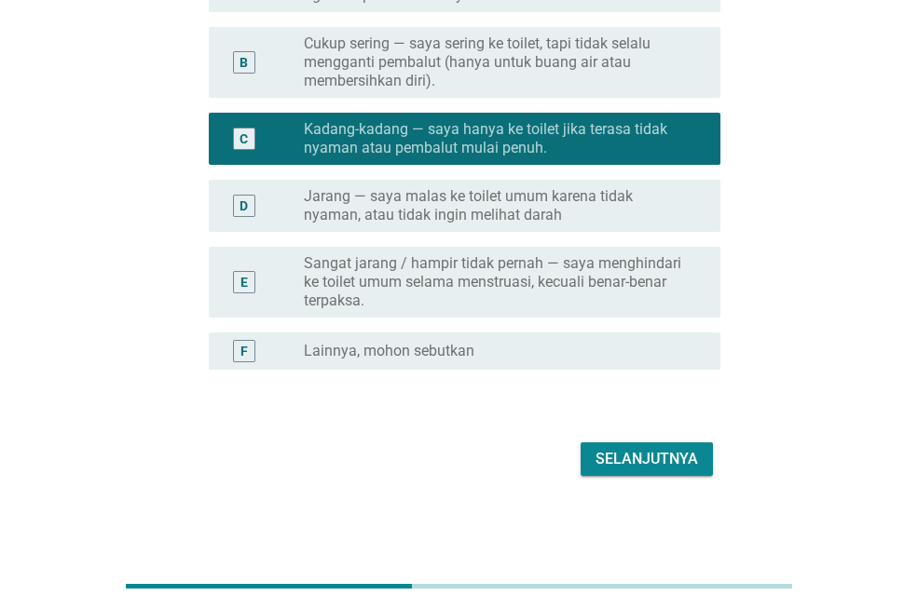
click at [620, 448] on div "Selanjutnya" at bounding box center [646, 459] width 102 height 22
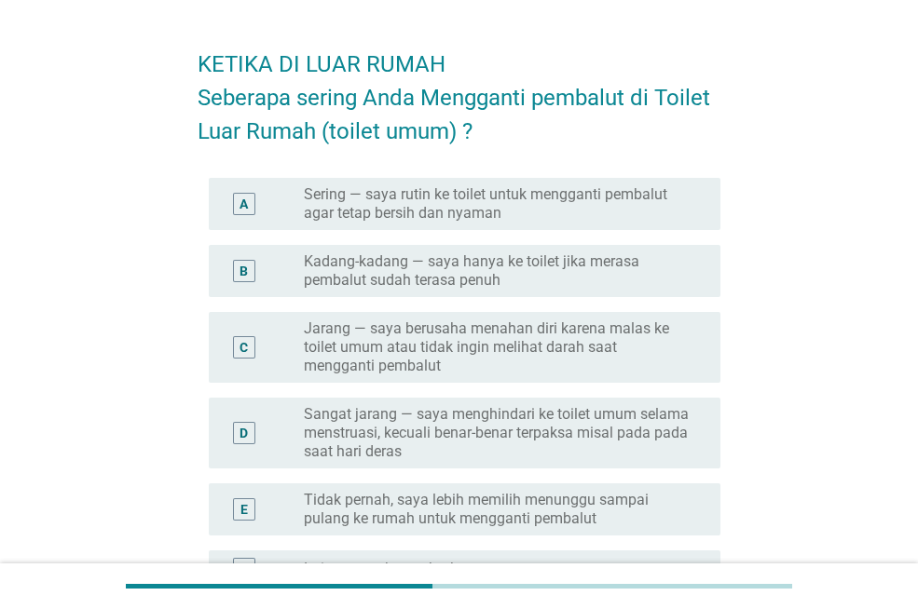
scroll to position [90, 0]
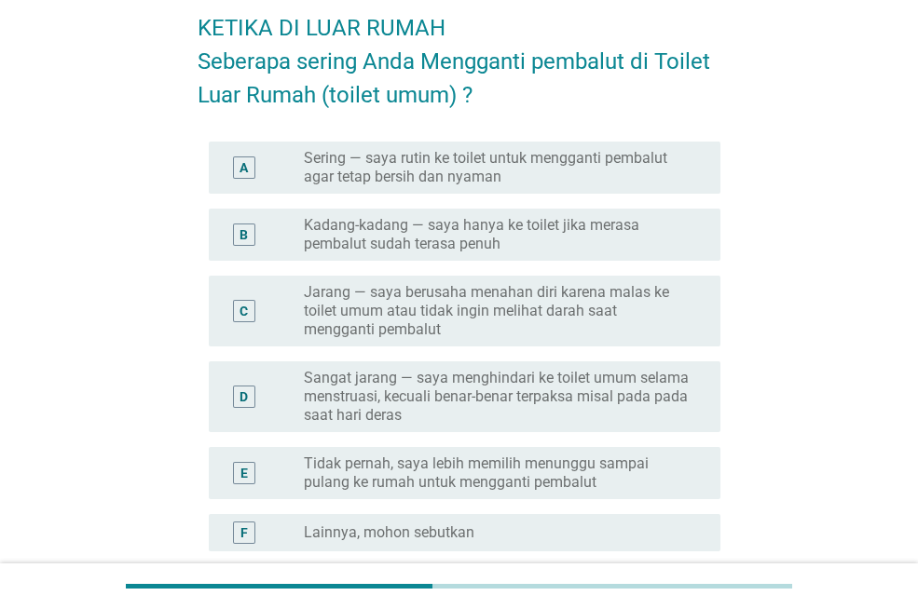
click at [512, 231] on label "Kadang-kadang — saya hanya ke toilet jika merasa pembalut sudah terasa penuh" at bounding box center [497, 234] width 387 height 37
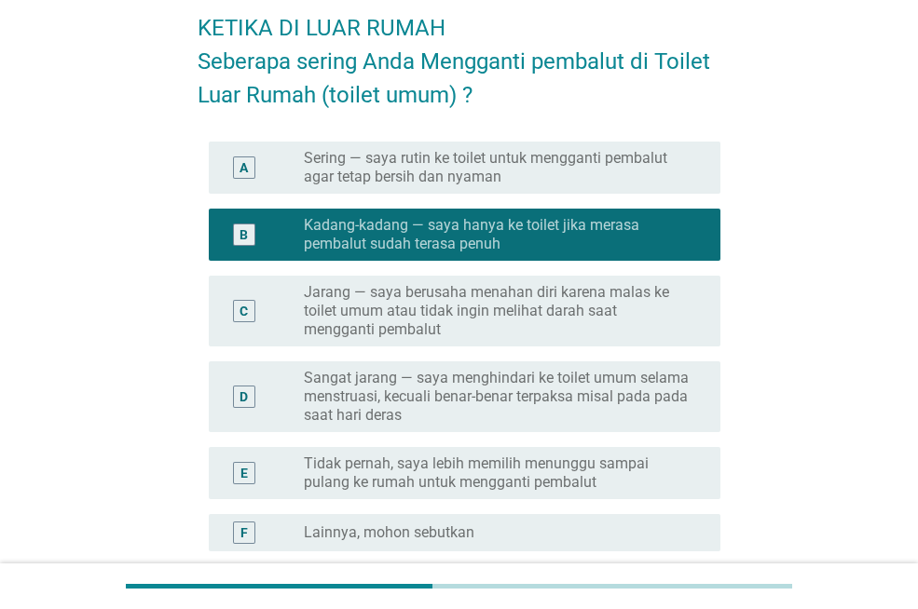
scroll to position [272, 0]
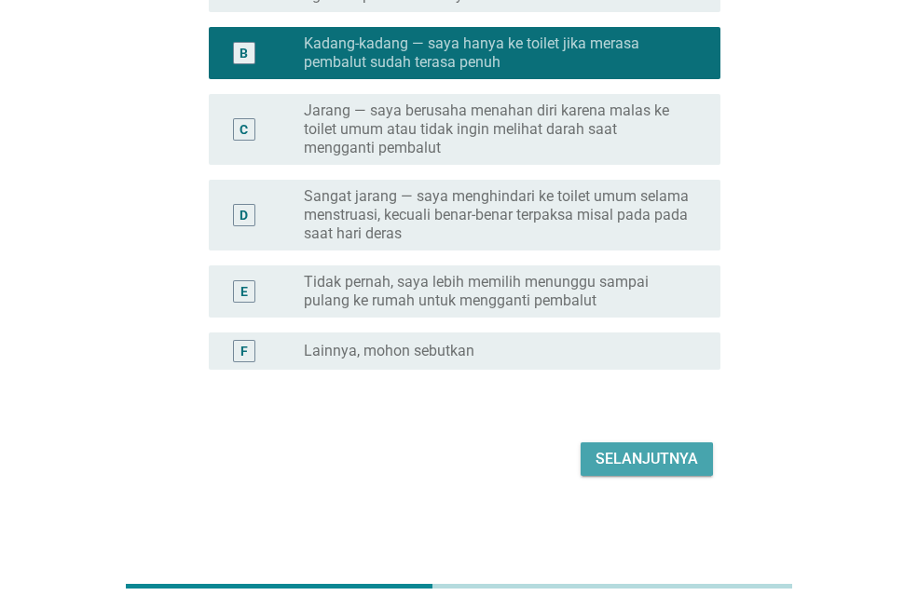
click at [622, 464] on div "Selanjutnya" at bounding box center [646, 459] width 102 height 22
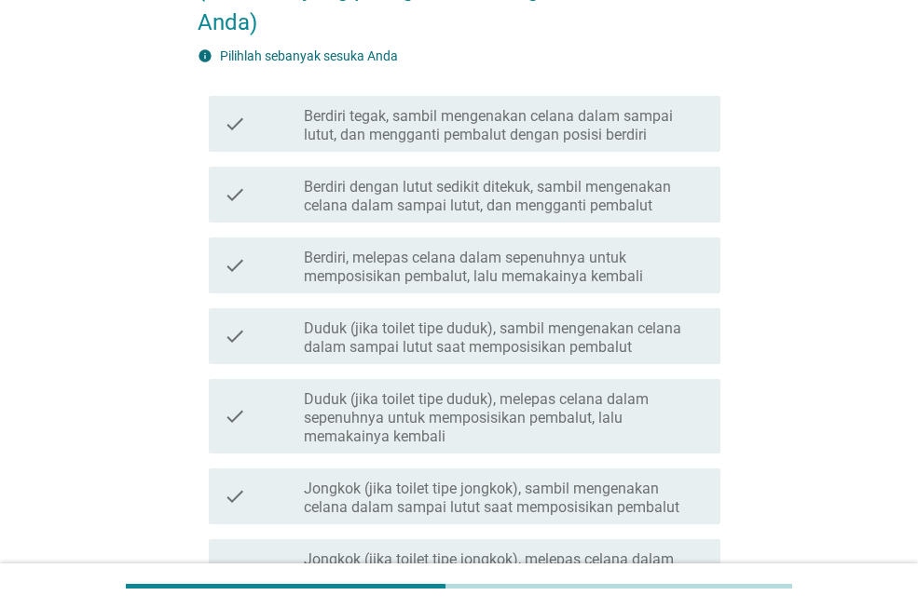
scroll to position [249, 0]
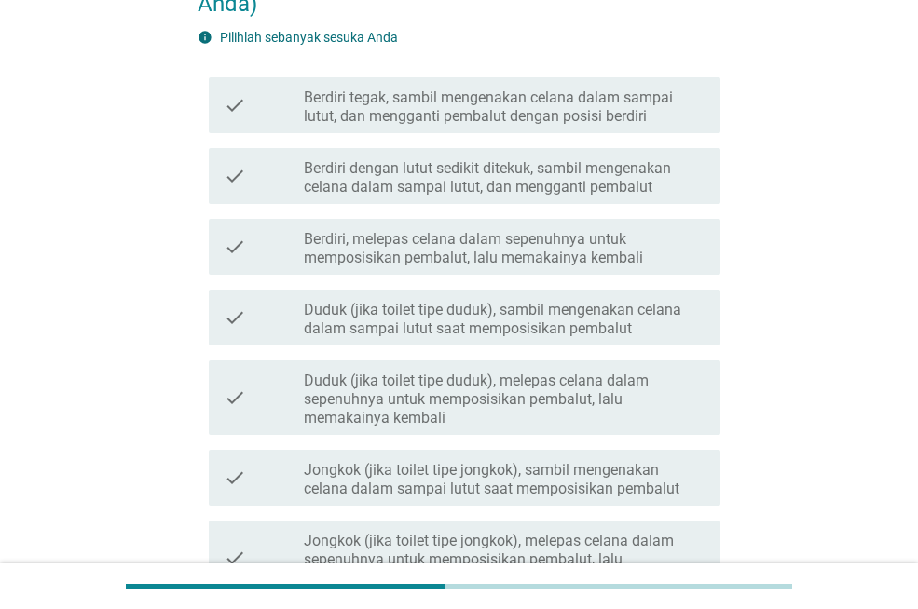
click at [607, 313] on label "Duduk (jika toilet tipe duduk), sambil mengenakan celana dalam sampai lutut saa…" at bounding box center [505, 319] width 402 height 37
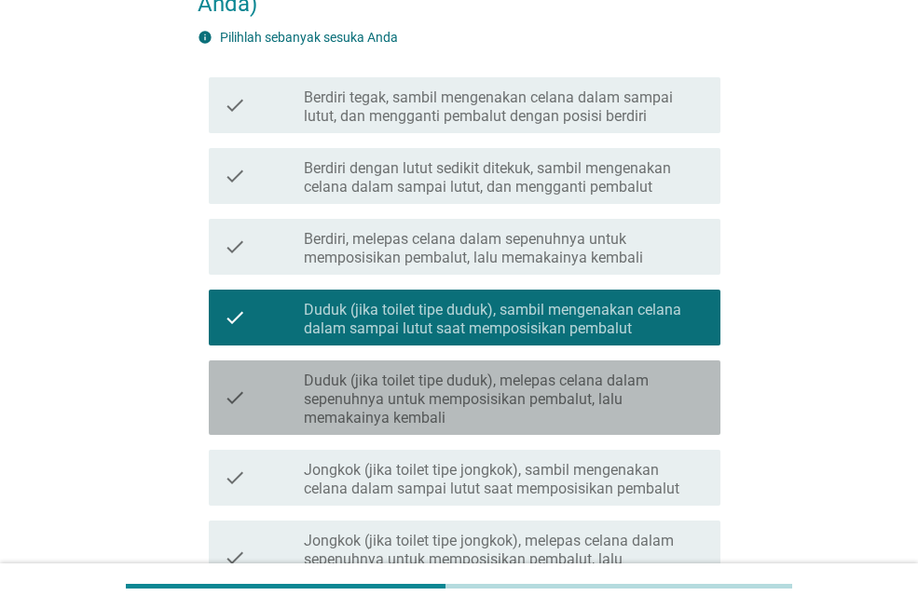
click at [609, 395] on label "Duduk (jika toilet tipe duduk), melepas celana dalam sepenuhnya untuk memposisi…" at bounding box center [505, 400] width 402 height 56
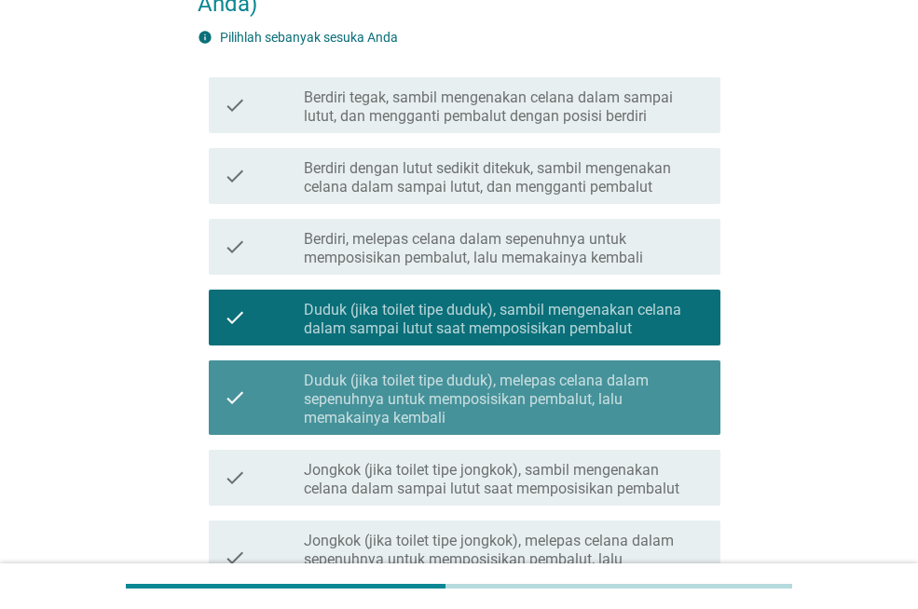
click at [609, 395] on label "Duduk (jika toilet tipe duduk), melepas celana dalam sepenuhnya untuk memposisi…" at bounding box center [505, 400] width 402 height 56
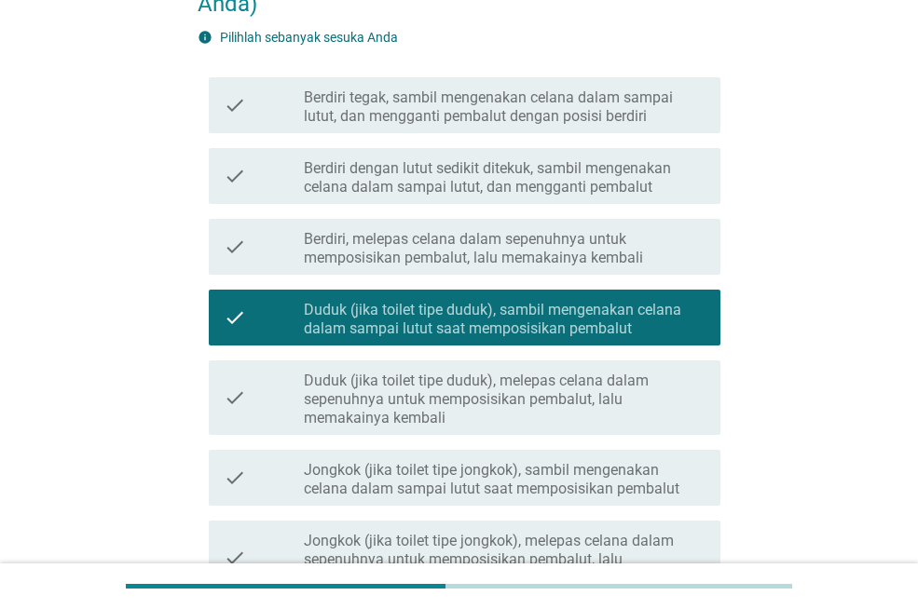
click at [609, 395] on label "Duduk (jika toilet tipe duduk), melepas celana dalam sepenuhnya untuk memposisi…" at bounding box center [505, 400] width 402 height 56
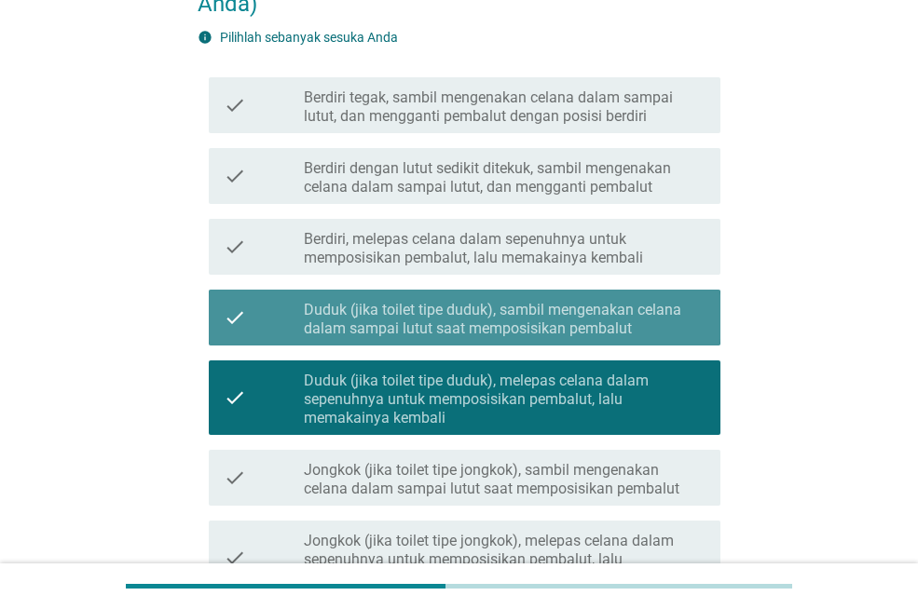
click at [589, 321] on label "Duduk (jika toilet tipe duduk), sambil mengenakan celana dalam sampai lutut saa…" at bounding box center [505, 319] width 402 height 37
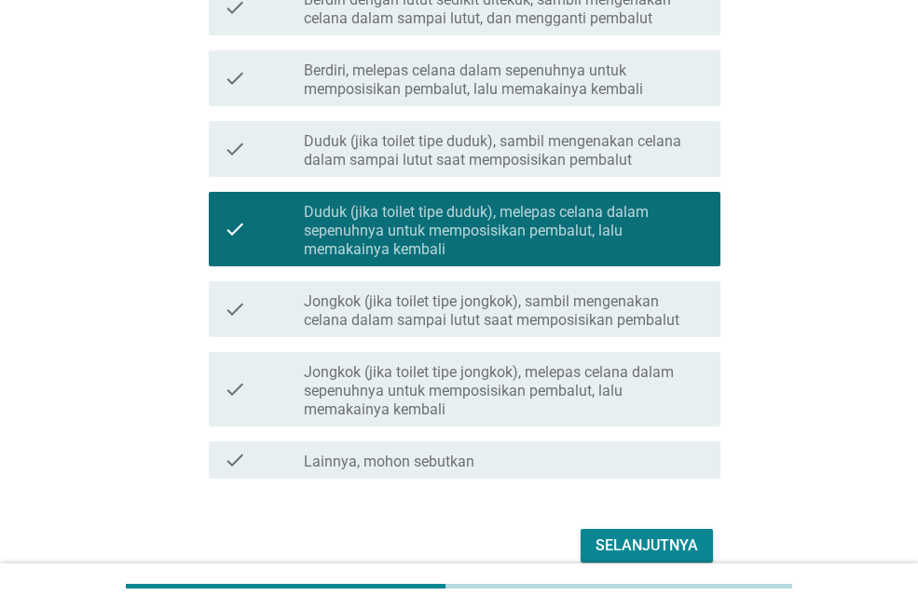
scroll to position [504, 0]
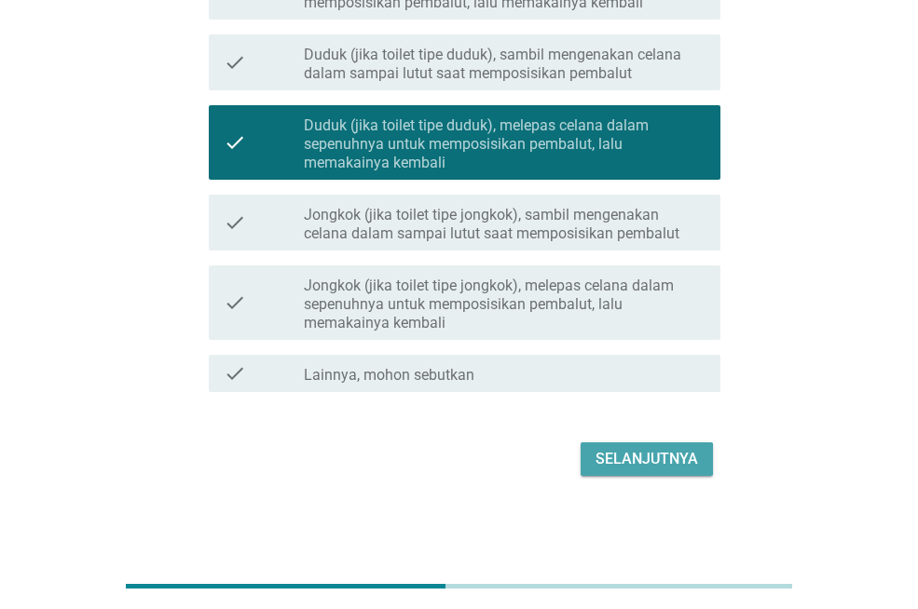
click at [636, 457] on div "Selanjutnya" at bounding box center [646, 459] width 102 height 22
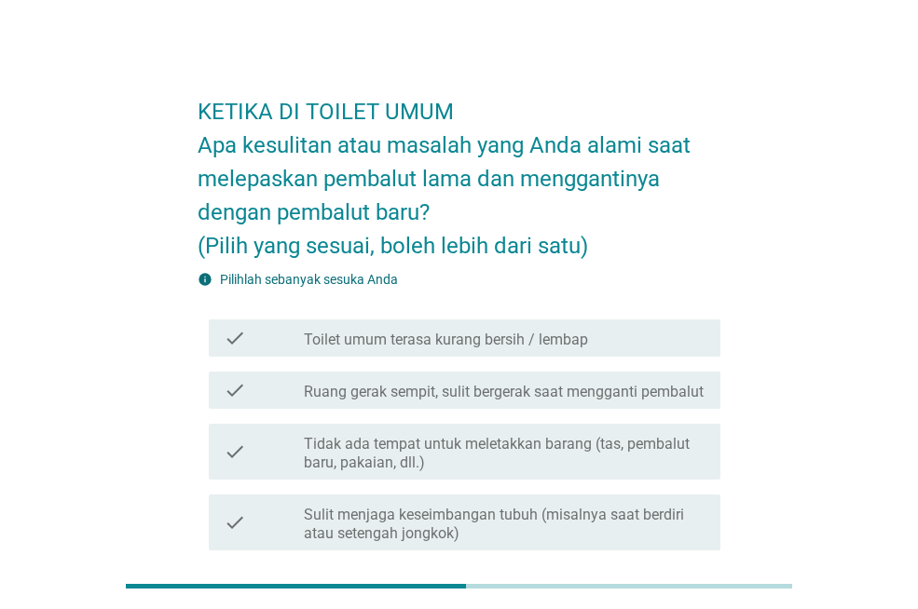
scroll to position [0, 0]
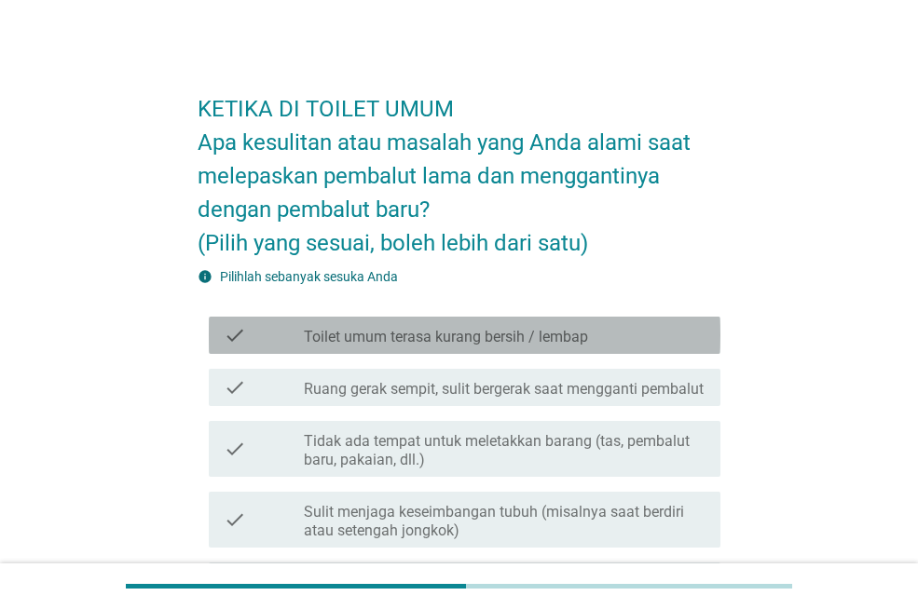
click at [547, 334] on label "Toilet umum terasa kurang bersih / lembap" at bounding box center [446, 337] width 284 height 19
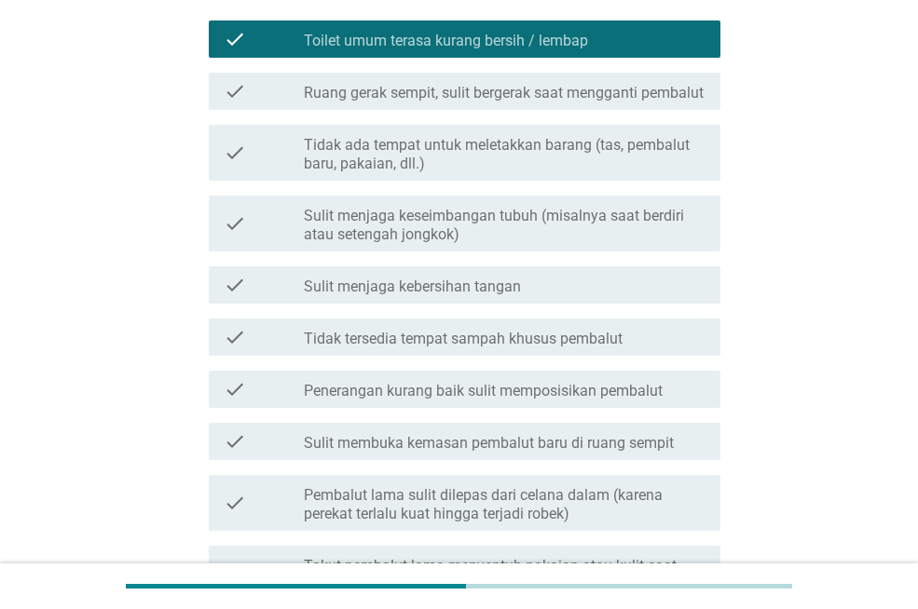
scroll to position [342, 0]
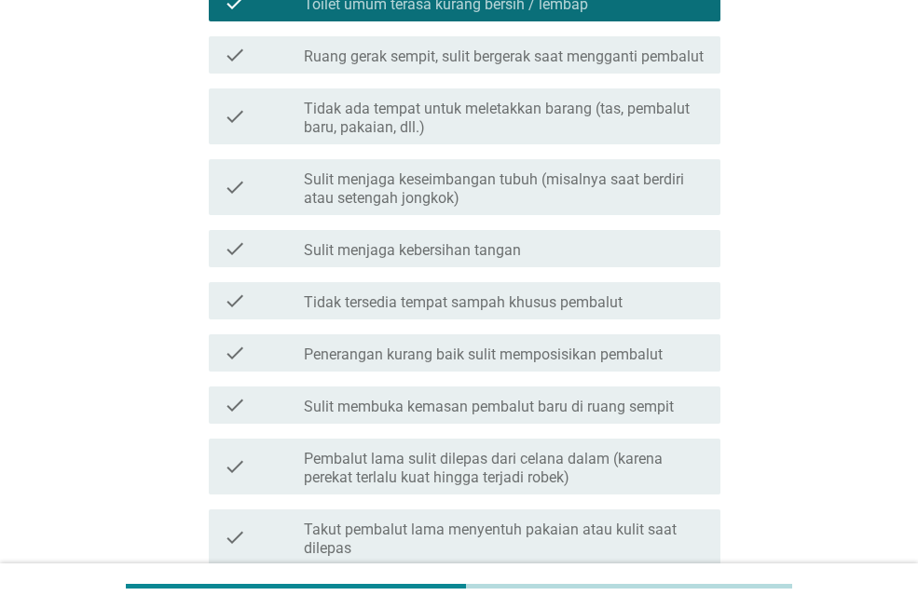
click at [547, 320] on div "check check_box_outline_blank Tidak tersedia tempat sampah khusus pembalut" at bounding box center [465, 300] width 512 height 37
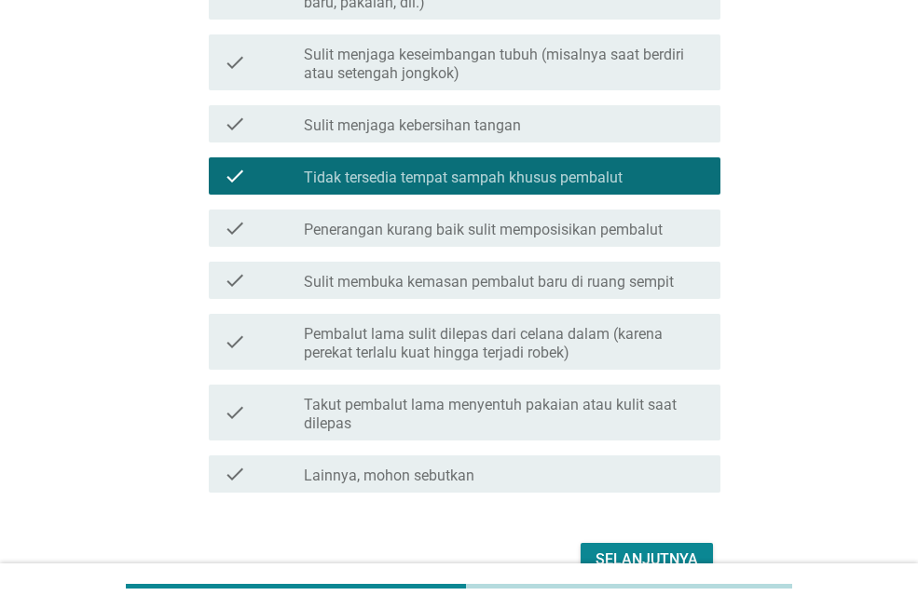
scroll to position [586, 0]
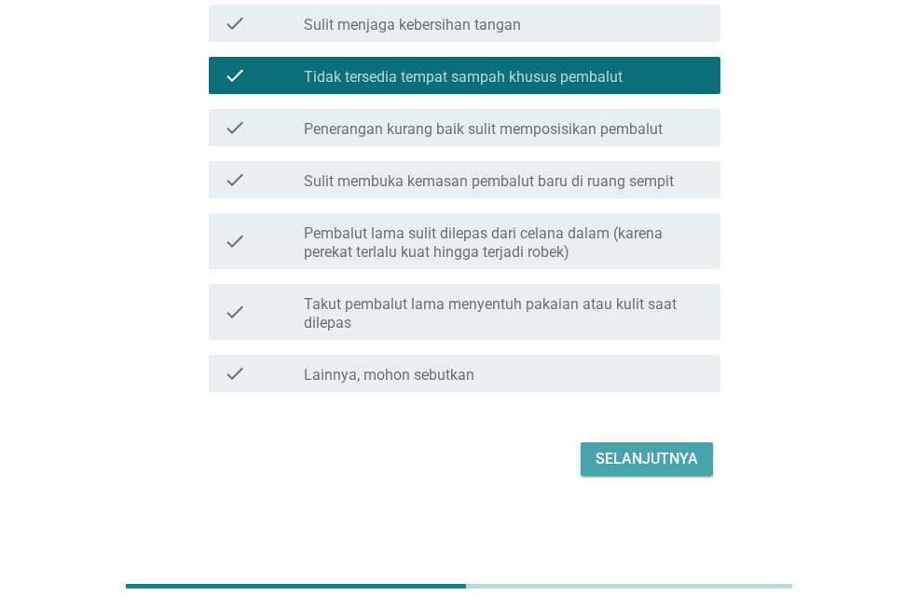
click at [662, 465] on div "Selanjutnya" at bounding box center [646, 459] width 102 height 22
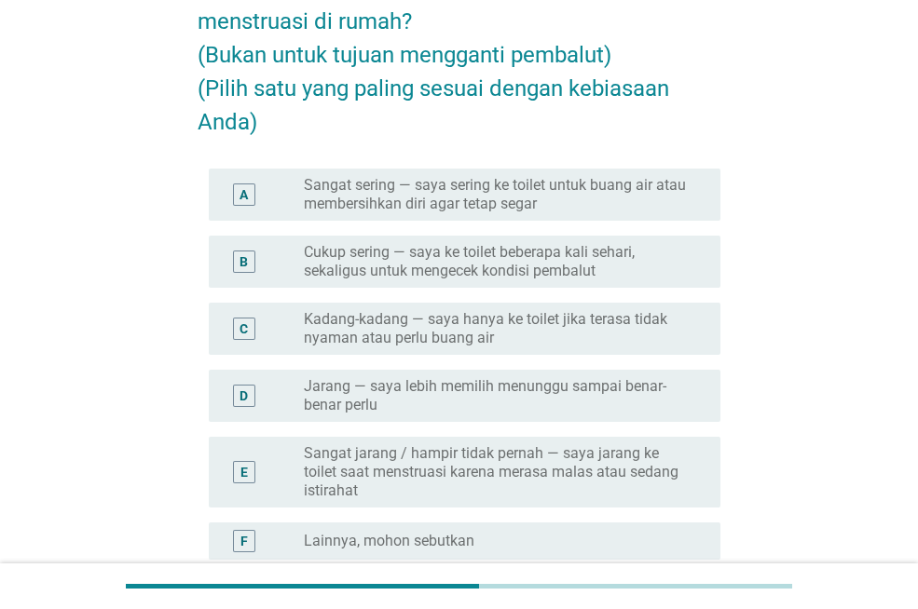
scroll to position [198, 0]
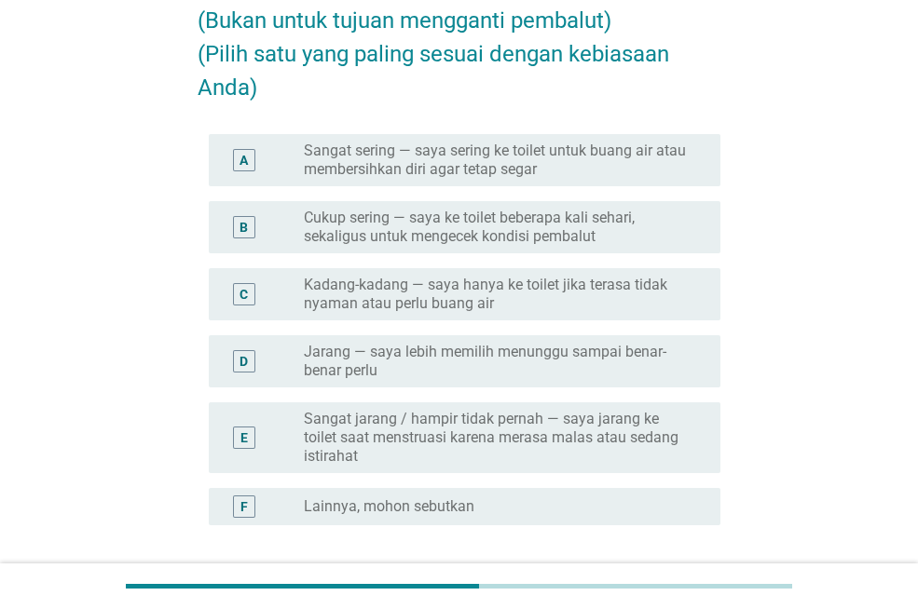
click at [614, 361] on label "Jarang — saya lebih memilih menunggu sampai benar-benar perlu" at bounding box center [497, 361] width 387 height 37
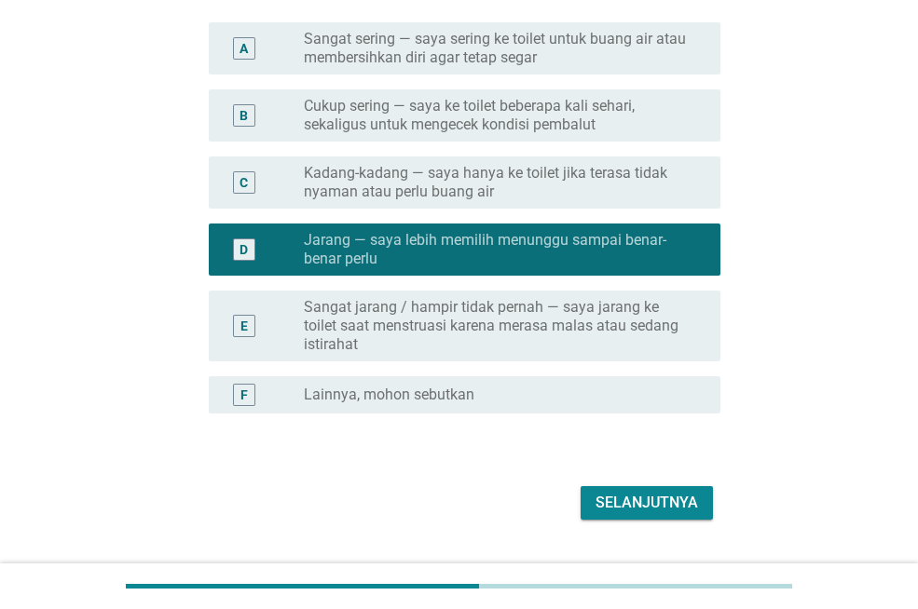
scroll to position [354, 0]
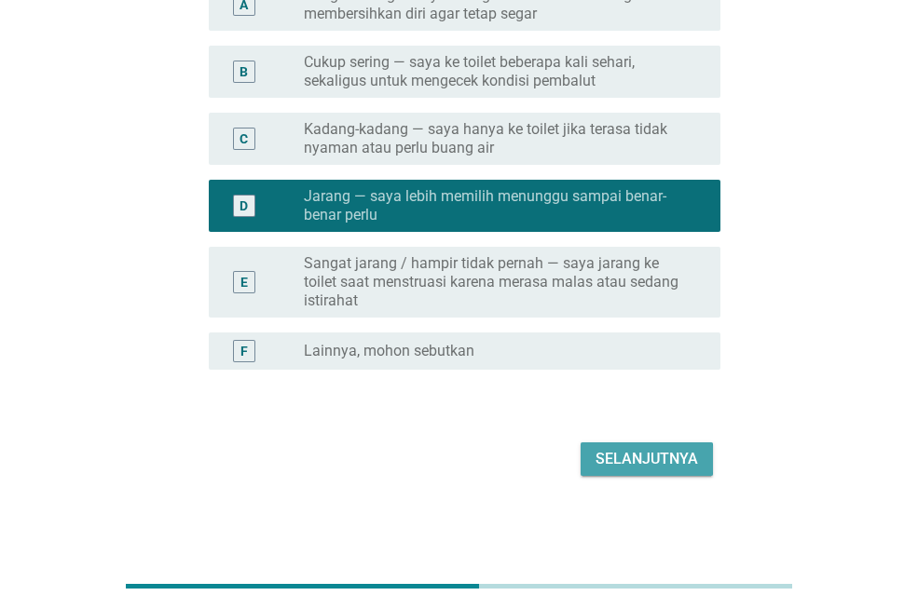
click at [612, 443] on button "Selanjutnya" at bounding box center [647, 460] width 132 height 34
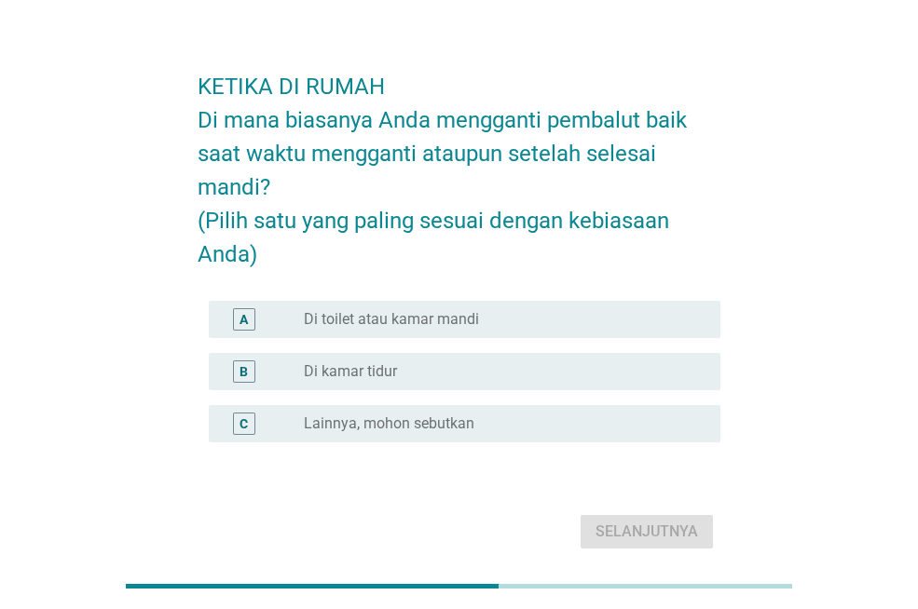
scroll to position [0, 0]
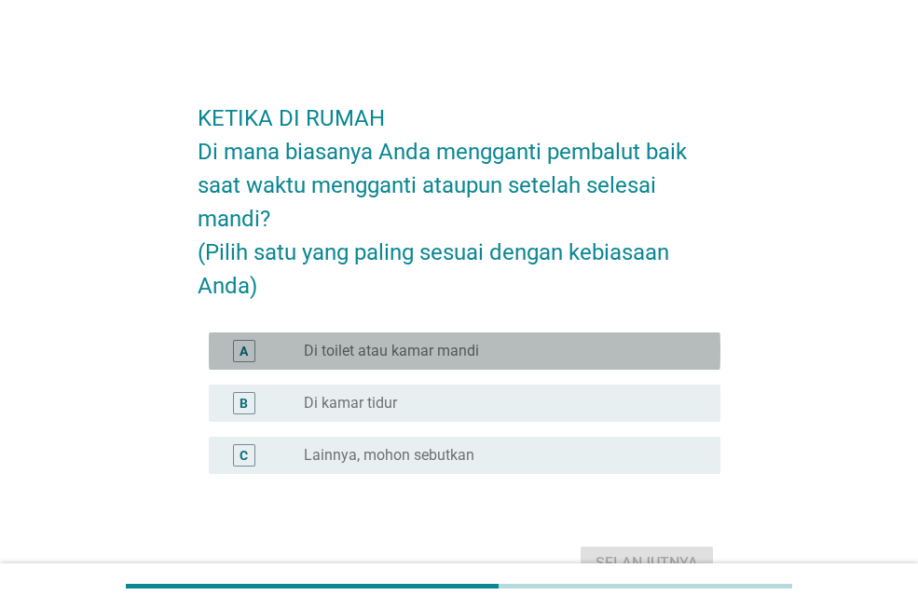
click at [614, 354] on div "radio_button_unchecked Di toilet atau kamar mandi" at bounding box center [497, 351] width 387 height 19
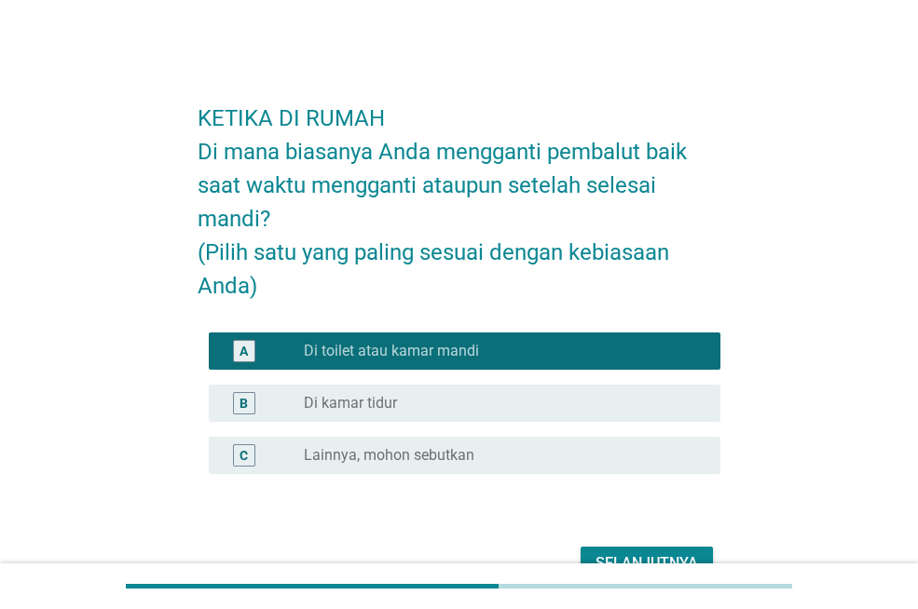
click at [620, 400] on div "radio_button_unchecked Di kamar tidur" at bounding box center [497, 403] width 387 height 19
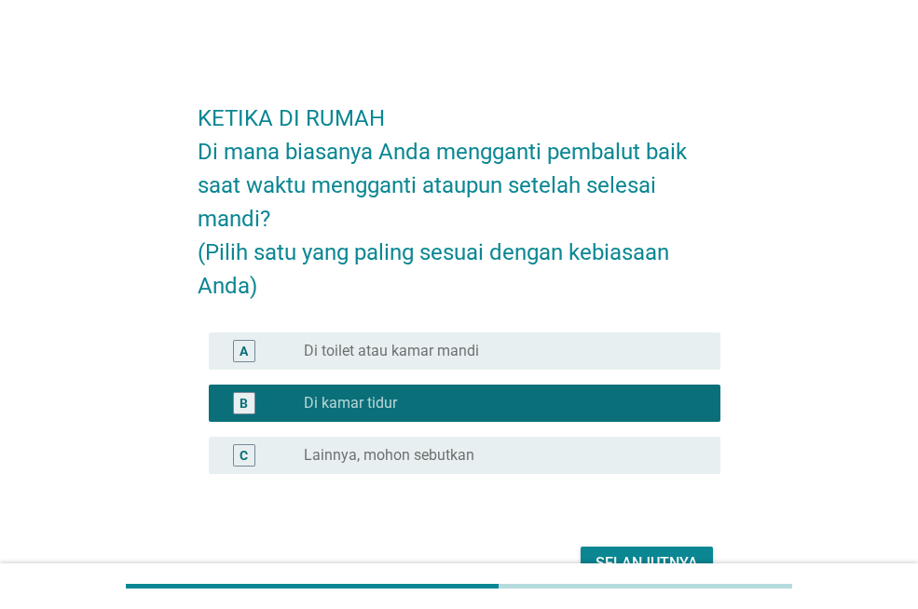
click at [620, 400] on div "radio_button_checked Di kamar tidur" at bounding box center [497, 403] width 387 height 19
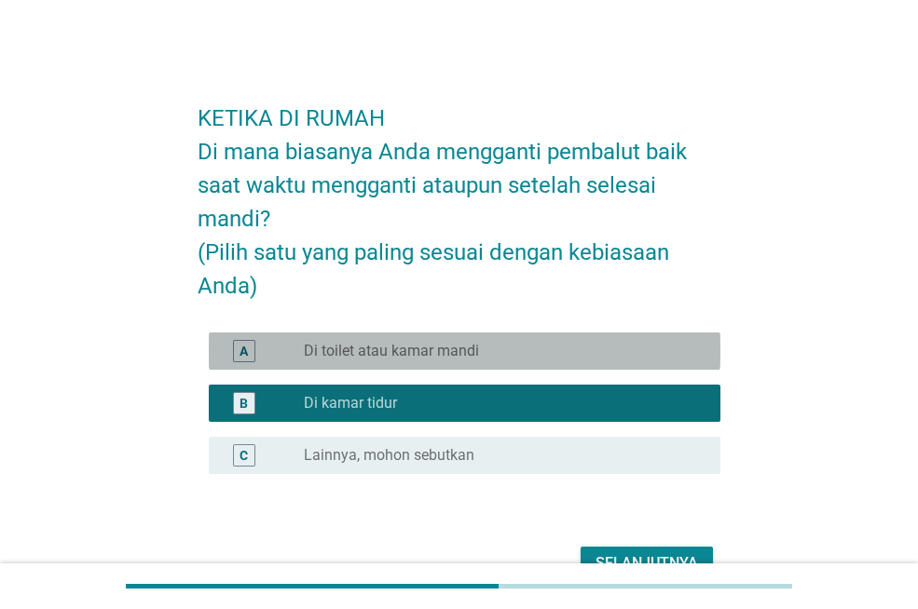
click at [591, 347] on div "radio_button_unchecked Di toilet atau kamar mandi" at bounding box center [497, 351] width 387 height 19
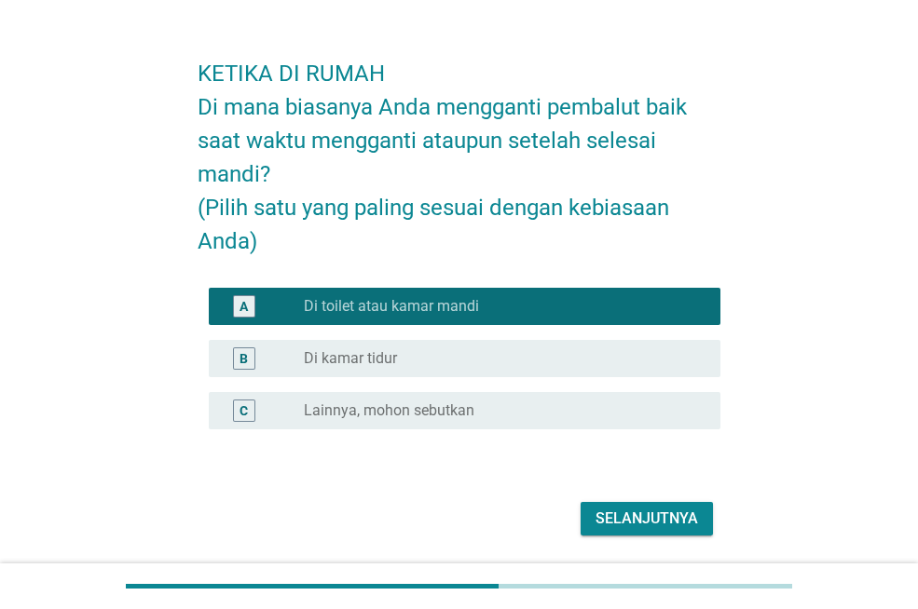
scroll to position [104, 0]
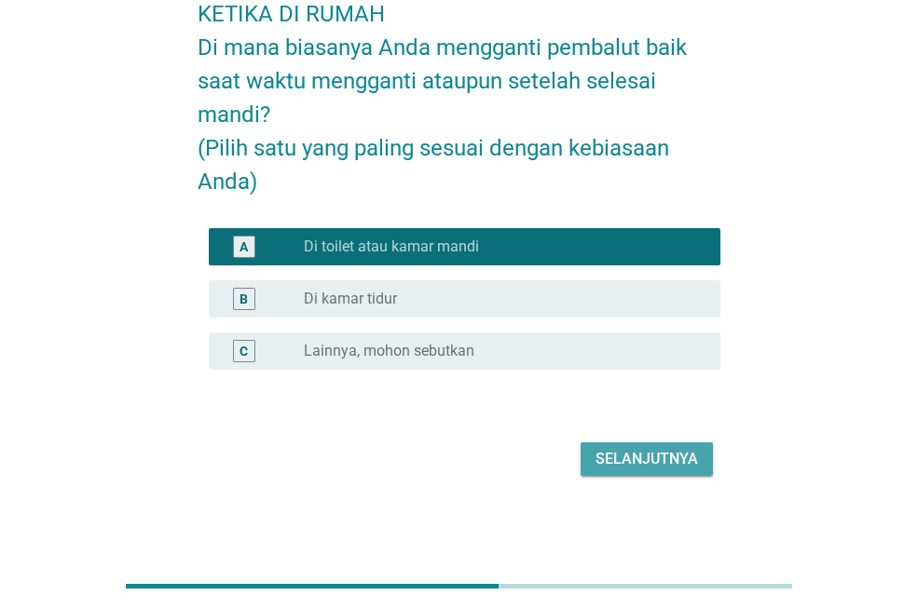
click at [653, 456] on div "Selanjutnya" at bounding box center [646, 459] width 102 height 22
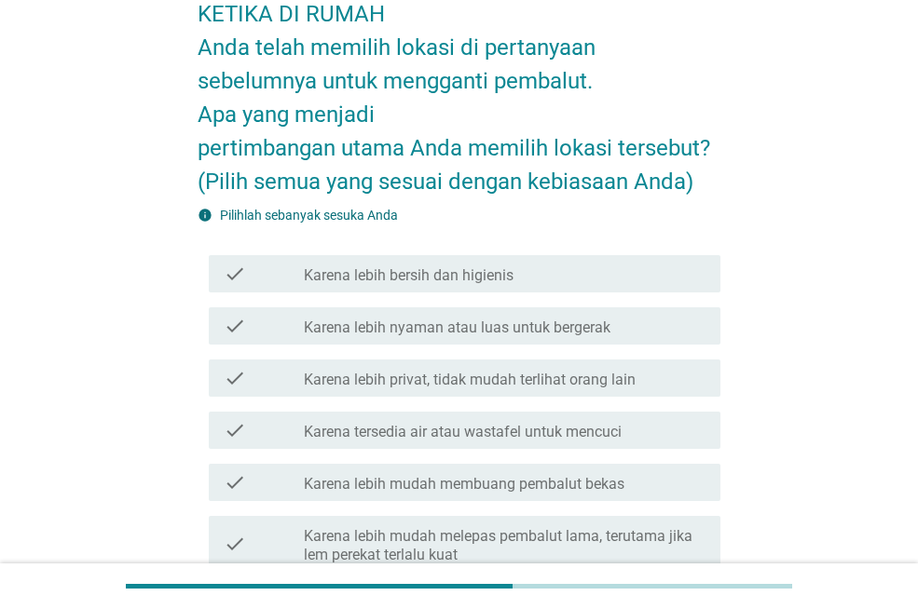
scroll to position [0, 0]
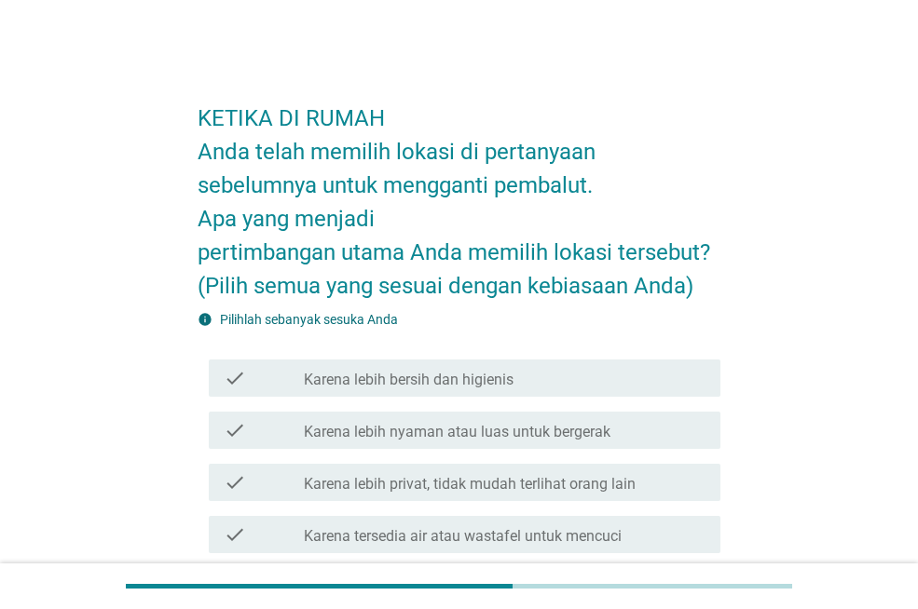
click at [575, 396] on div "check check_box_outline_blank Karena lebih bersih dan higienis" at bounding box center [465, 378] width 512 height 37
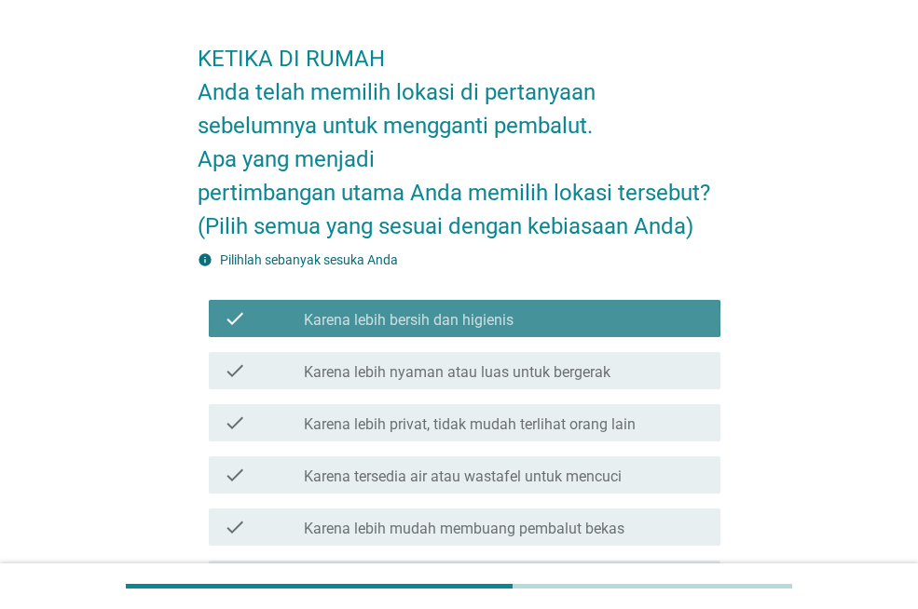
scroll to position [224, 0]
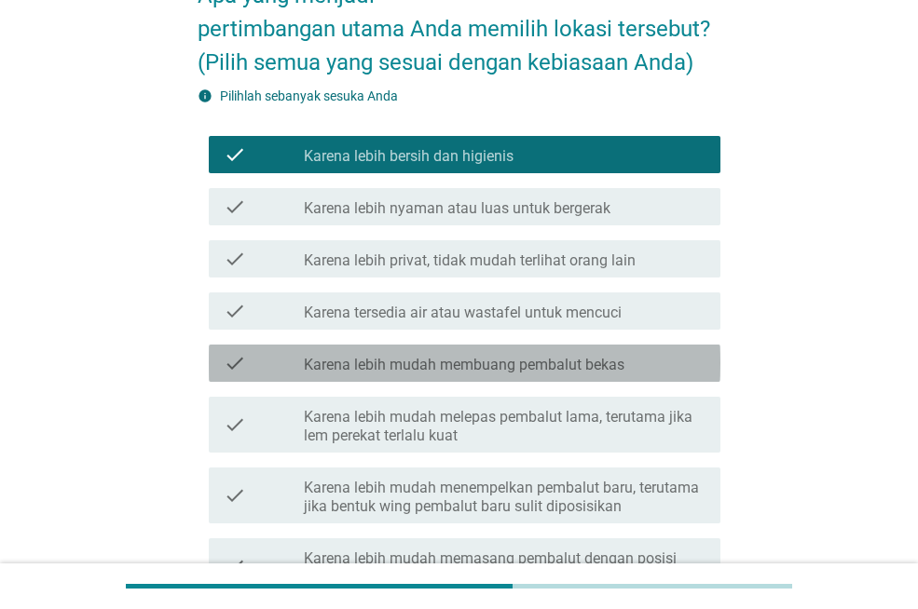
click at [522, 363] on label "Karena lebih mudah membuang pembalut bekas" at bounding box center [464, 365] width 321 height 19
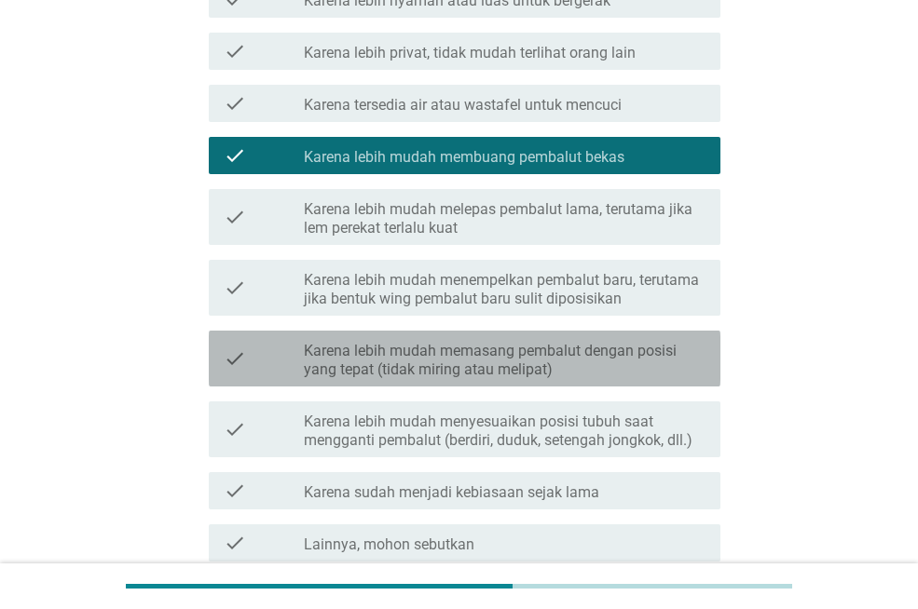
click at [600, 364] on label "Karena lebih mudah memasang pembalut dengan posisi yang tepat (tidak miring ata…" at bounding box center [505, 360] width 402 height 37
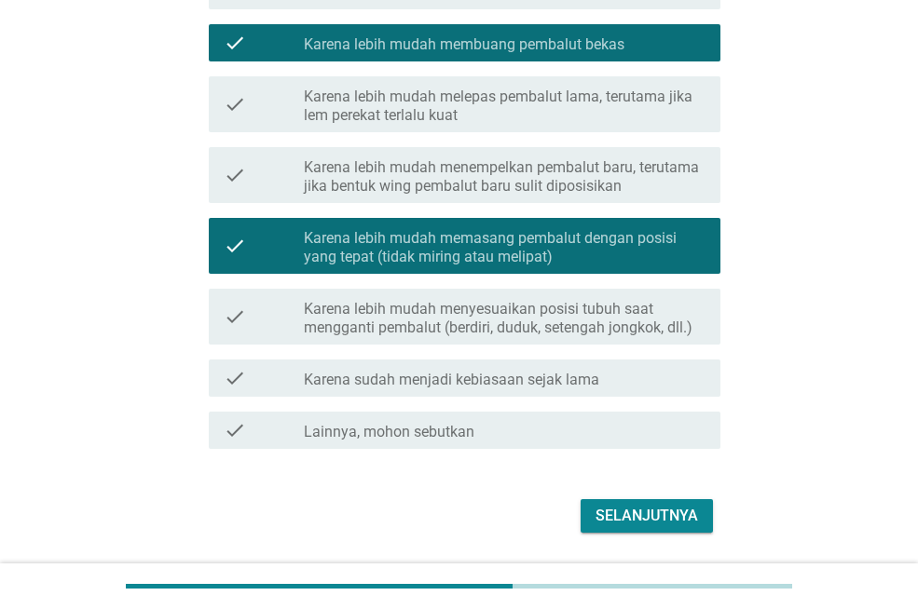
scroll to position [582, 0]
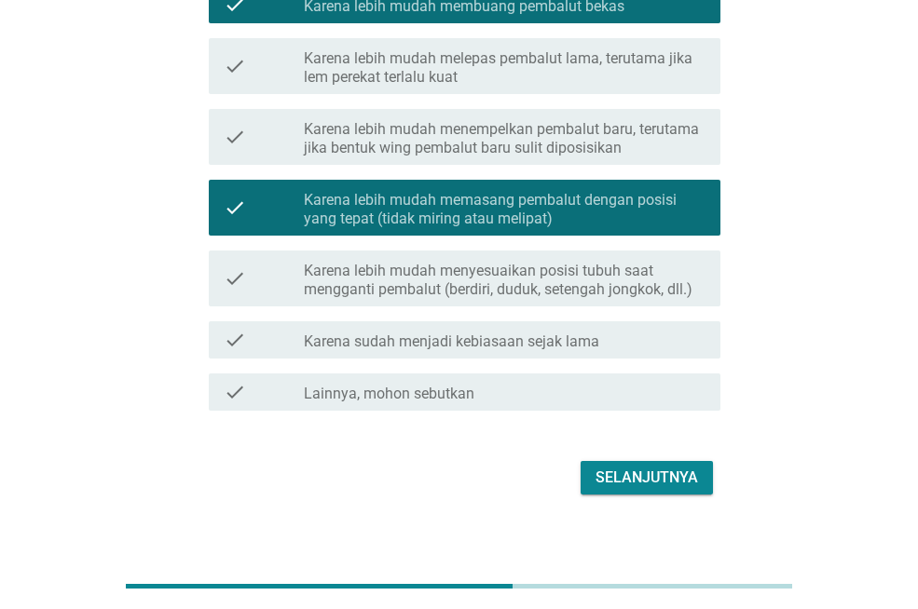
click at [606, 484] on div "Selanjutnya" at bounding box center [646, 478] width 102 height 22
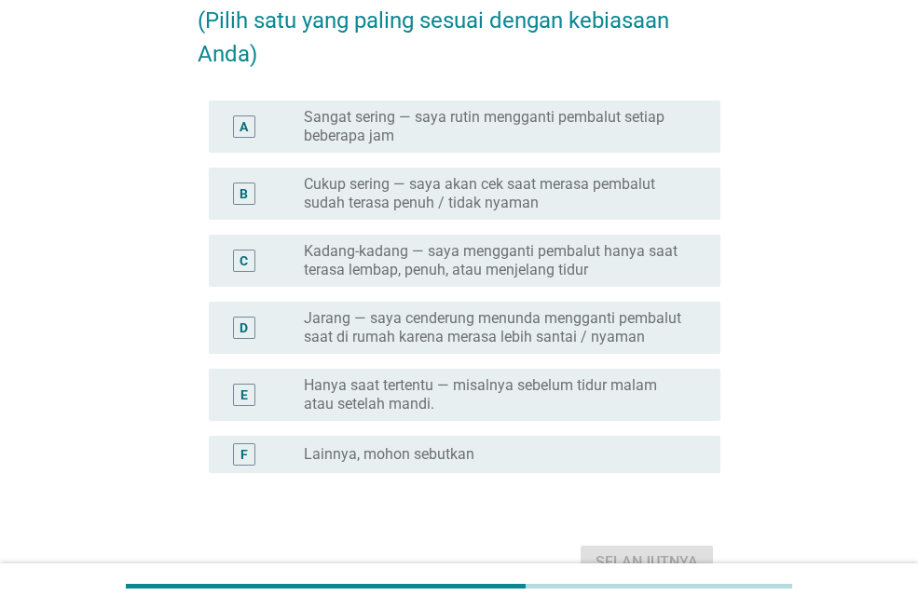
scroll to position [202, 0]
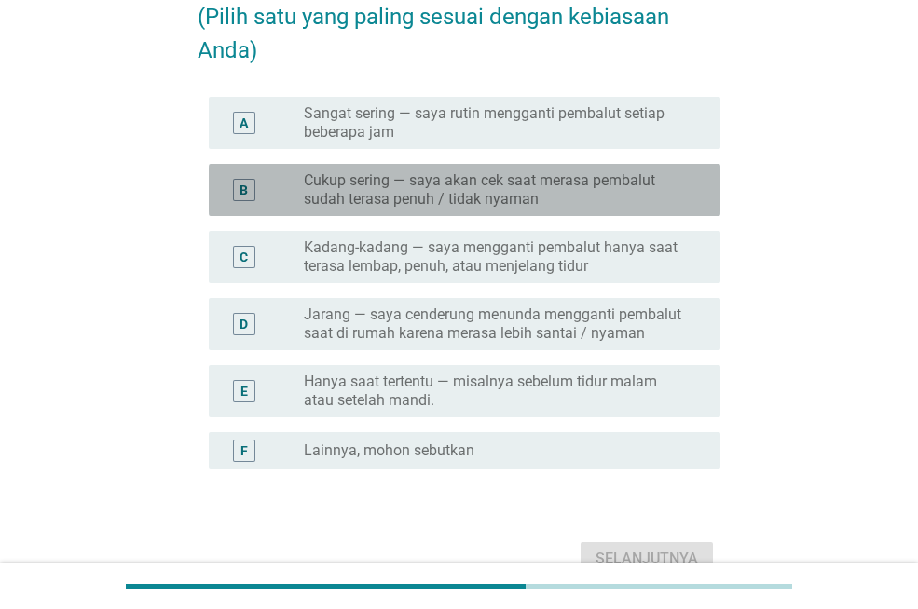
click at [578, 184] on label "Cukup sering — saya akan cek saat merasa pembalut sudah terasa penuh / tidak ny…" at bounding box center [497, 189] width 387 height 37
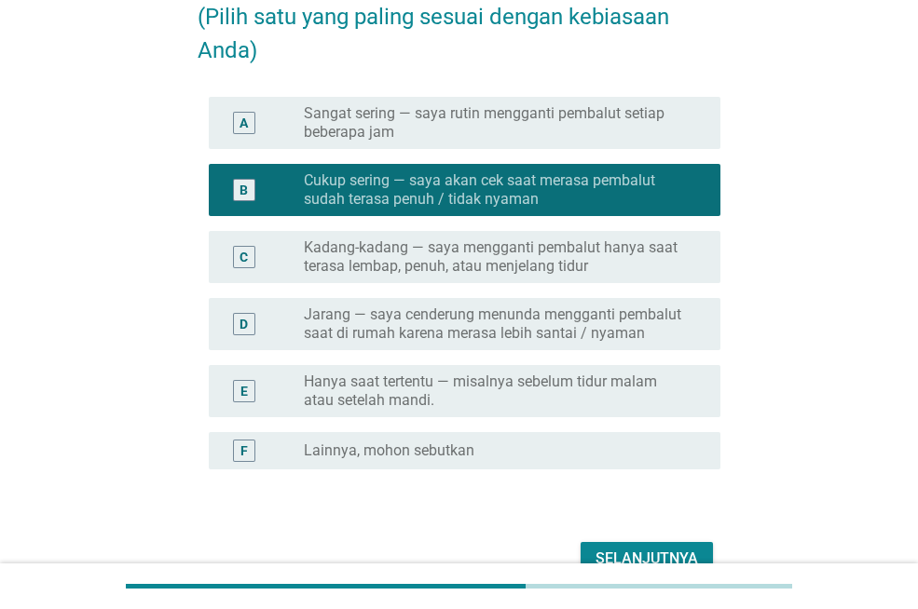
scroll to position [302, 0]
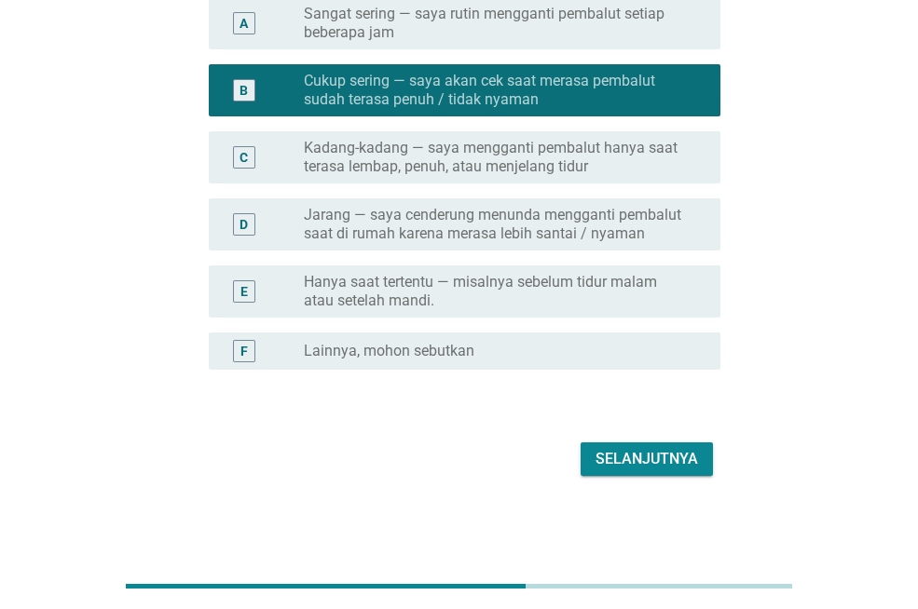
click at [650, 450] on div "Selanjutnya" at bounding box center [646, 459] width 102 height 22
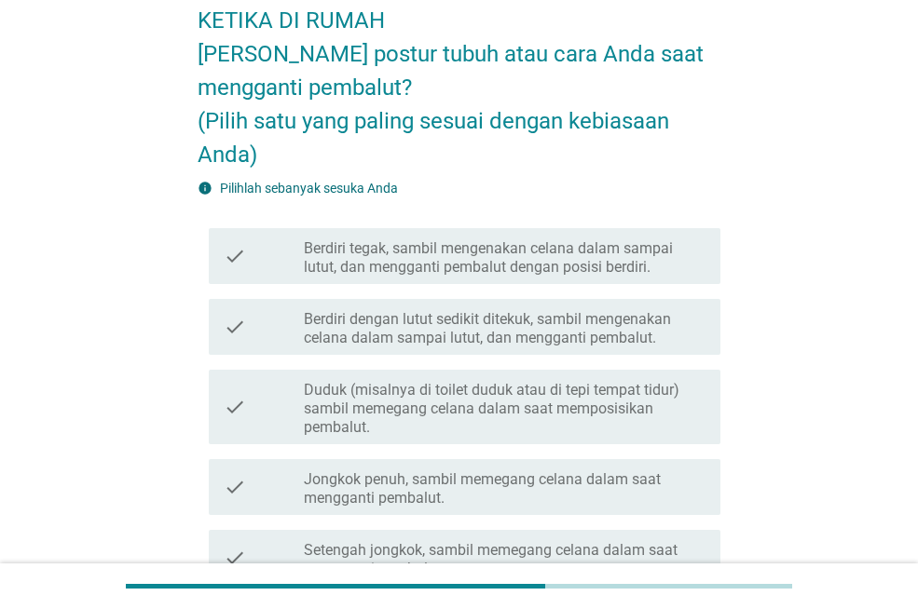
scroll to position [100, 0]
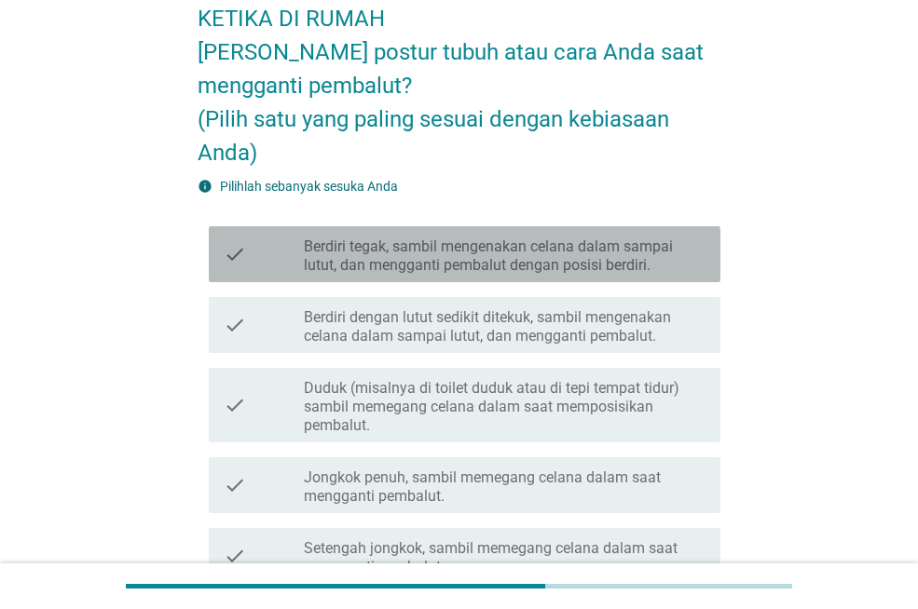
click at [535, 243] on label "Berdiri tegak, sambil mengenakan celana dalam sampai lutut, dan mengganti pemba…" at bounding box center [505, 256] width 402 height 37
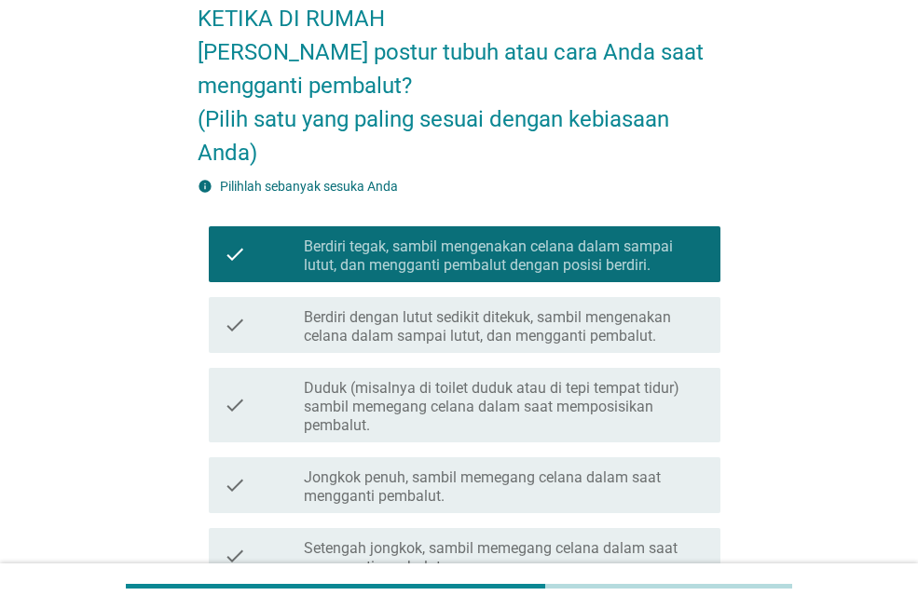
scroll to position [627, 0]
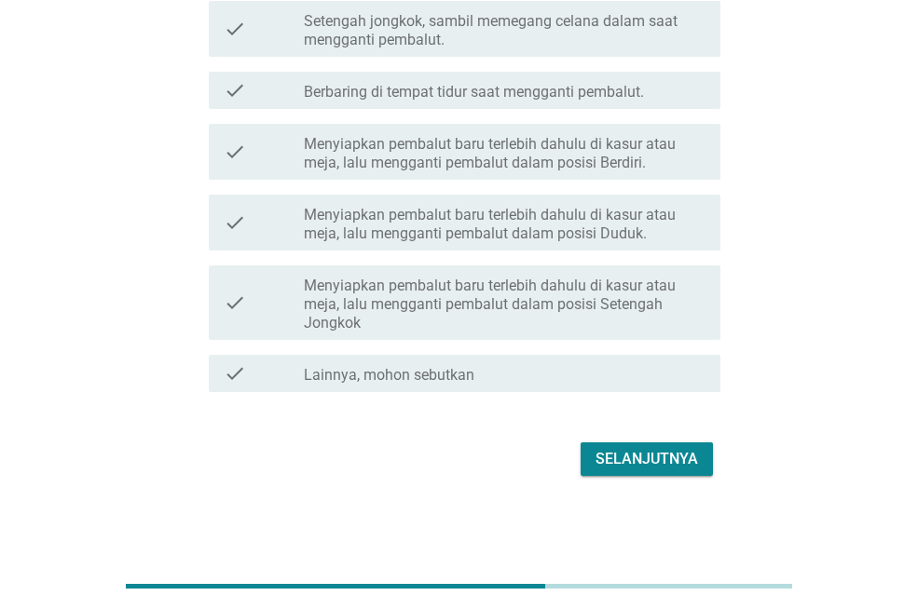
click at [664, 468] on div "Selanjutnya" at bounding box center [646, 459] width 102 height 22
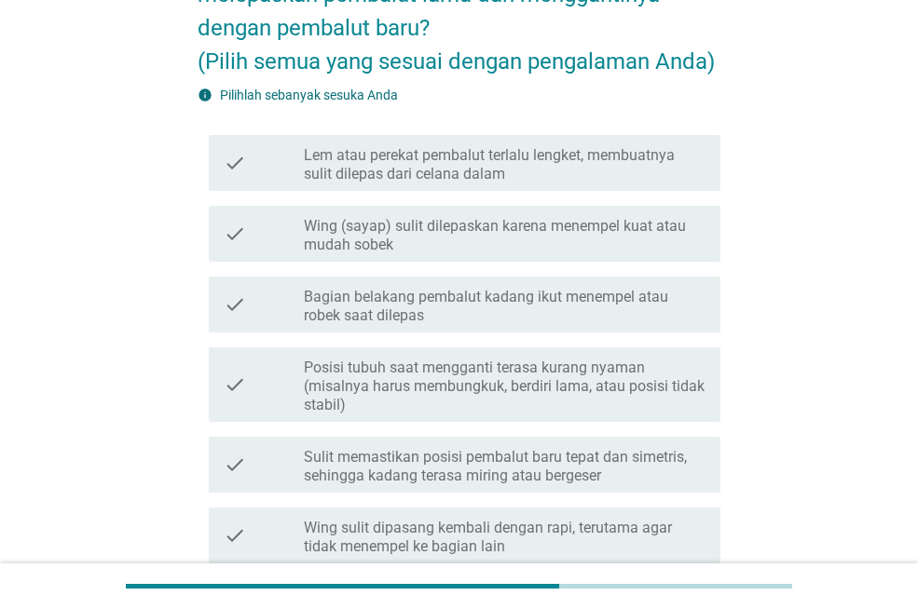
scroll to position [300, 0]
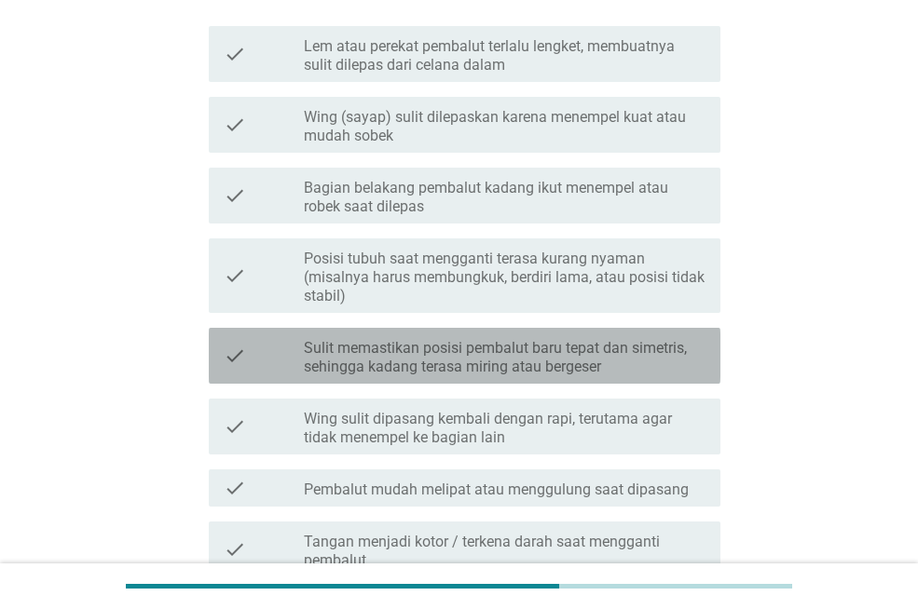
click at [644, 342] on label "Sulit memastikan posisi pembalut baru tepat dan simetris, sehingga kadang teras…" at bounding box center [505, 357] width 402 height 37
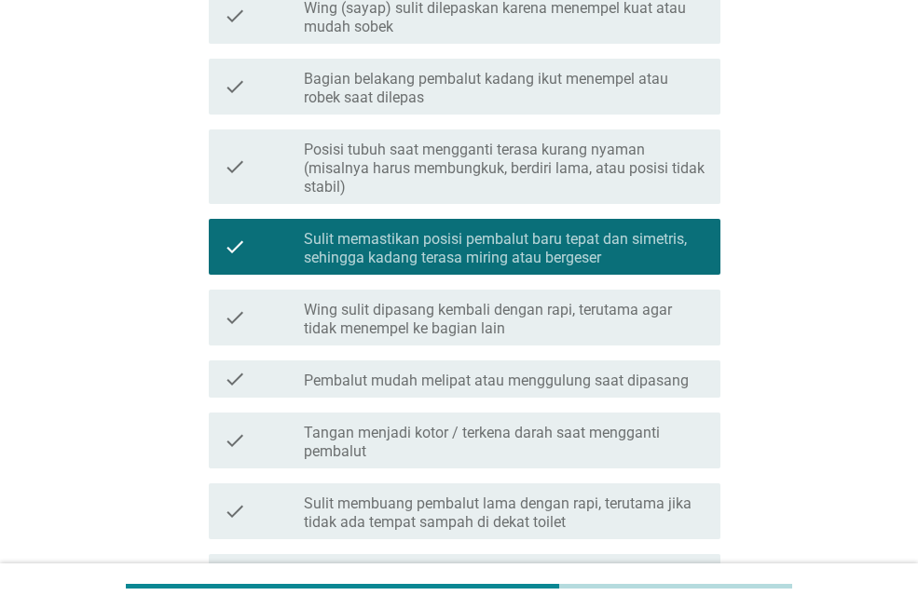
scroll to position [472, 0]
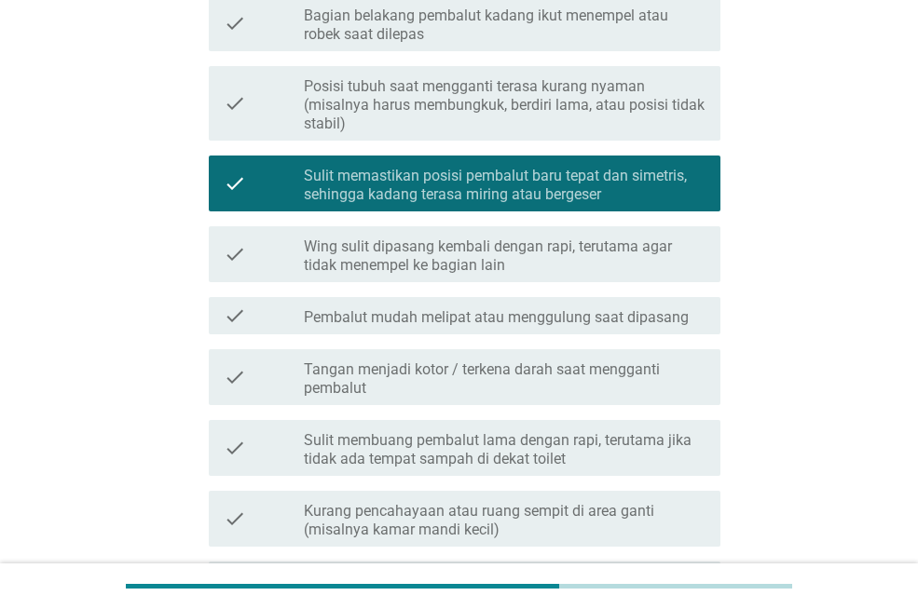
click at [608, 332] on div "check check_box_outline_blank Pembalut mudah melipat atau menggulung saat dipas…" at bounding box center [465, 315] width 512 height 37
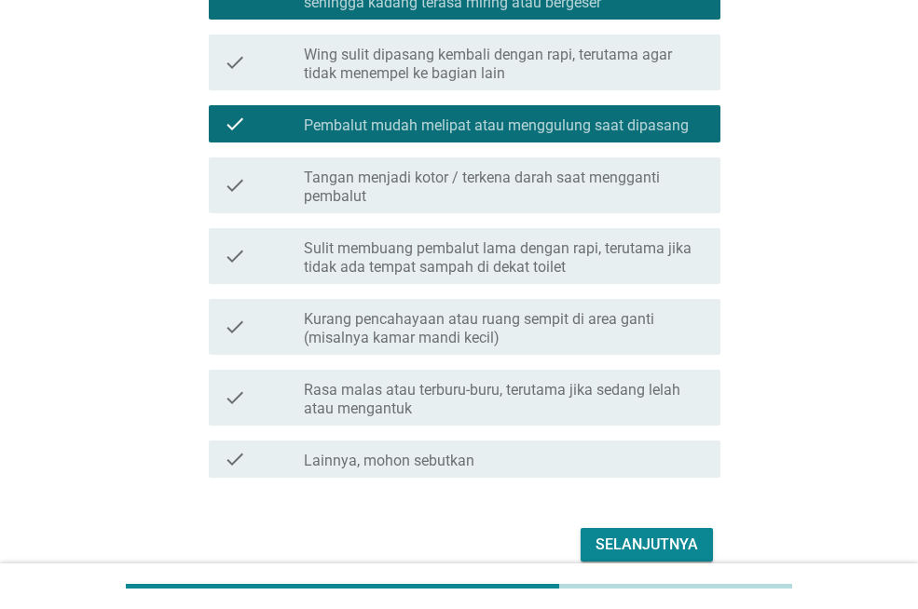
scroll to position [677, 0]
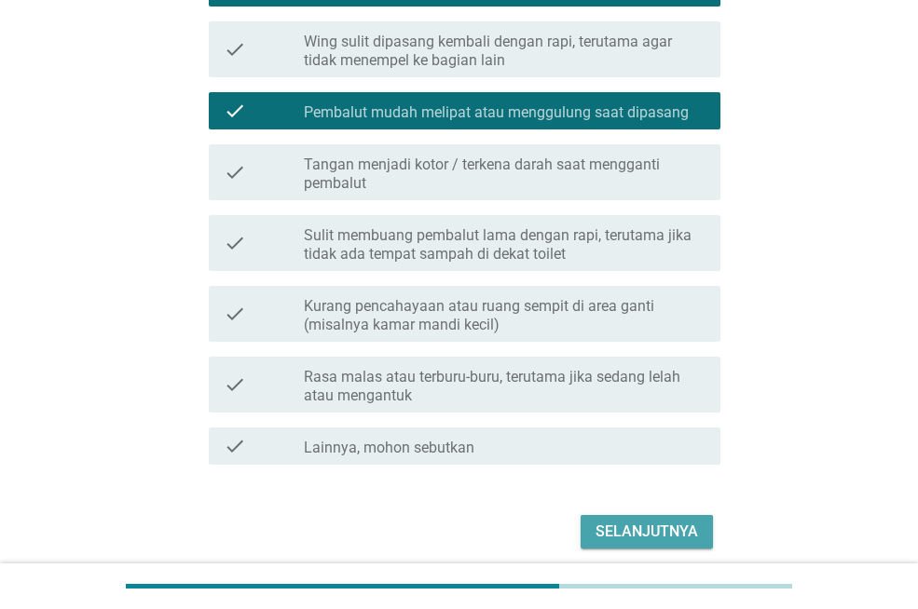
click at [645, 533] on div "Selanjutnya" at bounding box center [646, 532] width 102 height 22
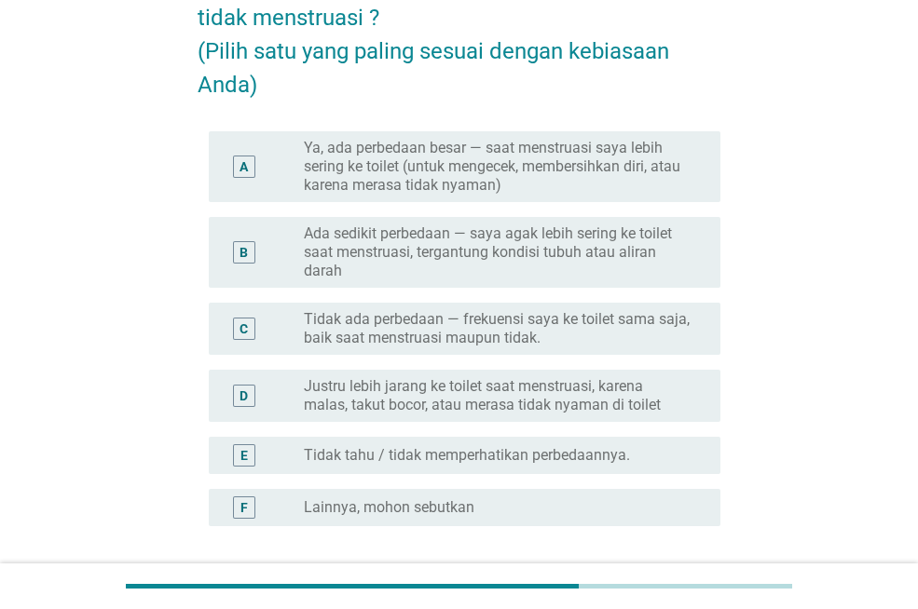
scroll to position [210, 0]
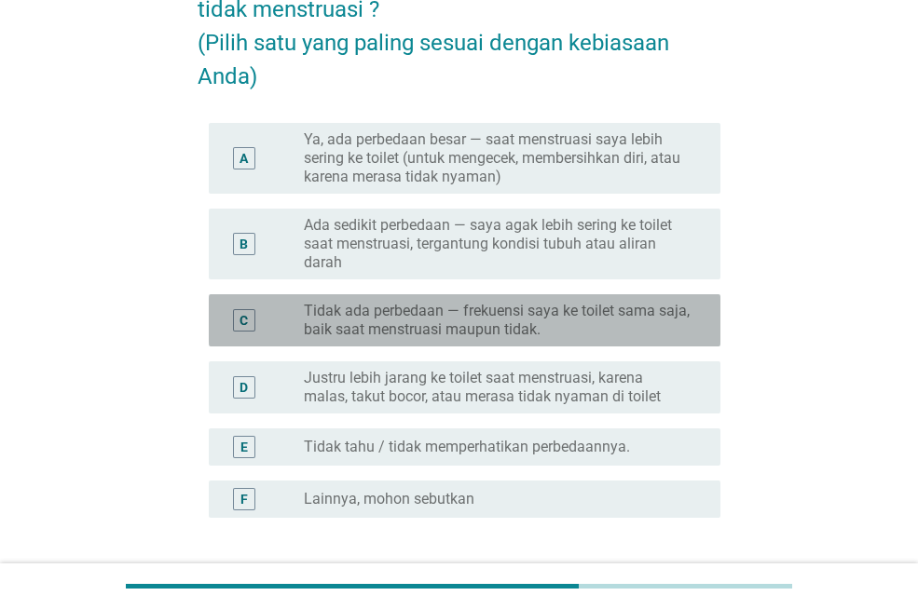
click at [645, 324] on label "Tidak ada perbedaan — frekuensi saya ke toilet sama saja, baik saat menstruasi …" at bounding box center [497, 320] width 387 height 37
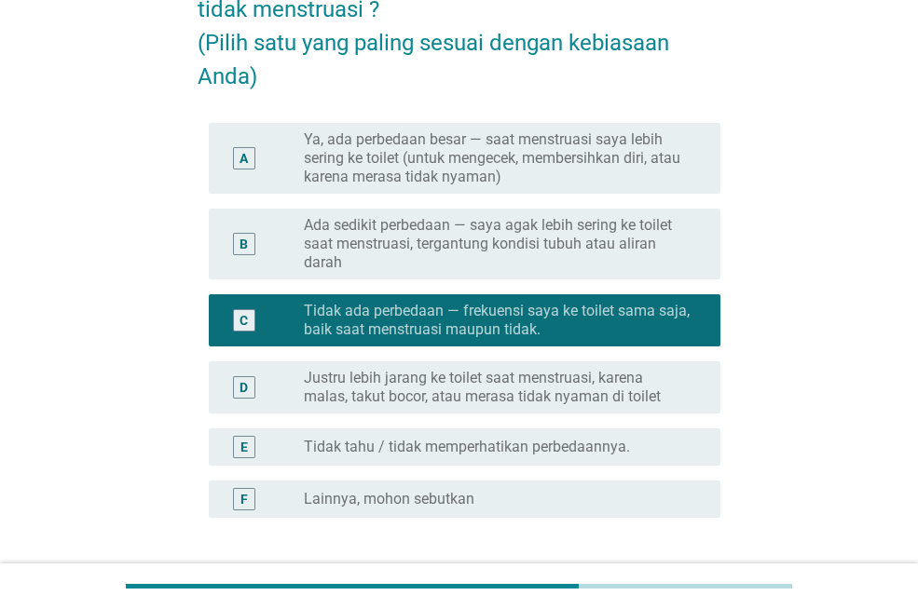
scroll to position [358, 0]
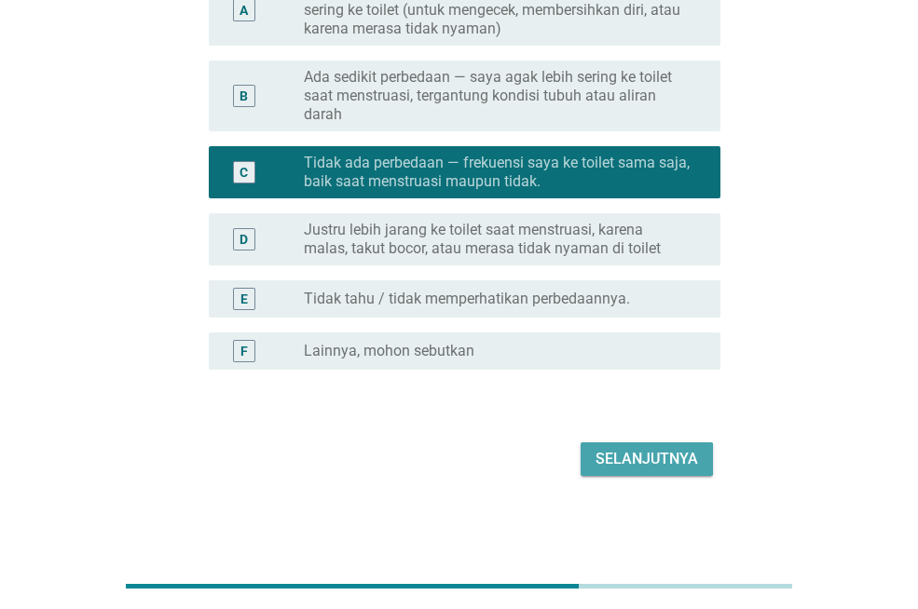
click at [627, 469] on div "Selanjutnya" at bounding box center [646, 459] width 102 height 22
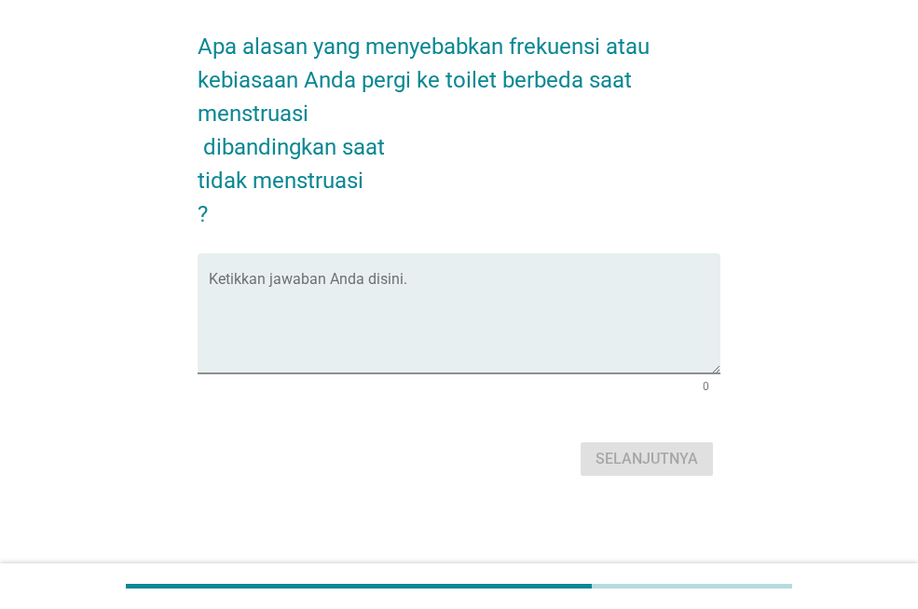
scroll to position [0, 0]
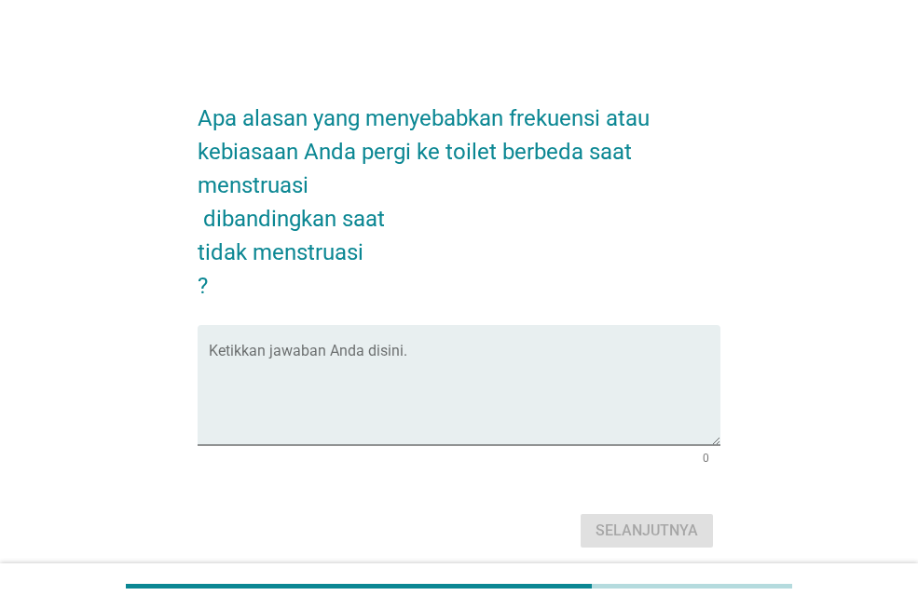
click at [440, 310] on form "Apa alasan yang menyebabkan frekuensi atau kebiasaan Anda pergi ke toilet berbe…" at bounding box center [459, 318] width 523 height 471
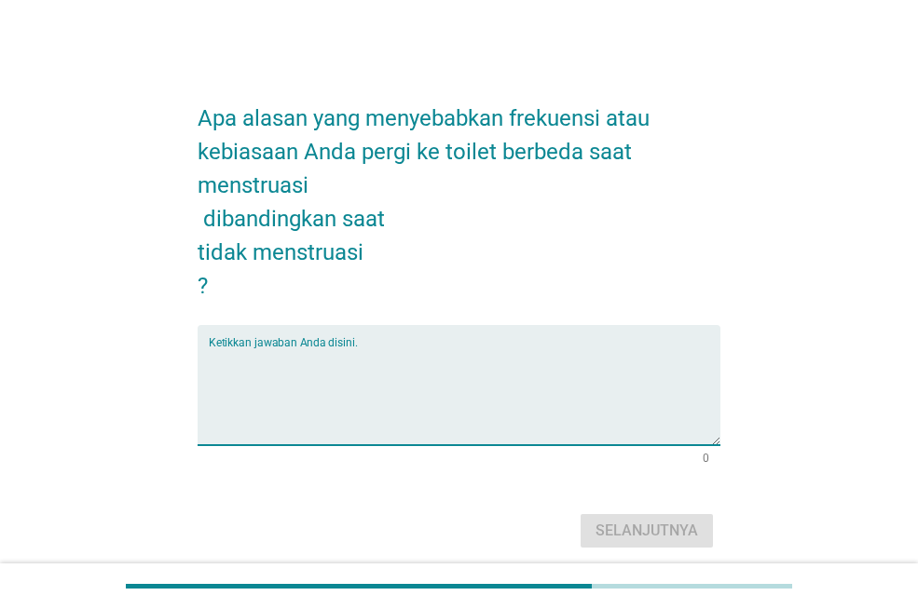
click at [329, 348] on textarea "Ketikkan jawaban Anda disini." at bounding box center [465, 397] width 512 height 98
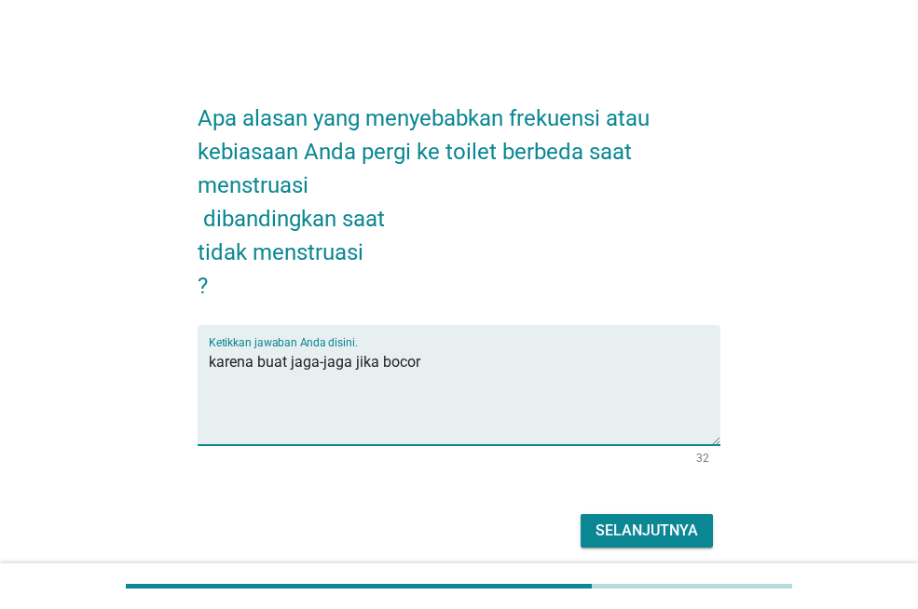
type textarea "karena buat jaga-jaga jika bocor"
click at [620, 536] on div "Selanjutnya" at bounding box center [646, 531] width 102 height 22
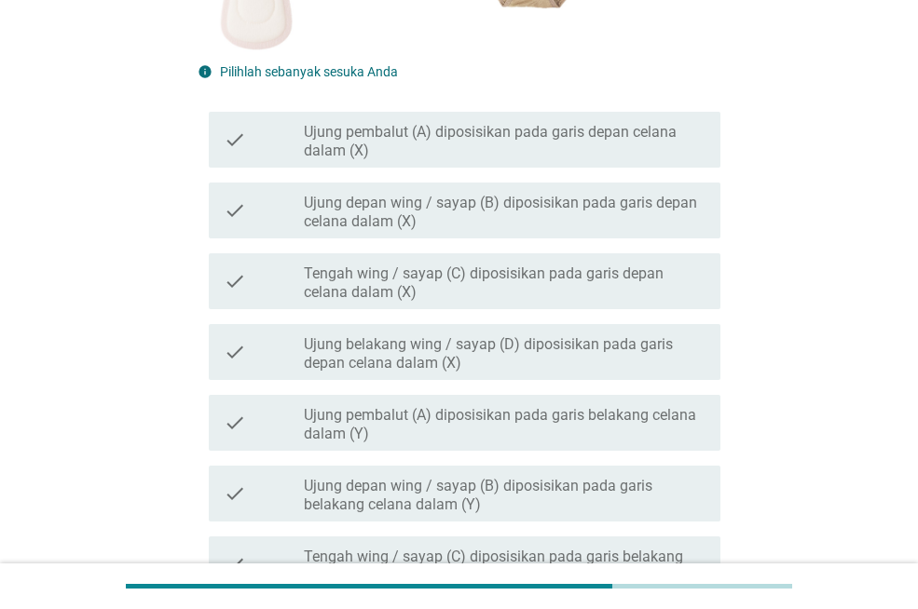
scroll to position [452, 0]
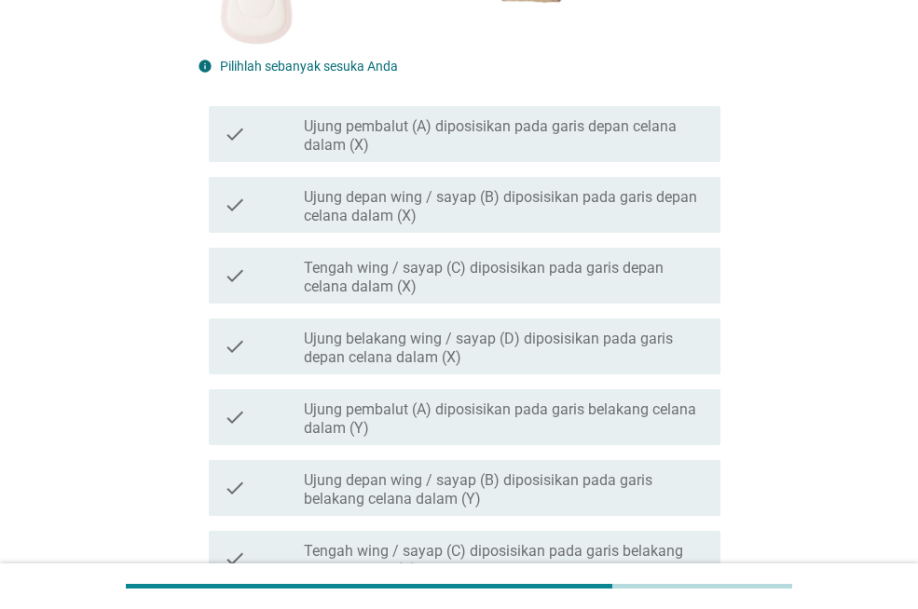
click at [829, 276] on div "TERKAIT PEMASANGAN PEMBALUT PADA CELANA DALAM Bagian pembalut mana yang menjadi…" at bounding box center [459, 215] width 828 height 1199
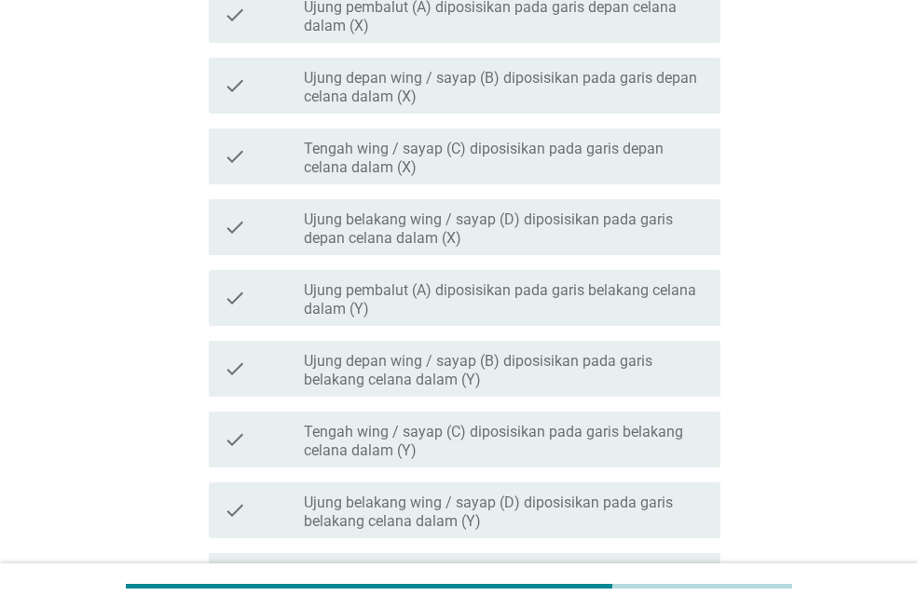
scroll to position [581, 0]
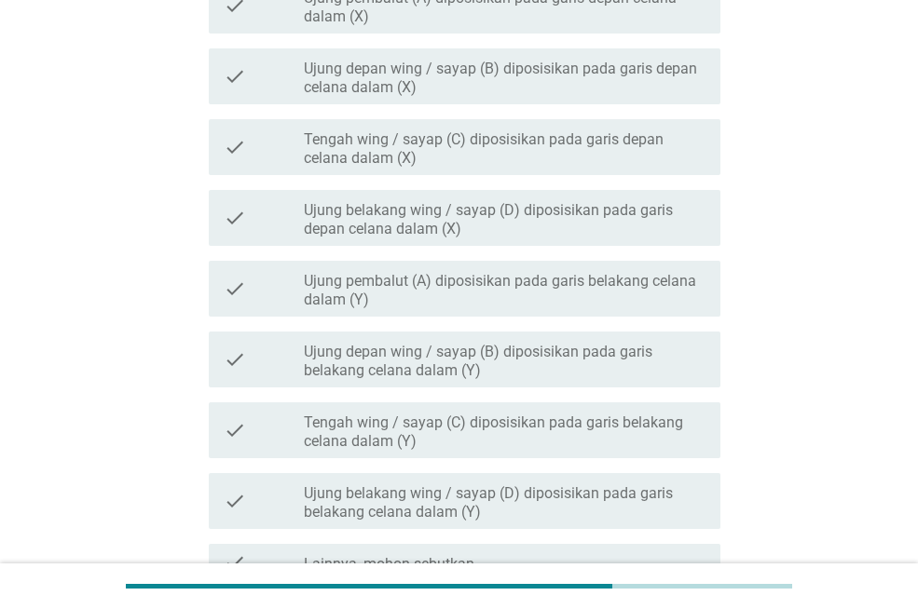
click at [583, 291] on label "Ujung pembalut (A) diposisikan pada garis belakang celana dalam (Y)" at bounding box center [505, 290] width 402 height 37
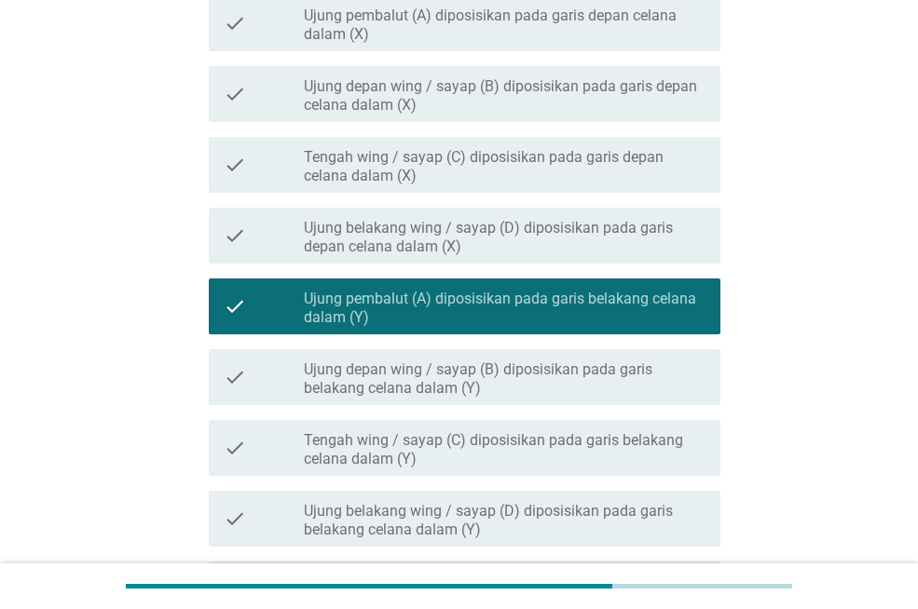
click at [613, 291] on label "Ujung pembalut (A) diposisikan pada garis belakang celana dalam (Y)" at bounding box center [505, 308] width 402 height 37
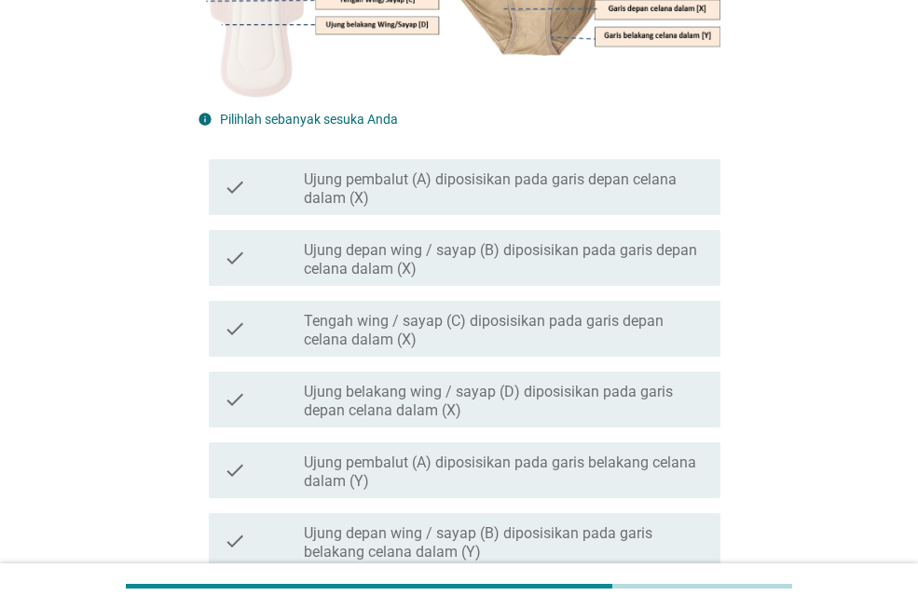
scroll to position [372, 0]
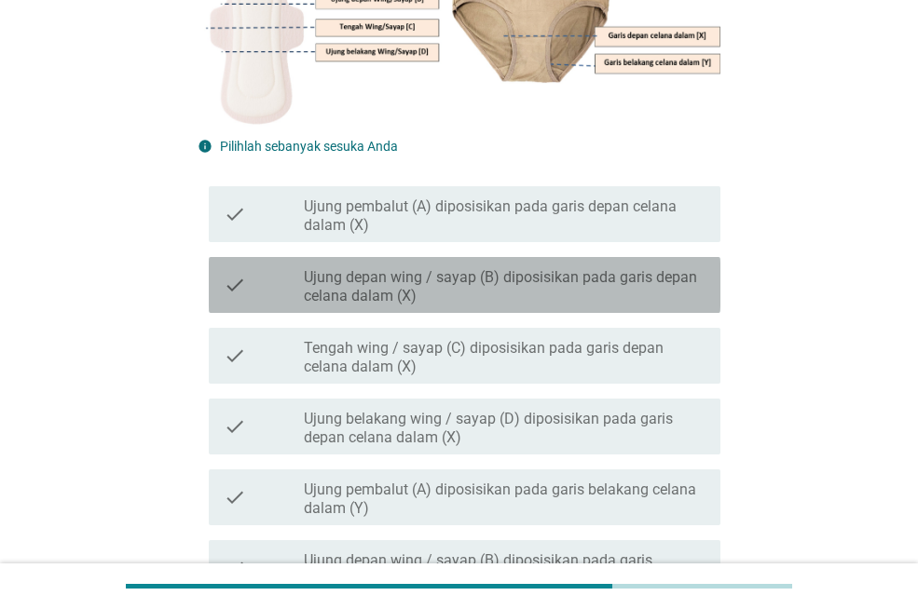
click at [648, 274] on label "Ujung depan wing / sayap (B) diposisikan pada garis depan celana dalam (X)" at bounding box center [505, 286] width 402 height 37
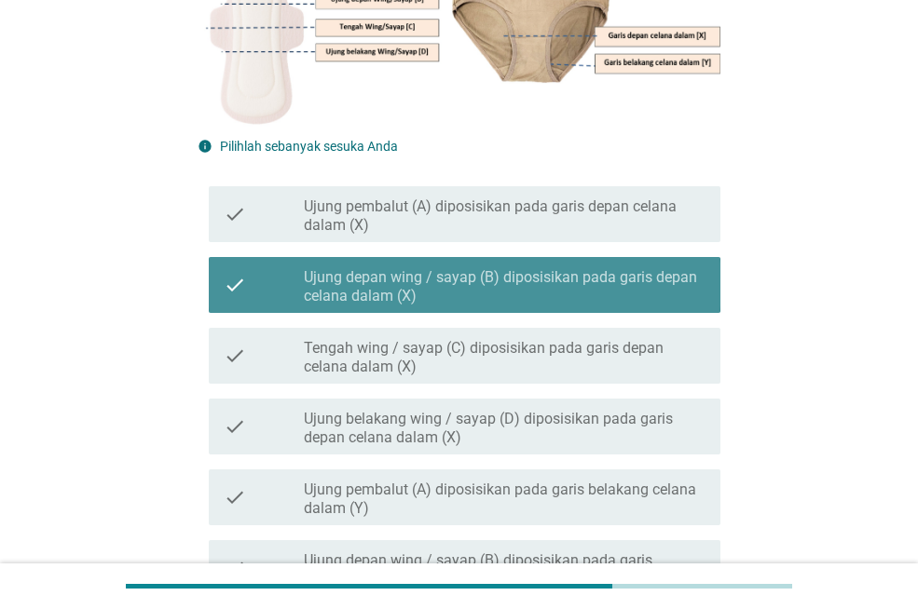
click at [648, 274] on label "Ujung depan wing / sayap (B) diposisikan pada garis depan celana dalam (X)" at bounding box center [505, 286] width 402 height 37
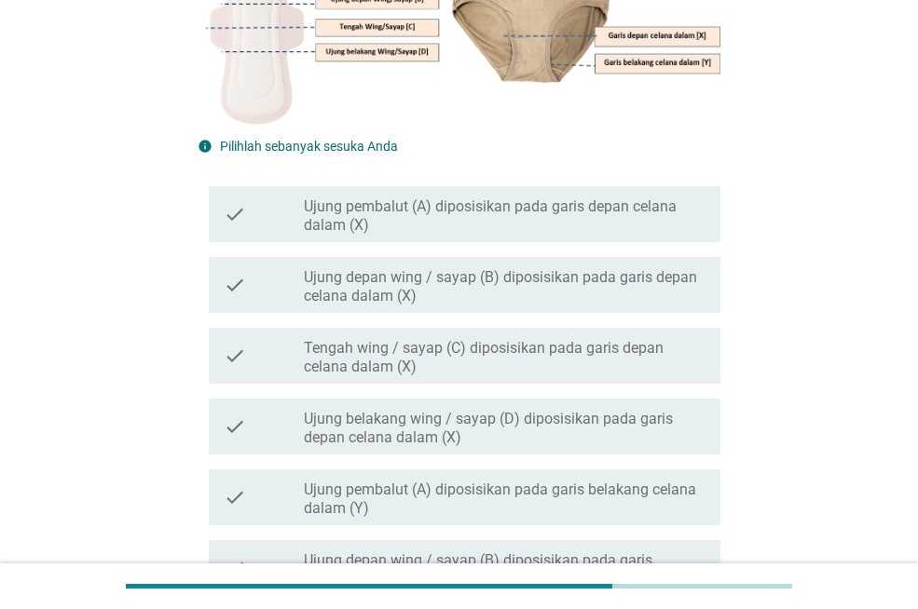
click at [631, 341] on label "Tengah wing / sayap (C) diposisikan pada garis depan celana dalam (X)" at bounding box center [505, 357] width 402 height 37
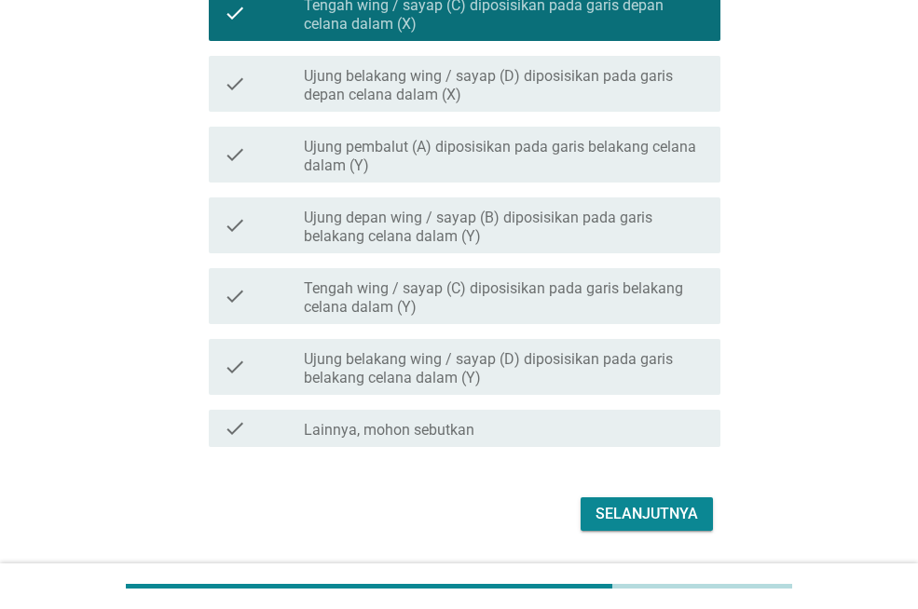
scroll to position [771, 0]
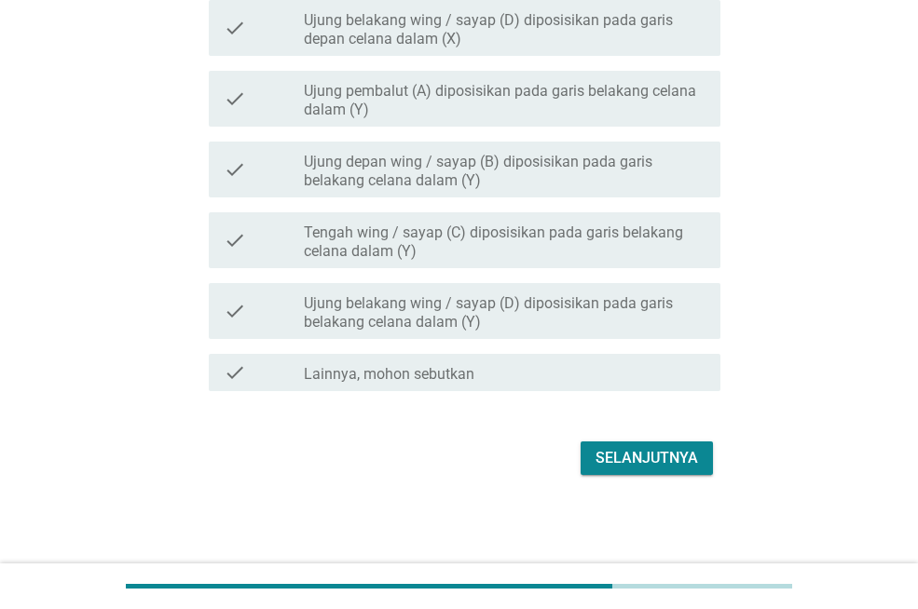
click at [600, 447] on div "Selanjutnya" at bounding box center [646, 458] width 102 height 22
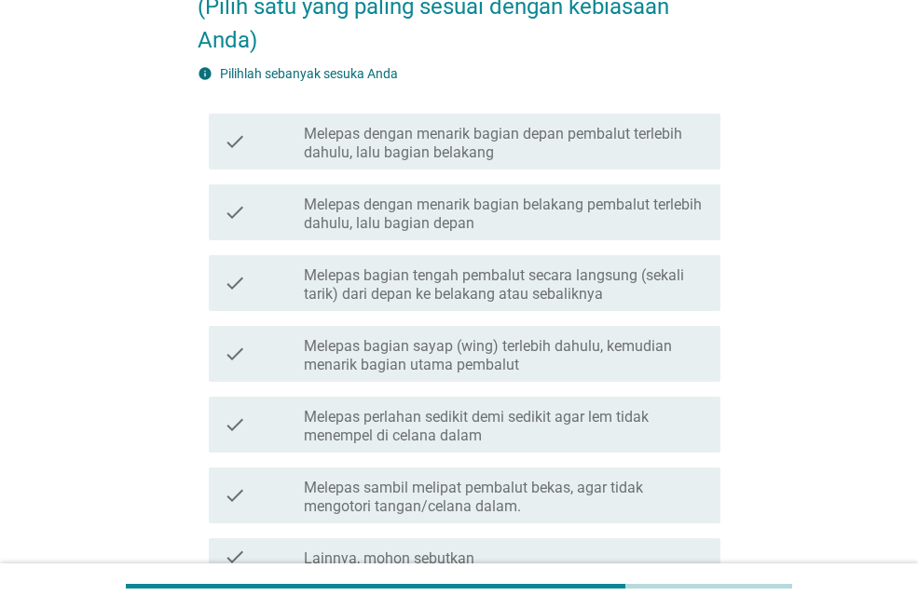
scroll to position [348, 0]
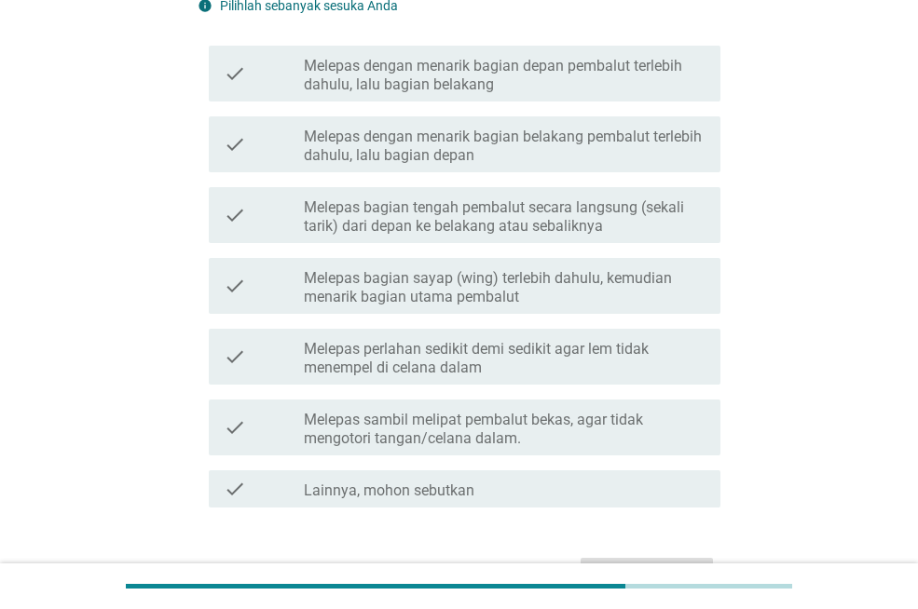
click at [670, 415] on label "Melepas sambil melipat pembalut bekas, agar tidak mengotori tangan/celana dalam." at bounding box center [505, 429] width 402 height 37
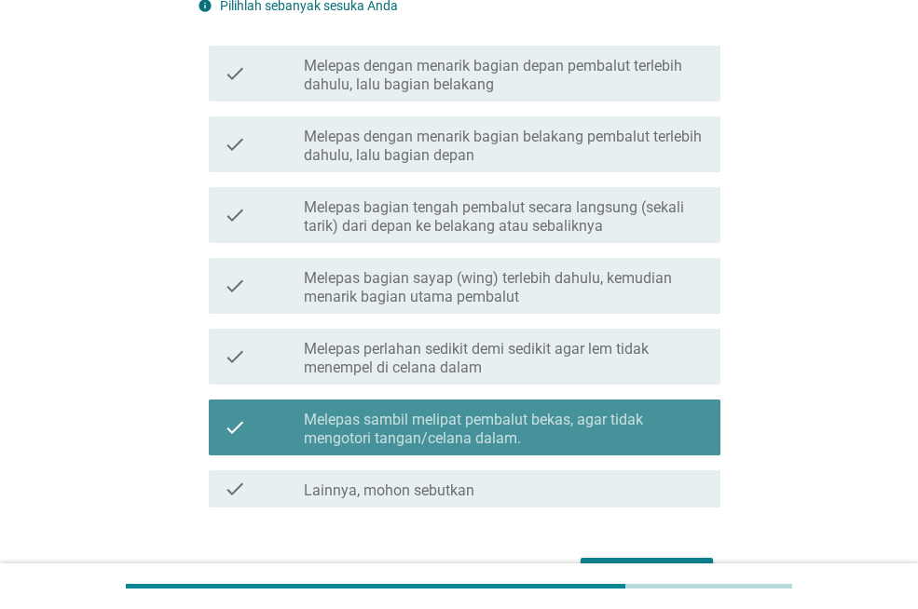
click at [670, 415] on label "Melepas sambil melipat pembalut bekas, agar tidak mengotori tangan/celana dalam." at bounding box center [505, 429] width 402 height 37
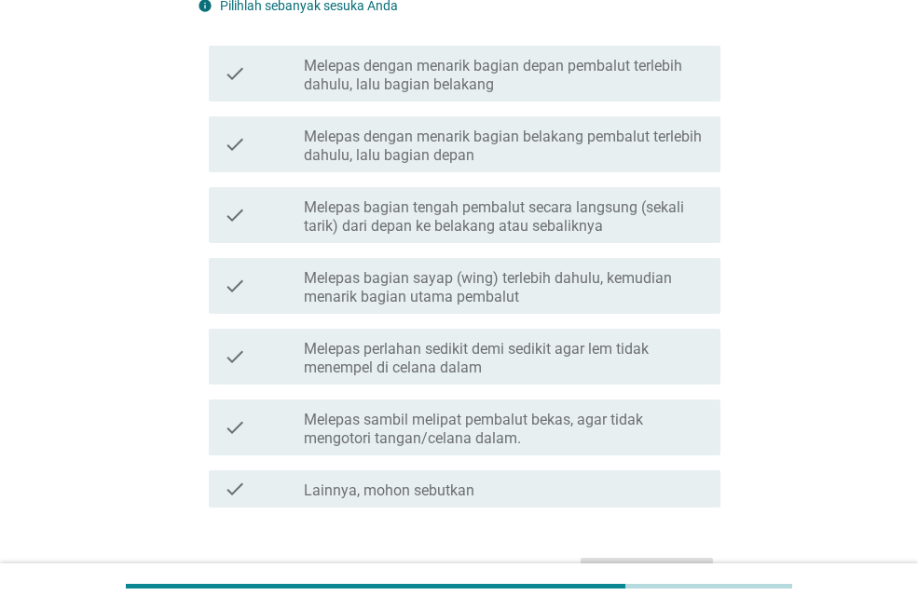
click at [641, 196] on div "check_box_outline_blank Melepas bagian tengah pembalut secara langsung (sekali …" at bounding box center [505, 215] width 402 height 41
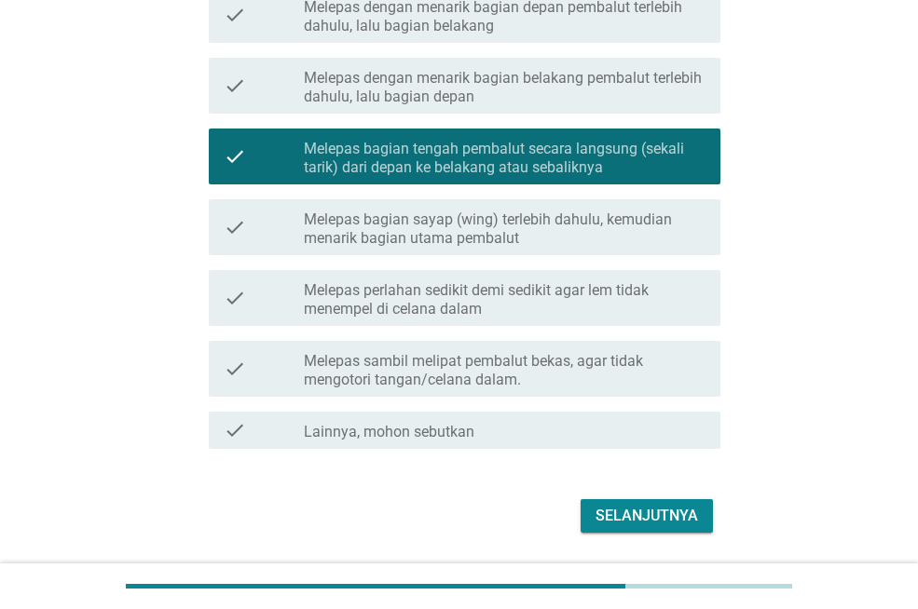
scroll to position [463, 0]
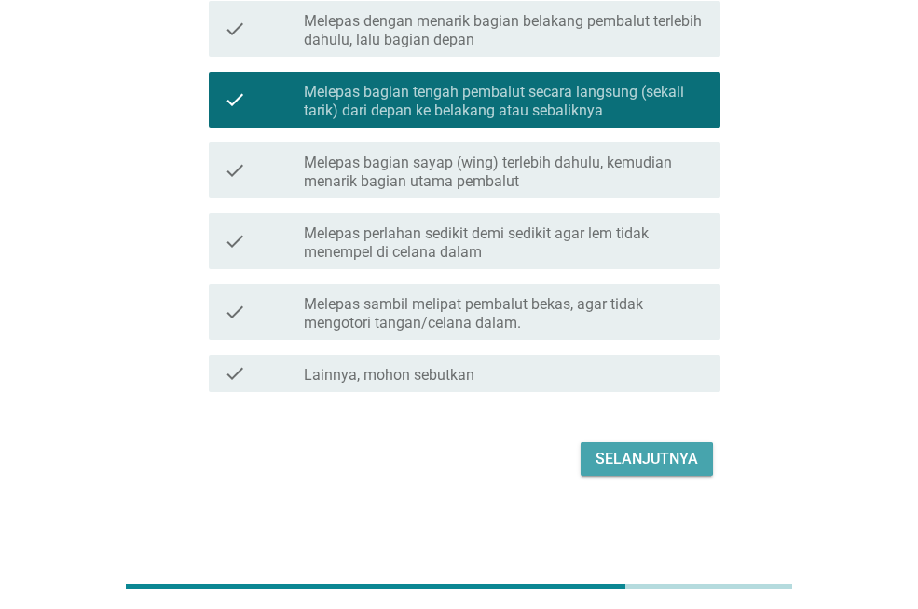
click at [634, 468] on div "Selanjutnya" at bounding box center [646, 459] width 102 height 22
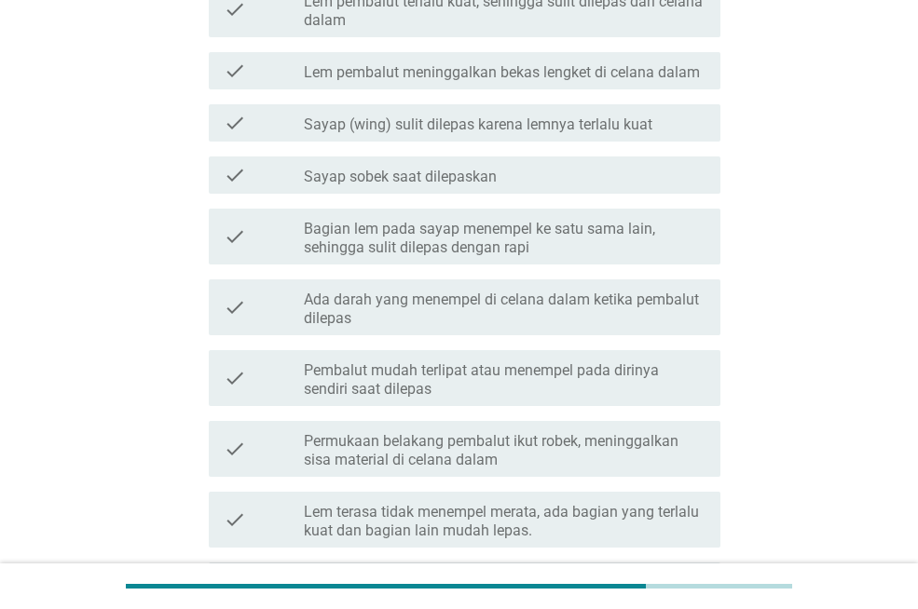
scroll to position [417, 0]
click at [594, 304] on label "Ada darah yang menempel di celana dalam ketika pembalut dilepas" at bounding box center [505, 308] width 402 height 37
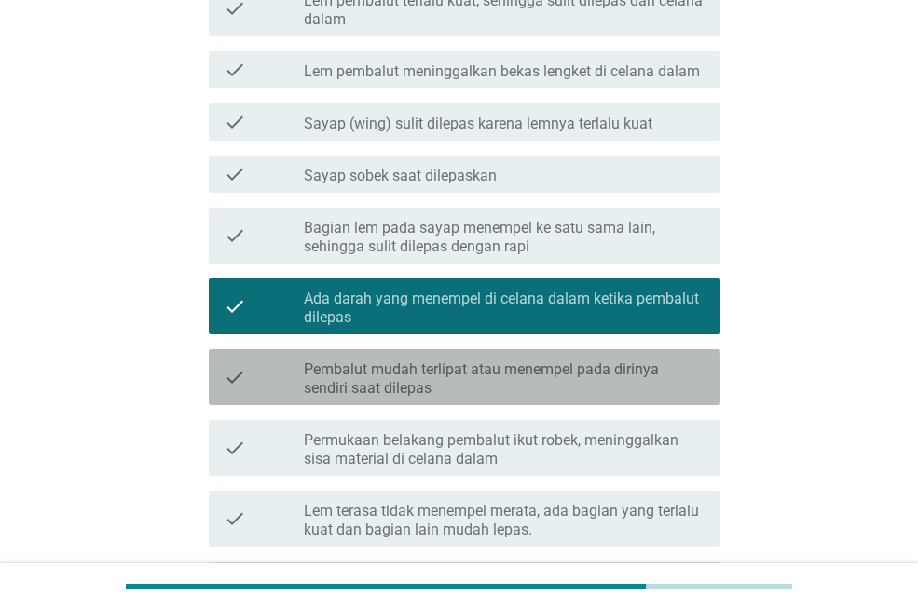
click at [675, 371] on label "Pembalut mudah terlipat atau menempel pada dirinya sendiri saat dilepas" at bounding box center [505, 379] width 402 height 37
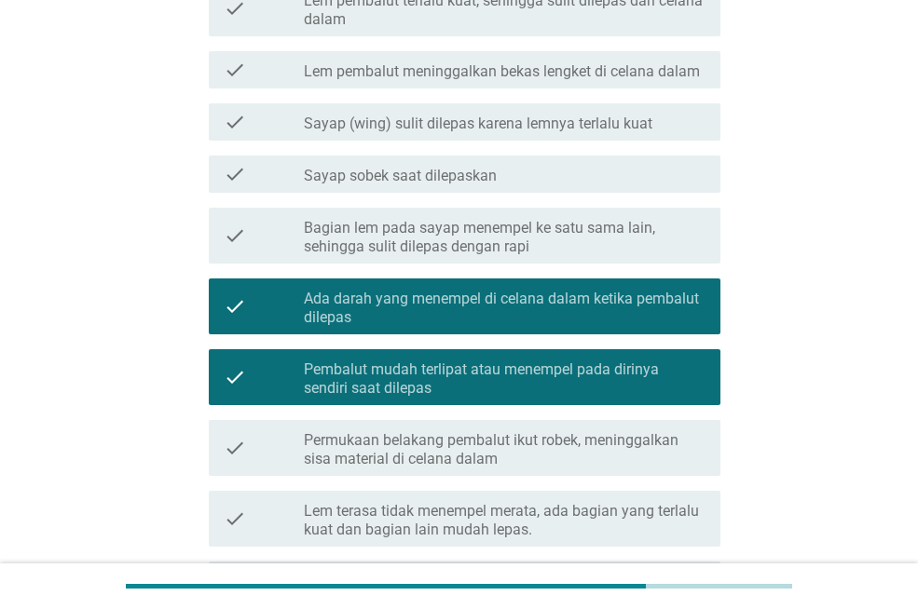
click at [675, 371] on label "Pembalut mudah terlipat atau menempel pada dirinya sendiri saat dilepas" at bounding box center [505, 379] width 402 height 37
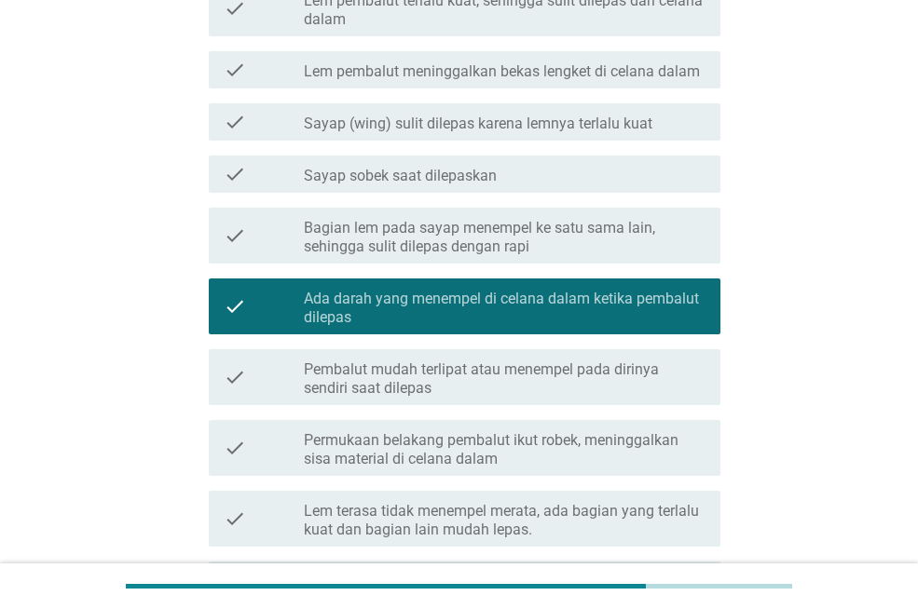
click at [679, 448] on label "Permukaan belakang pembalut ikut robek, meninggalkan sisa material di celana da…" at bounding box center [505, 449] width 402 height 37
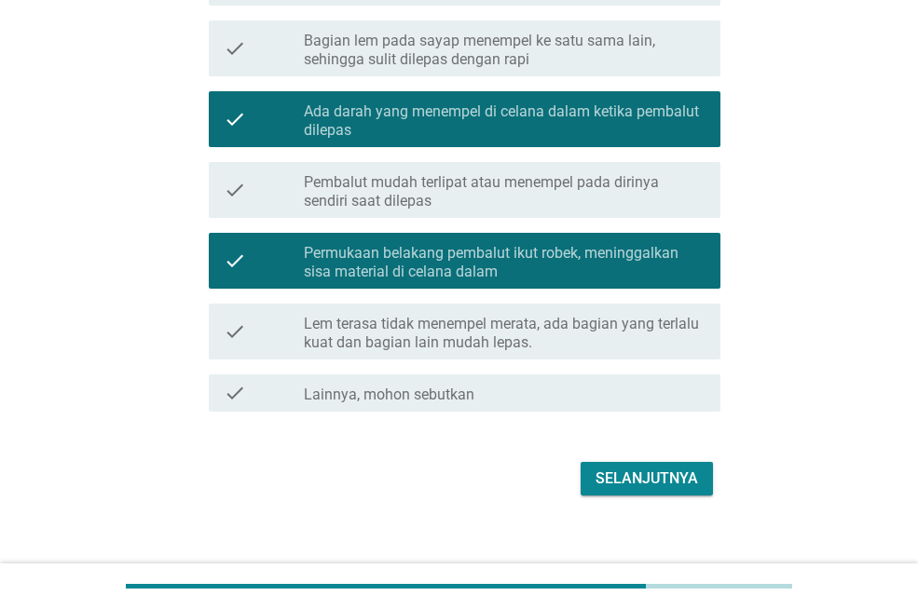
scroll to position [623, 0]
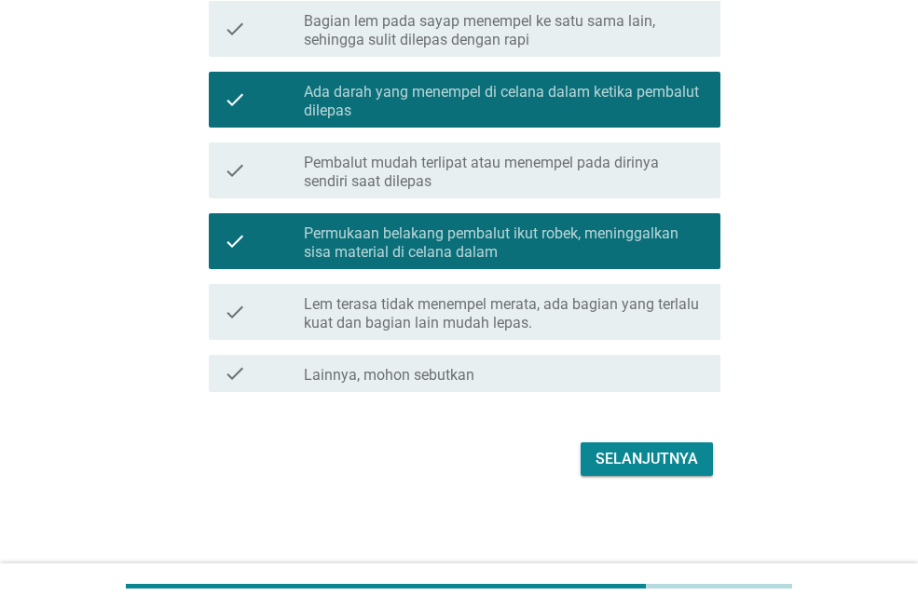
click at [663, 461] on div "Selanjutnya" at bounding box center [646, 459] width 102 height 22
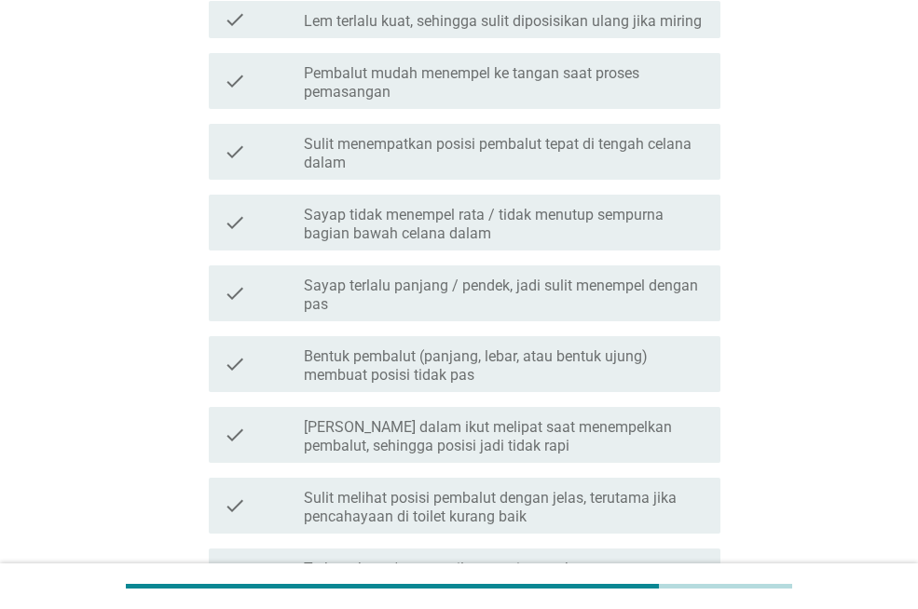
scroll to position [592, 0]
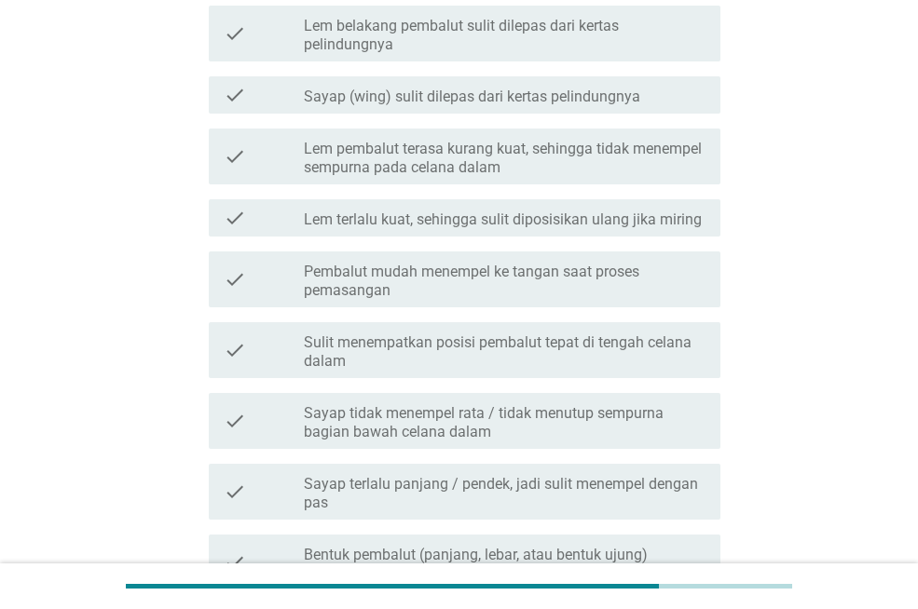
scroll to position [486, 0]
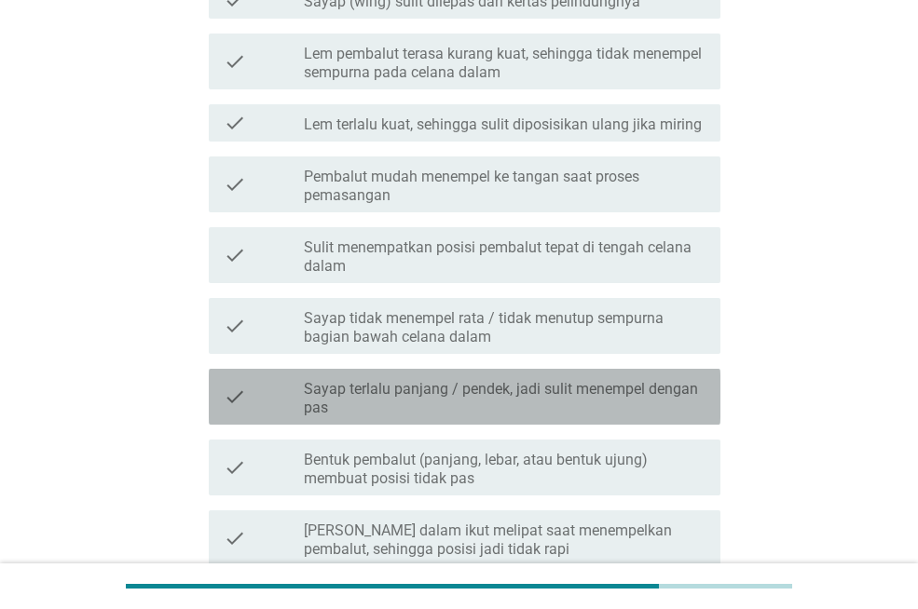
click at [531, 409] on label "Sayap terlalu panjang / pendek, jadi sulit menempel dengan pas" at bounding box center [505, 398] width 402 height 37
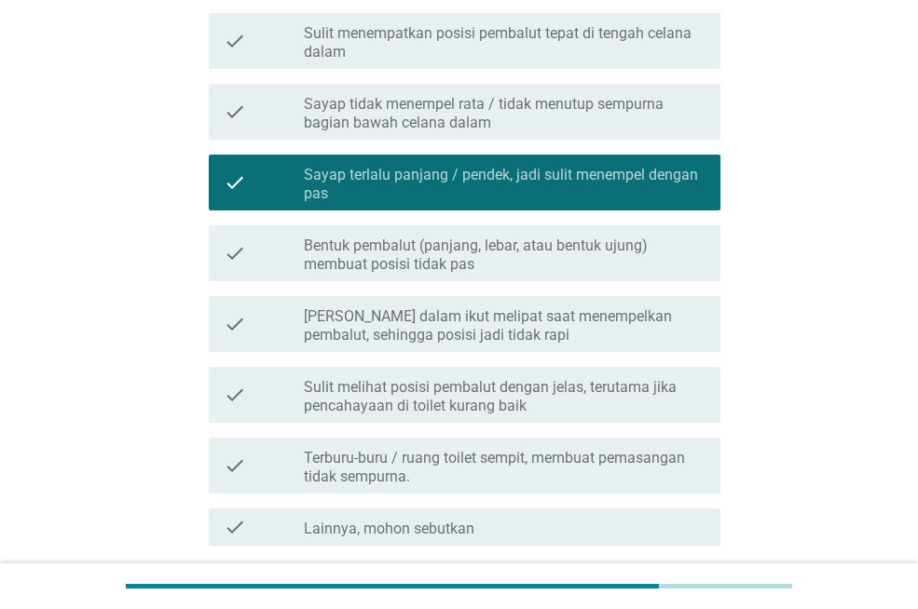
scroll to position [854, 0]
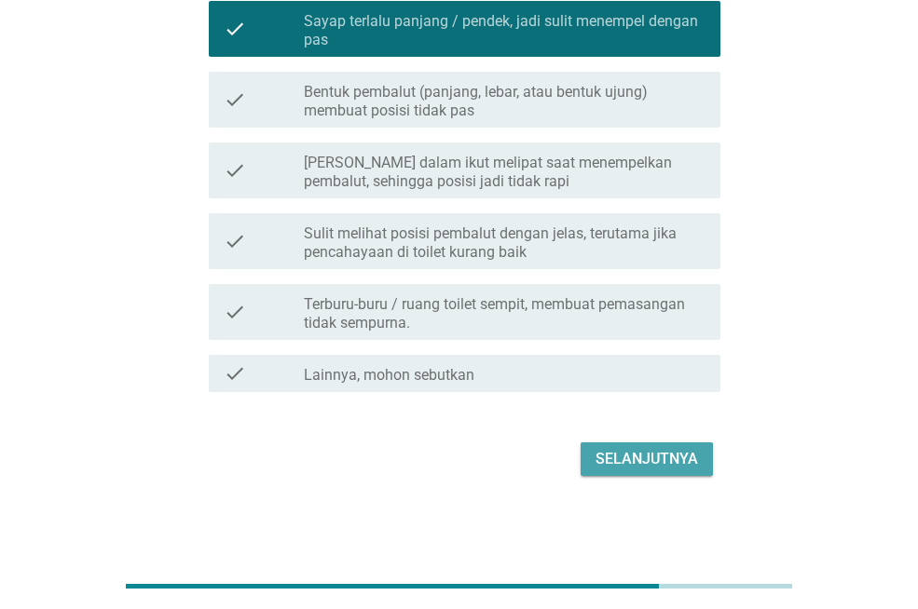
click at [653, 458] on div "Selanjutnya" at bounding box center [646, 459] width 102 height 22
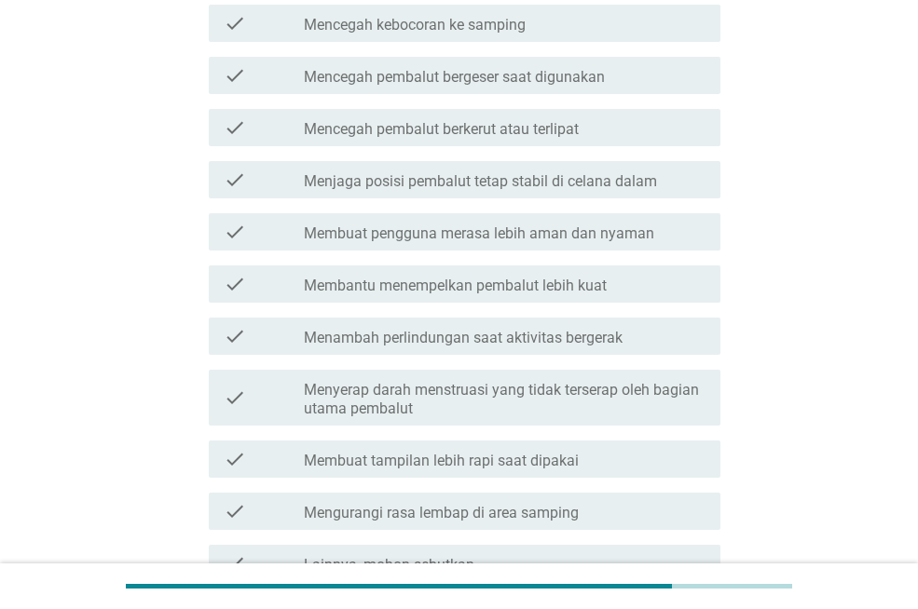
scroll to position [576, 0]
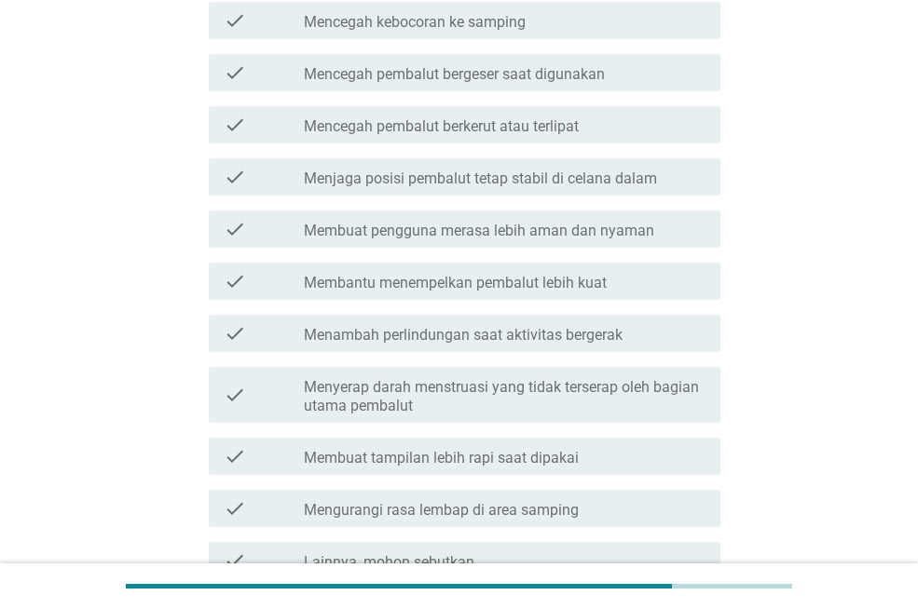
click at [529, 278] on label "Membantu menempelkan pembalut lebih kuat" at bounding box center [455, 283] width 303 height 19
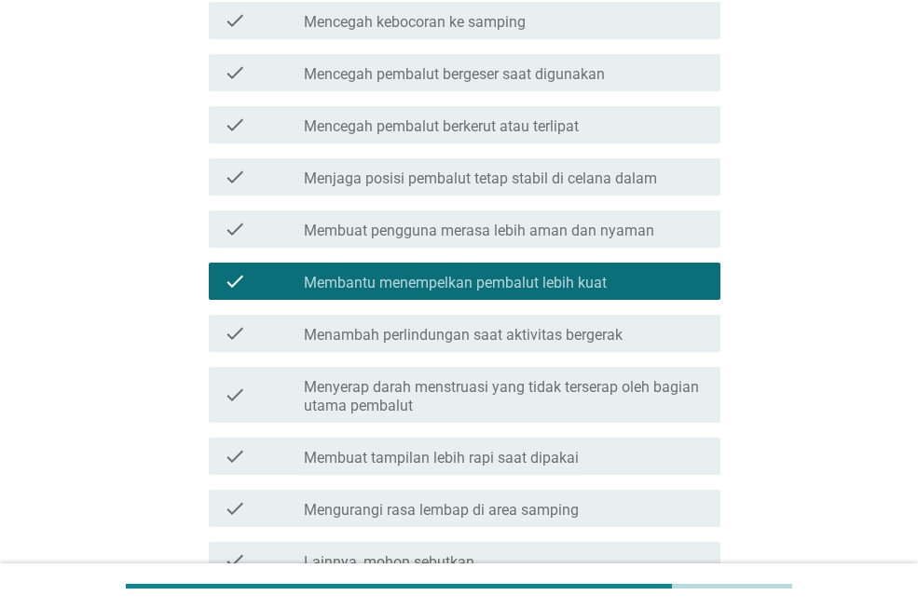
click at [567, 445] on div "check_box_outline_blank Membuat tampilan lebih rapi saat dipakai" at bounding box center [505, 456] width 402 height 22
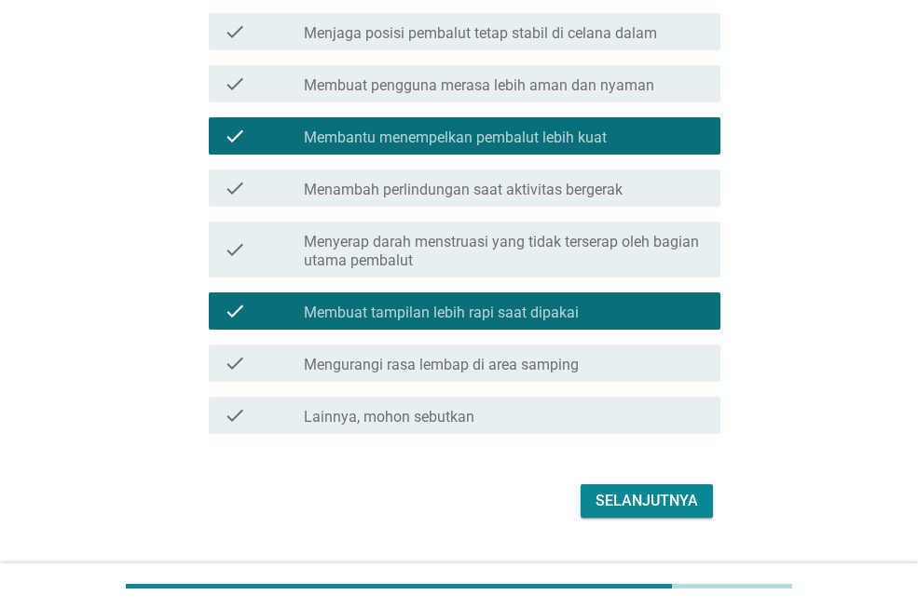
scroll to position [764, 0]
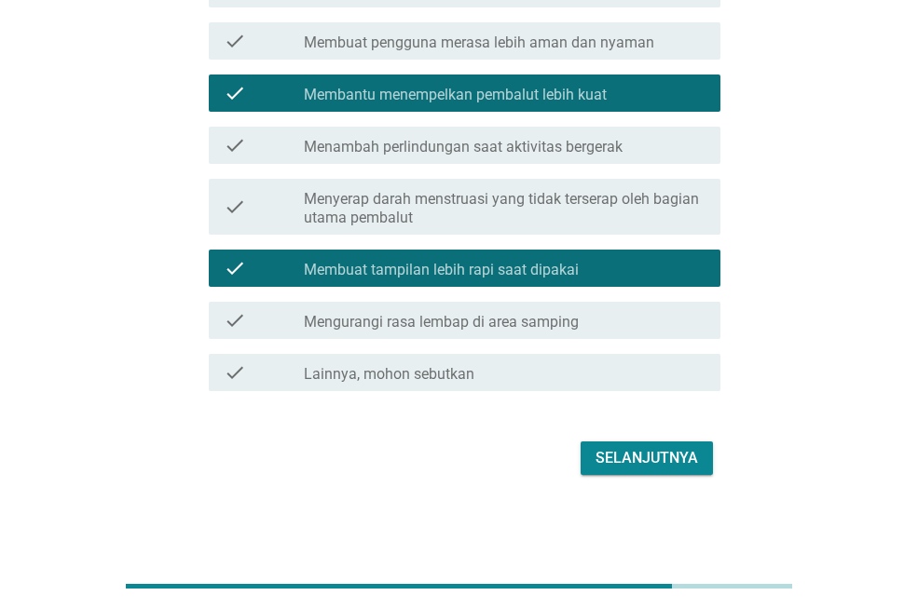
drag, startPoint x: 639, startPoint y: 432, endPoint x: 682, endPoint y: 458, distance: 50.2
click at [682, 458] on div "Selanjutnya" at bounding box center [646, 458] width 102 height 22
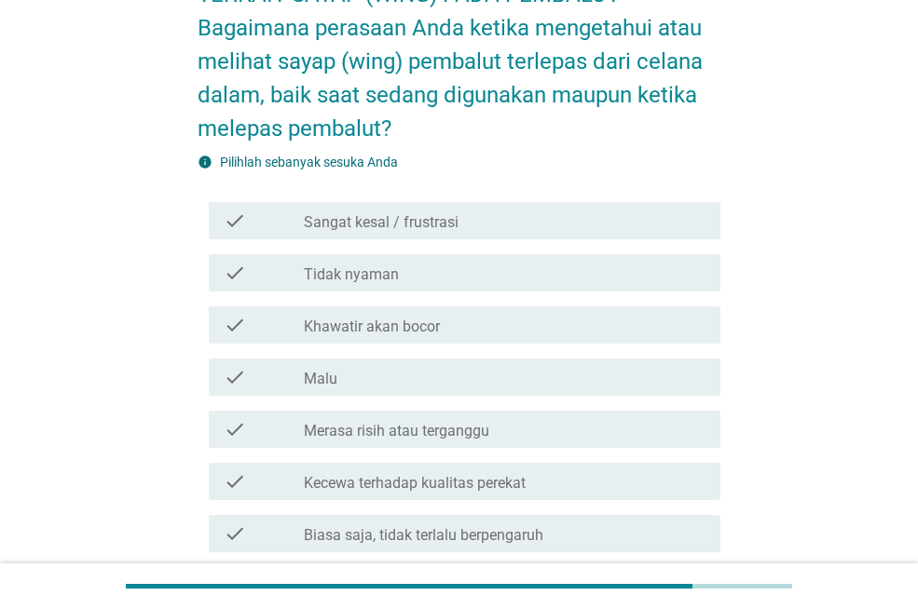
scroll to position [128, 0]
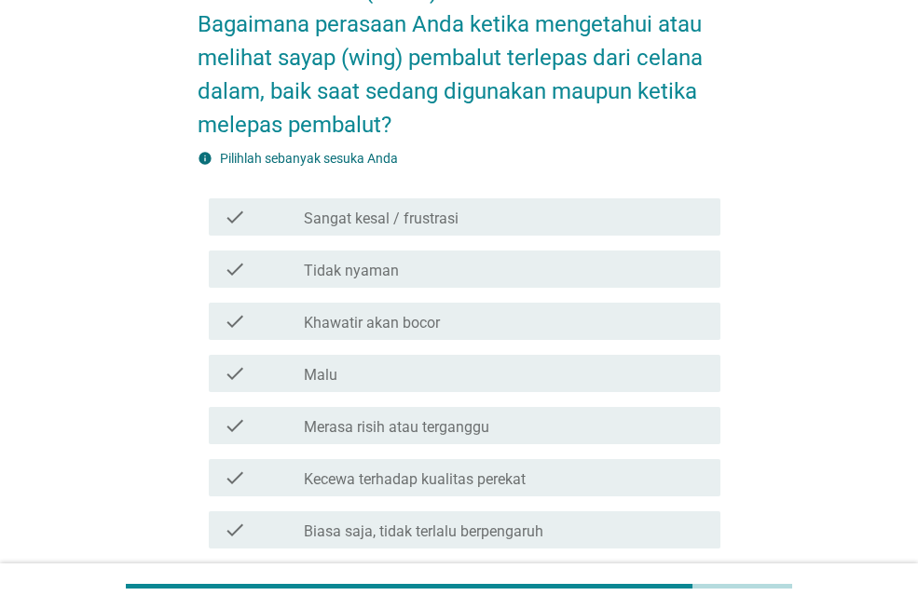
click at [560, 374] on div "check_box_outline_blank Malu" at bounding box center [505, 373] width 402 height 22
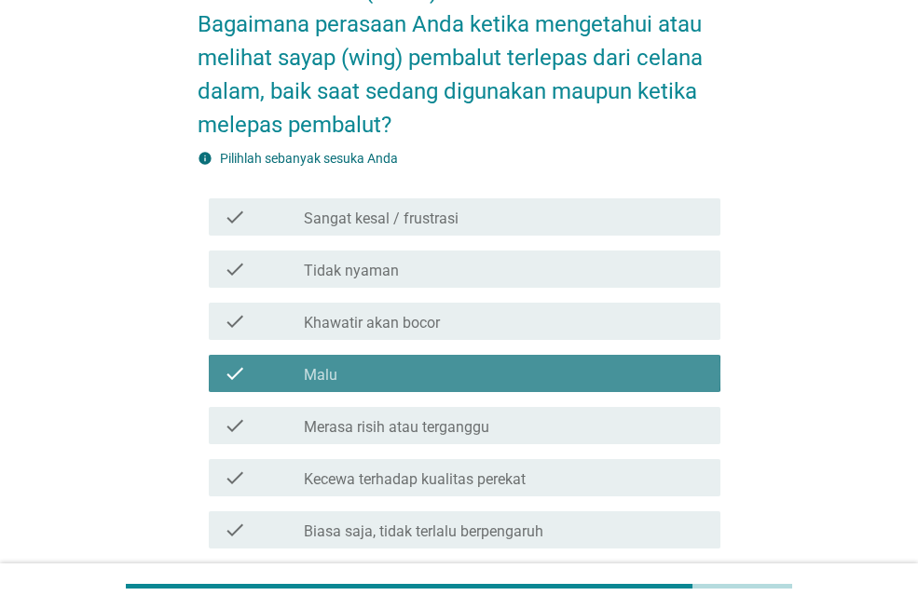
click at [560, 374] on div "check_box_outline_blank Malu" at bounding box center [505, 373] width 402 height 22
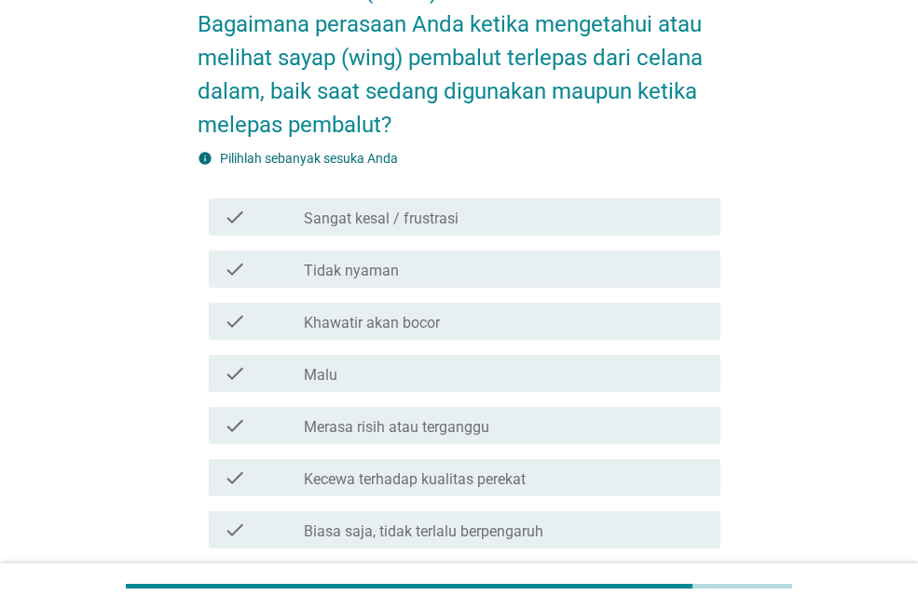
click at [553, 416] on div "check_box_outline_blank Merasa risih atau terganggu" at bounding box center [505, 426] width 402 height 22
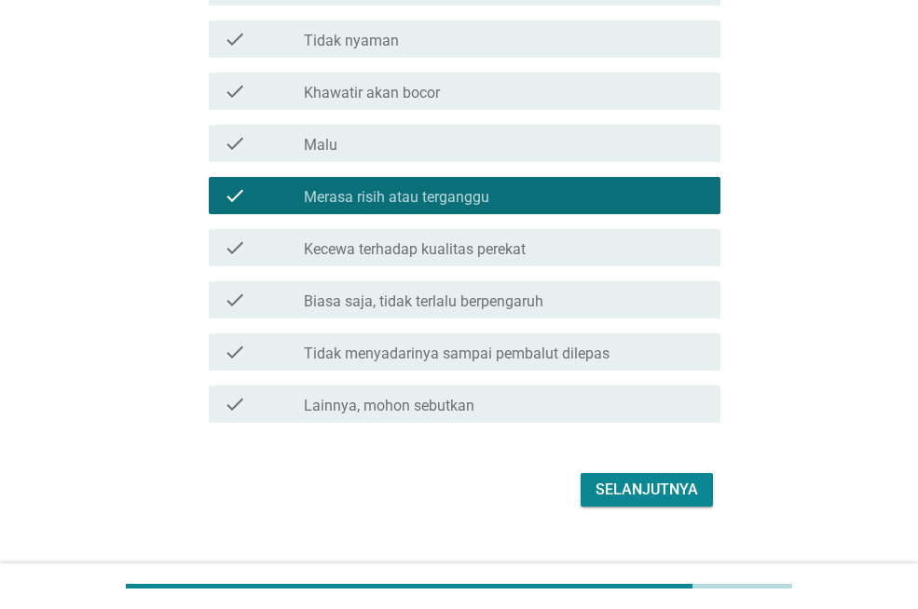
scroll to position [389, 0]
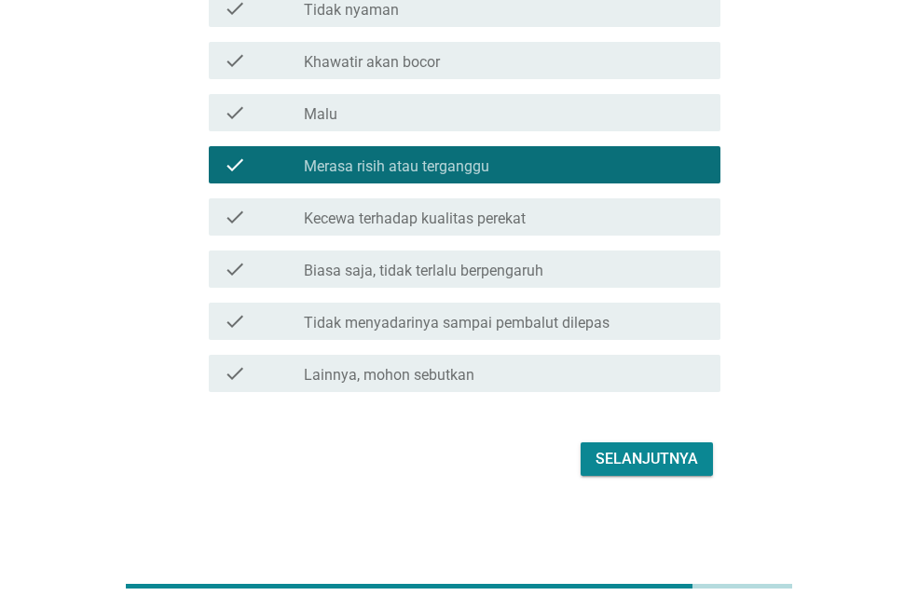
click at [658, 450] on div "Selanjutnya" at bounding box center [646, 459] width 102 height 22
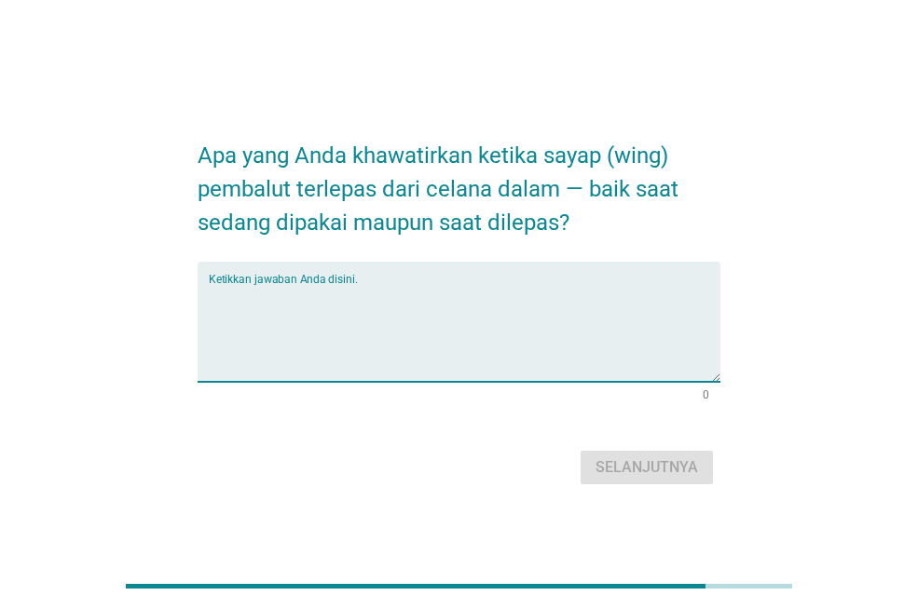
click at [510, 287] on textarea "Ketikkan jawaban Anda disini." at bounding box center [465, 333] width 512 height 98
type textarea "takut bocor"
click at [635, 461] on div "Selanjutnya" at bounding box center [646, 468] width 102 height 22
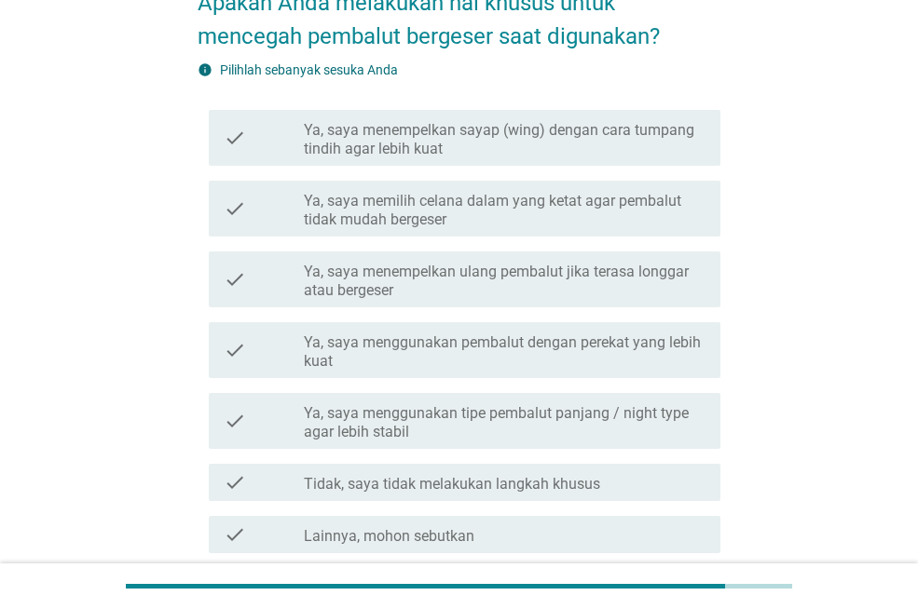
scroll to position [152, 0]
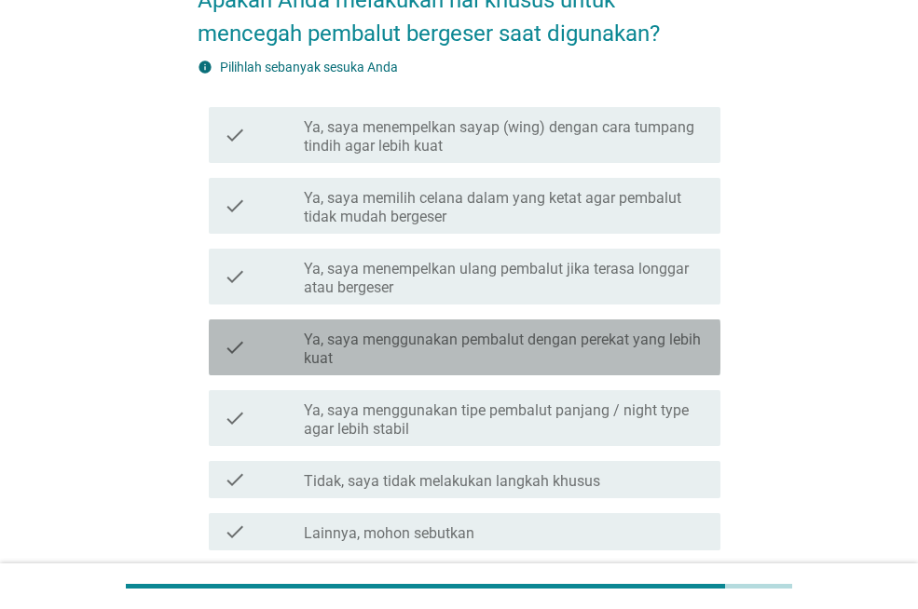
click at [694, 352] on label "Ya, saya menggunakan pembalut dengan perekat yang lebih kuat" at bounding box center [505, 349] width 402 height 37
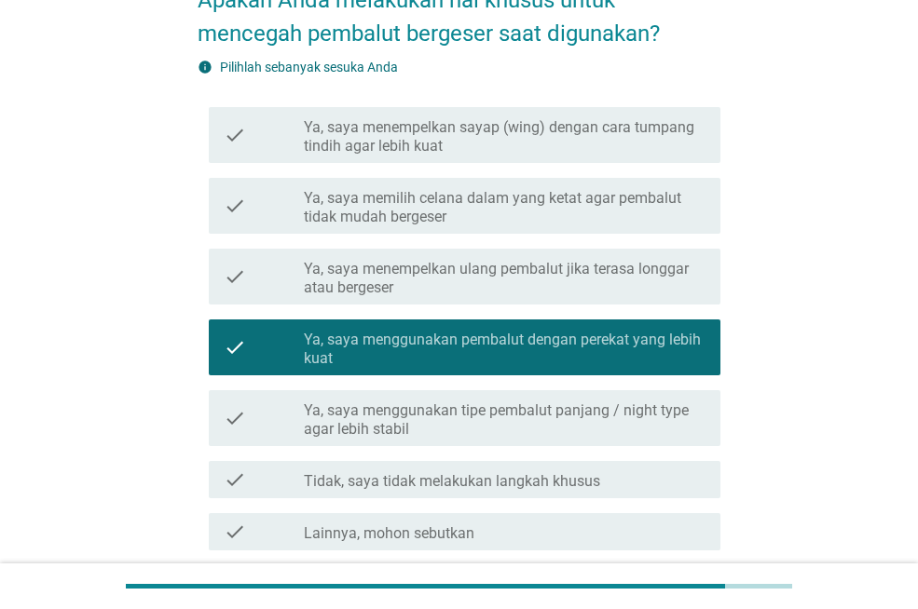
scroll to position [310, 0]
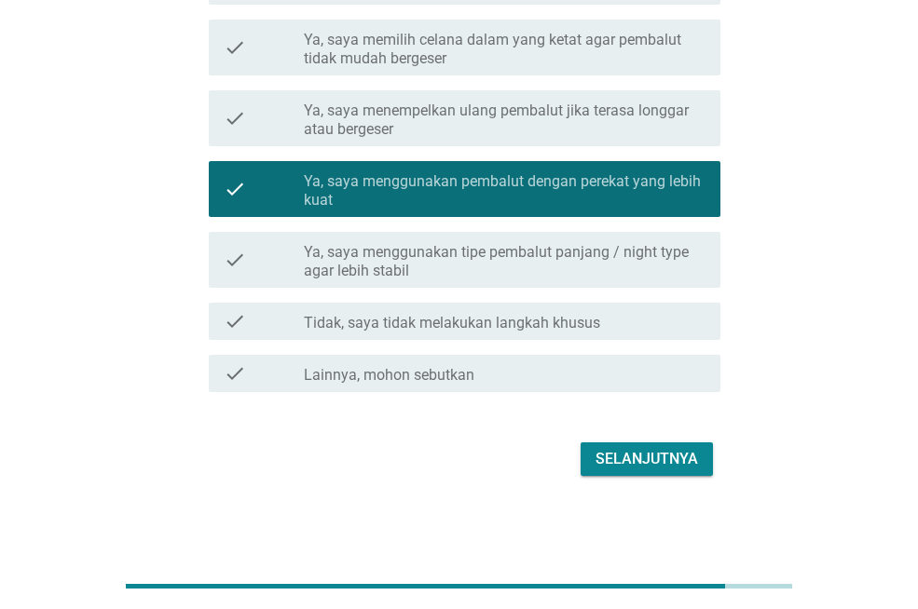
click at [666, 449] on div "Selanjutnya" at bounding box center [646, 459] width 102 height 22
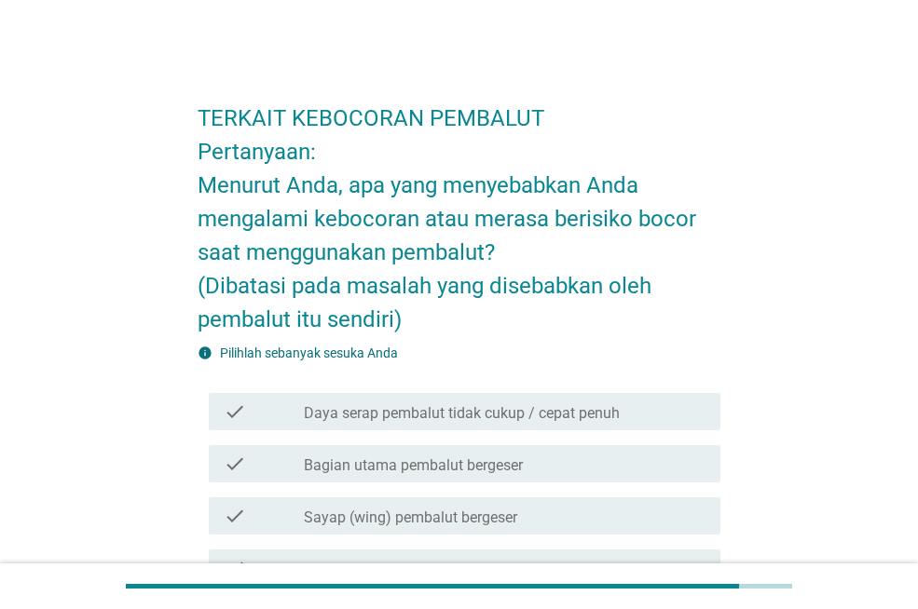
click at [617, 414] on label "Daya serap pembalut tidak cukup / cepat penuh" at bounding box center [462, 413] width 316 height 19
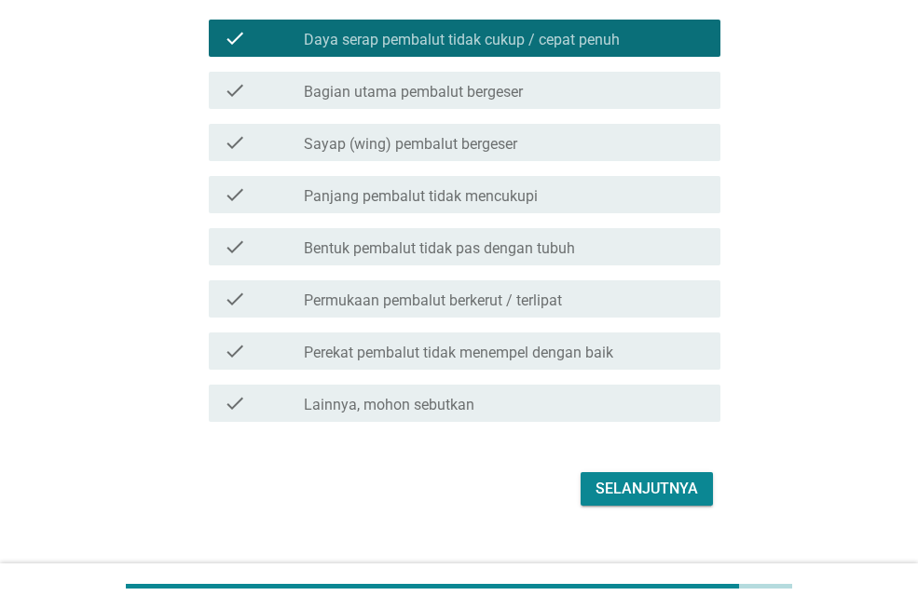
scroll to position [375, 0]
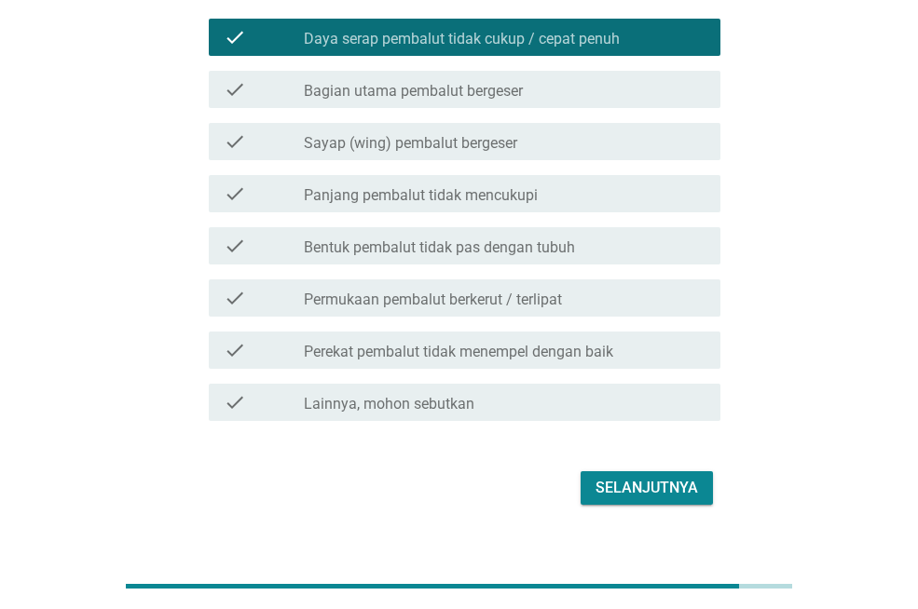
click at [550, 293] on label "Permukaan pembalut berkerut / terlipat" at bounding box center [433, 300] width 258 height 19
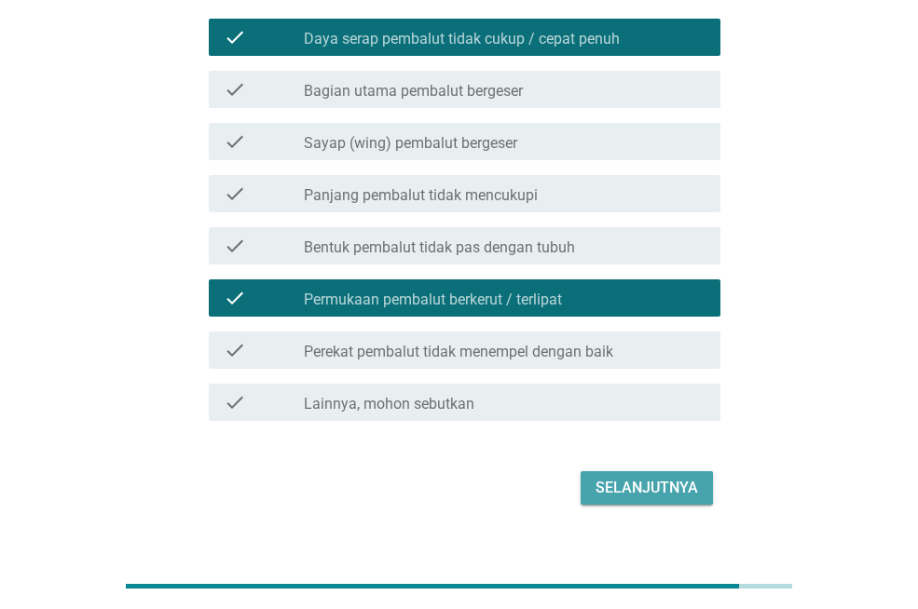
click at [687, 472] on button "Selanjutnya" at bounding box center [647, 488] width 132 height 34
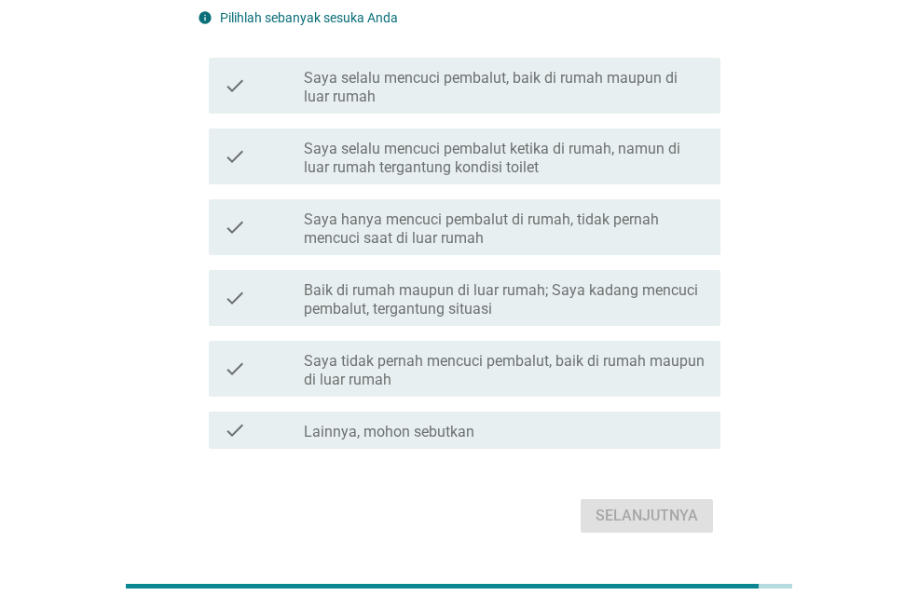
scroll to position [263, 0]
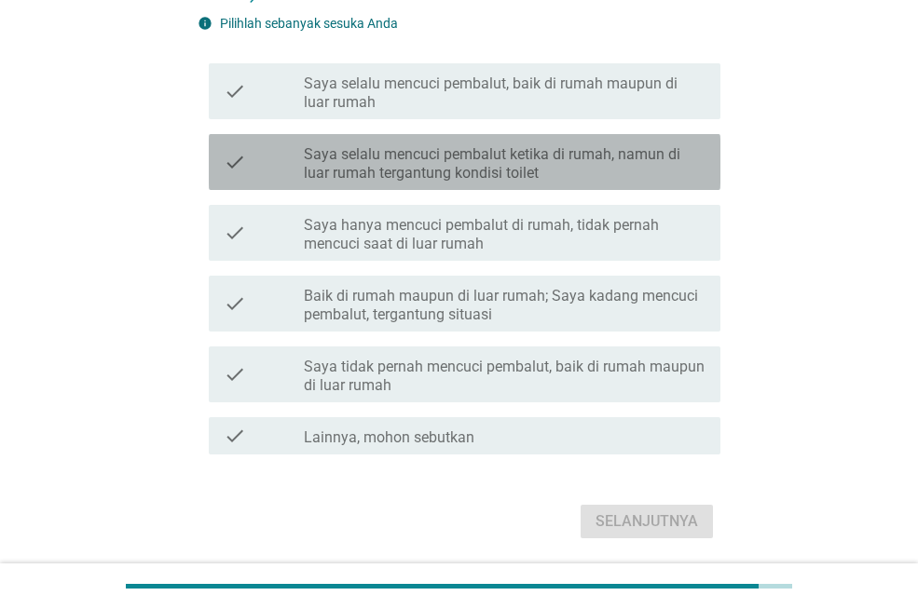
click at [621, 172] on label "Saya selalu mencuci pembalut ketika di rumah, namun di luar rumah tergantung ko…" at bounding box center [505, 163] width 402 height 37
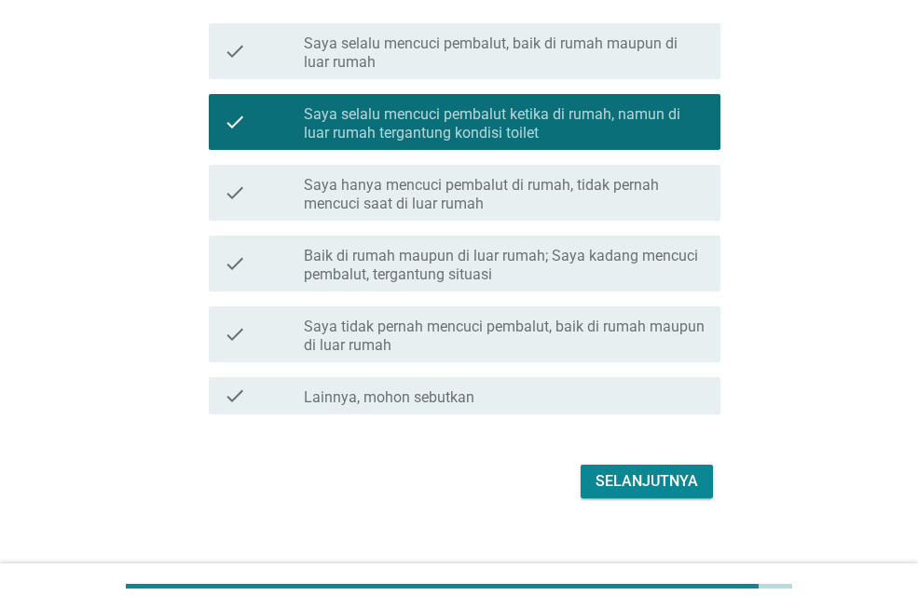
scroll to position [325, 0]
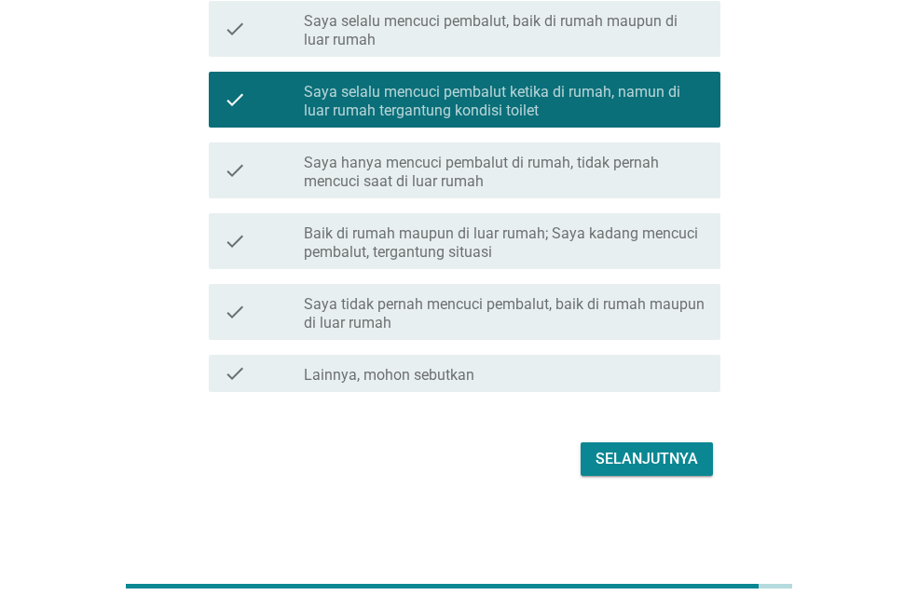
click at [661, 450] on div "Selanjutnya" at bounding box center [646, 459] width 102 height 22
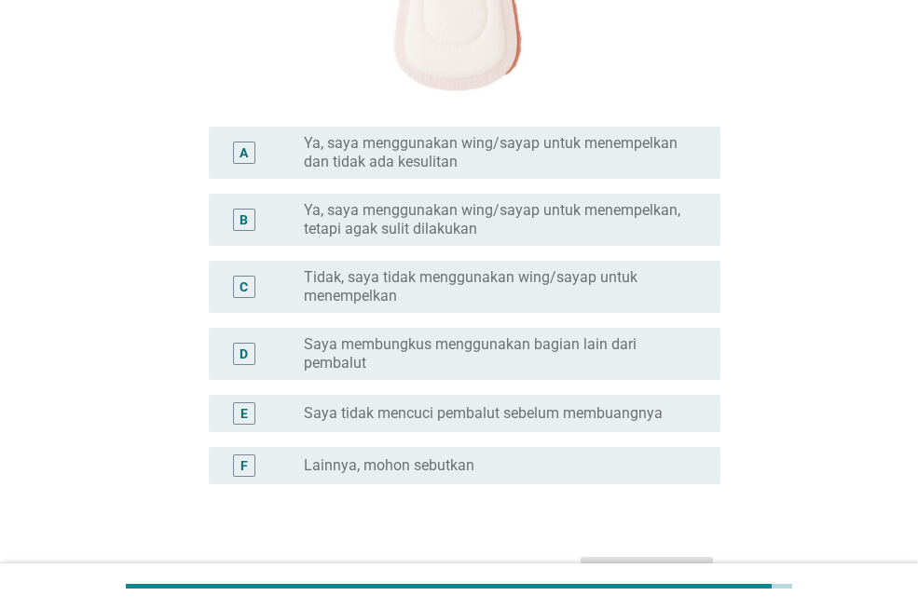
scroll to position [517, 0]
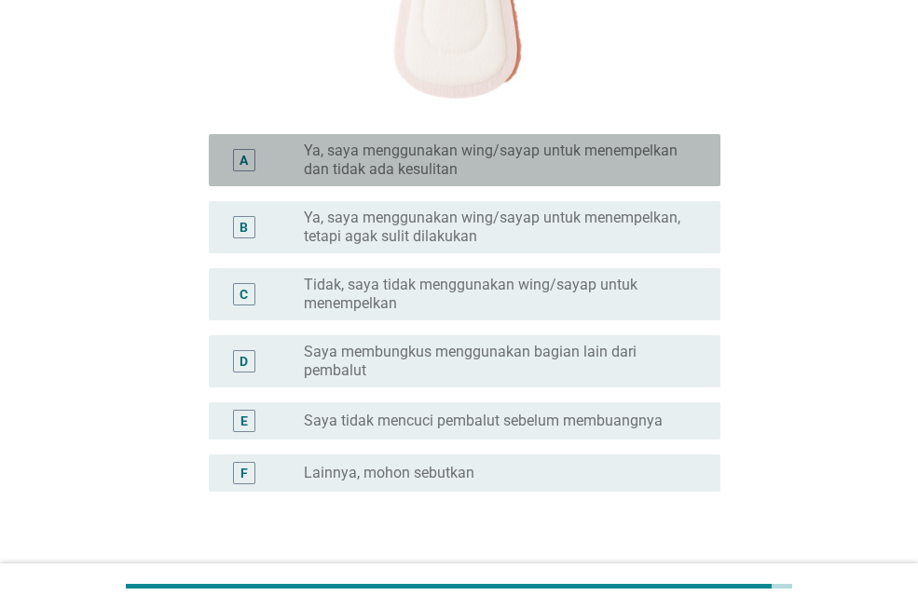
click at [596, 162] on label "Ya, saya menggunakan wing/sayap untuk menempelkan dan tidak ada kesulitan" at bounding box center [497, 160] width 387 height 37
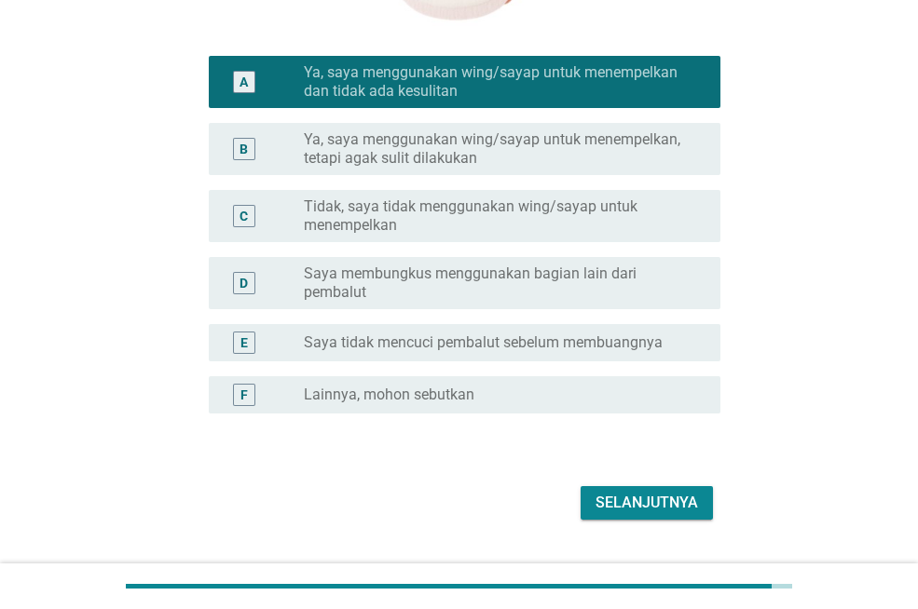
scroll to position [640, 0]
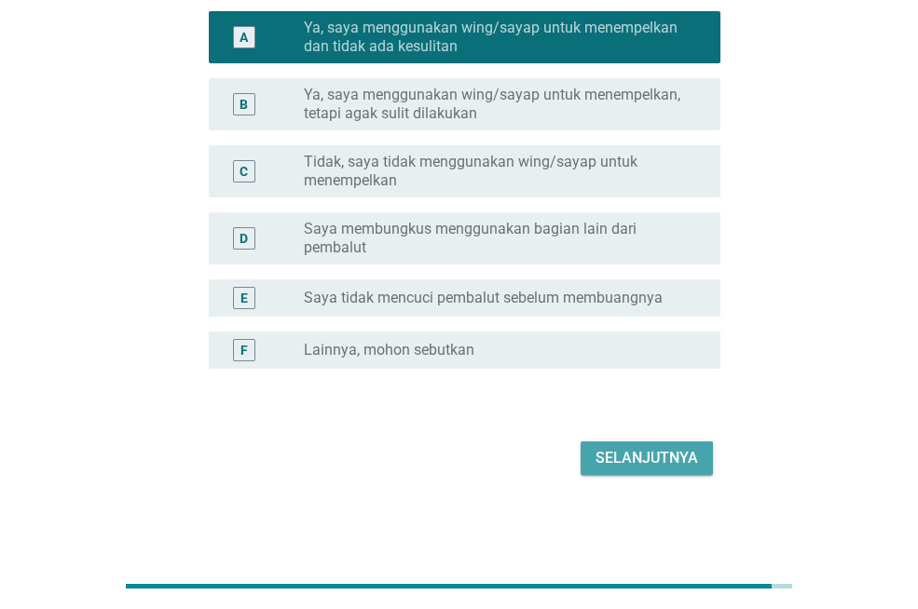
click at [661, 443] on button "Selanjutnya" at bounding box center [647, 459] width 132 height 34
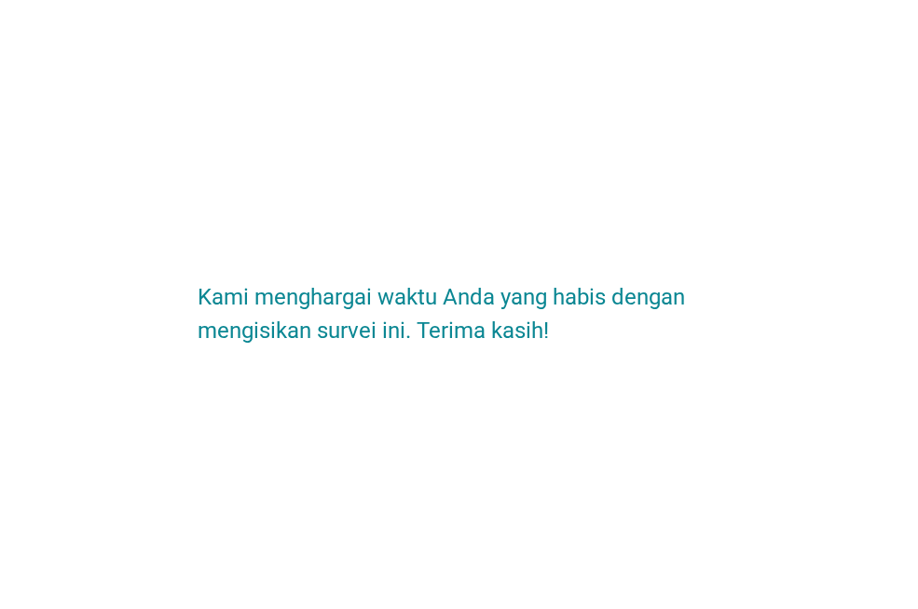
scroll to position [0, 0]
